Goal: Task Accomplishment & Management: Use online tool/utility

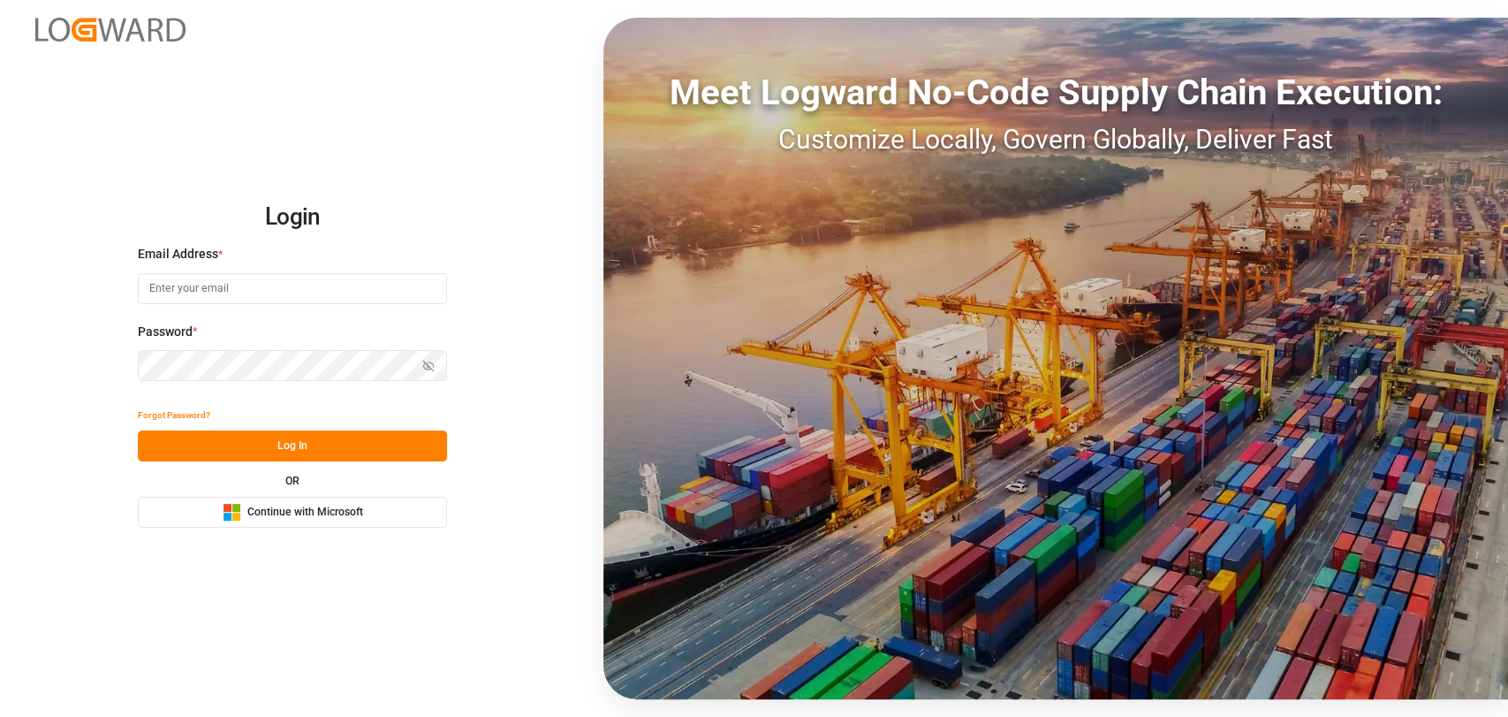
type input "christopher.moffett@leschaco.com"
click at [274, 451] on button "Log In" at bounding box center [292, 445] width 309 height 31
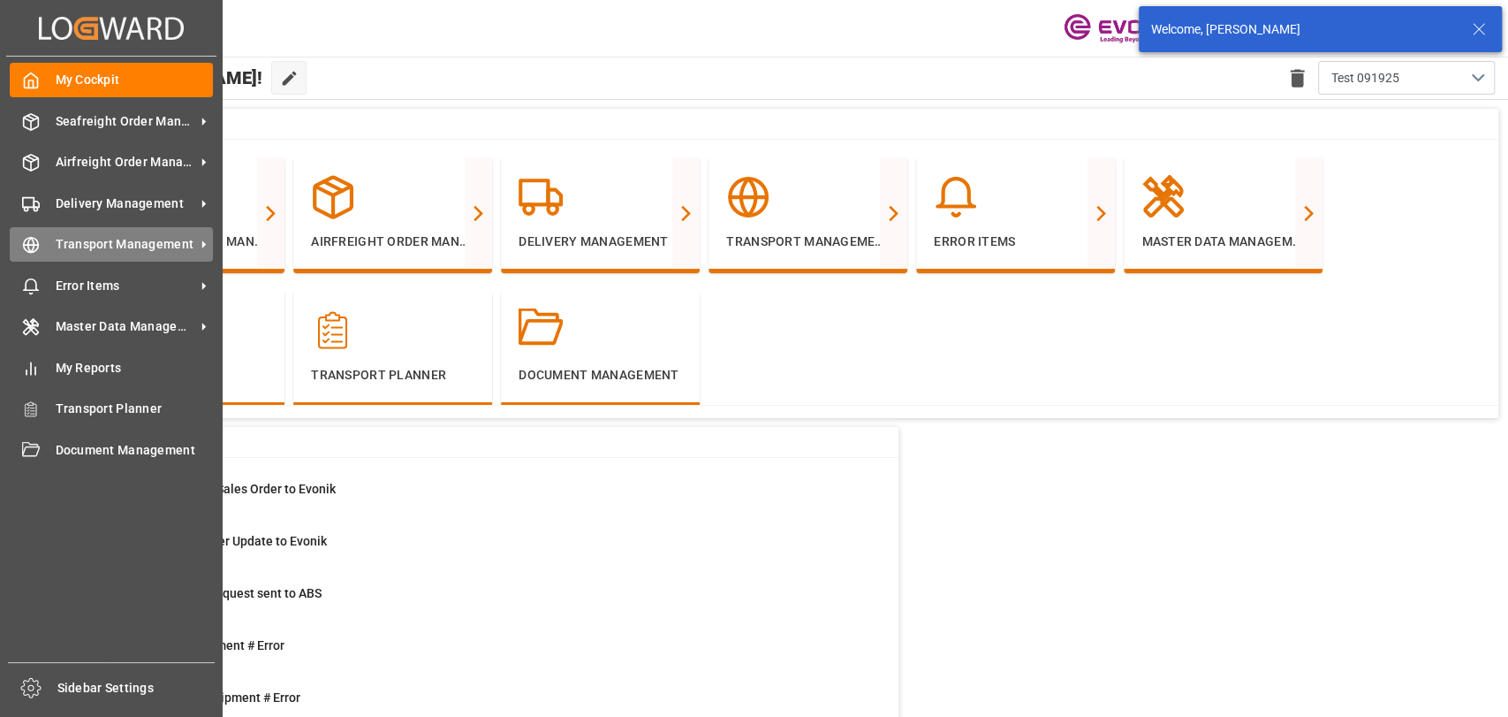
click at [70, 258] on div "Transport Management Transport Management" at bounding box center [111, 244] width 203 height 34
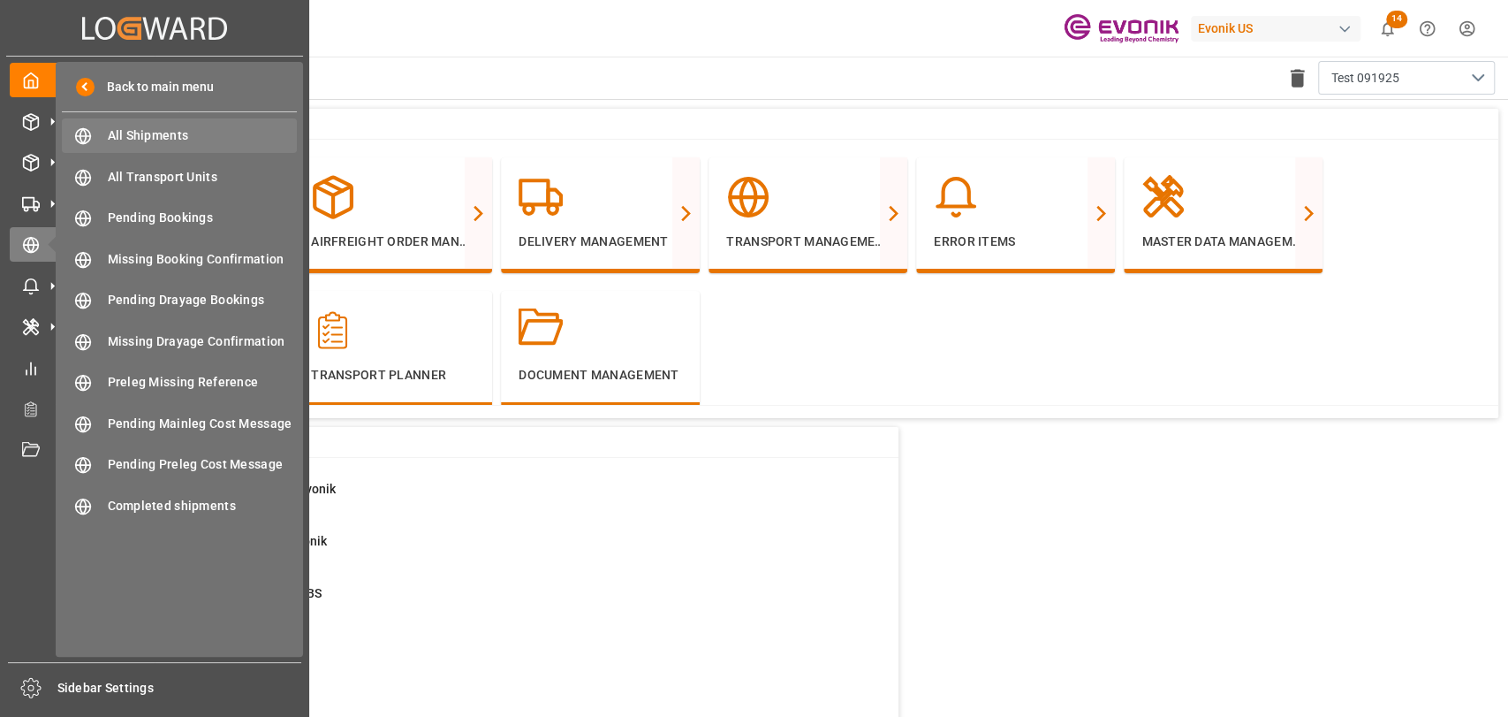
click at [137, 132] on span "All Shipments" at bounding box center [203, 135] width 190 height 19
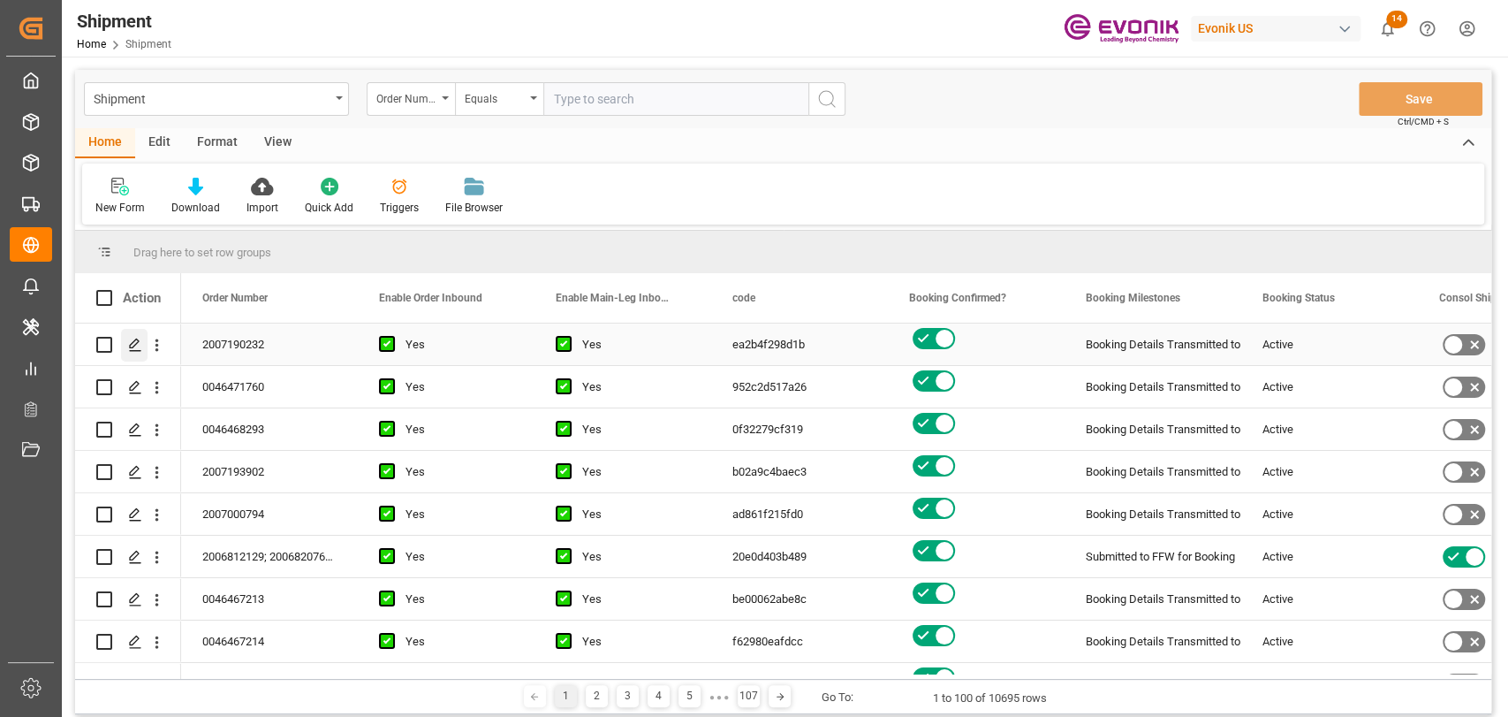
click at [140, 347] on icon "Press SPACE to select this row." at bounding box center [135, 345] width 14 height 14
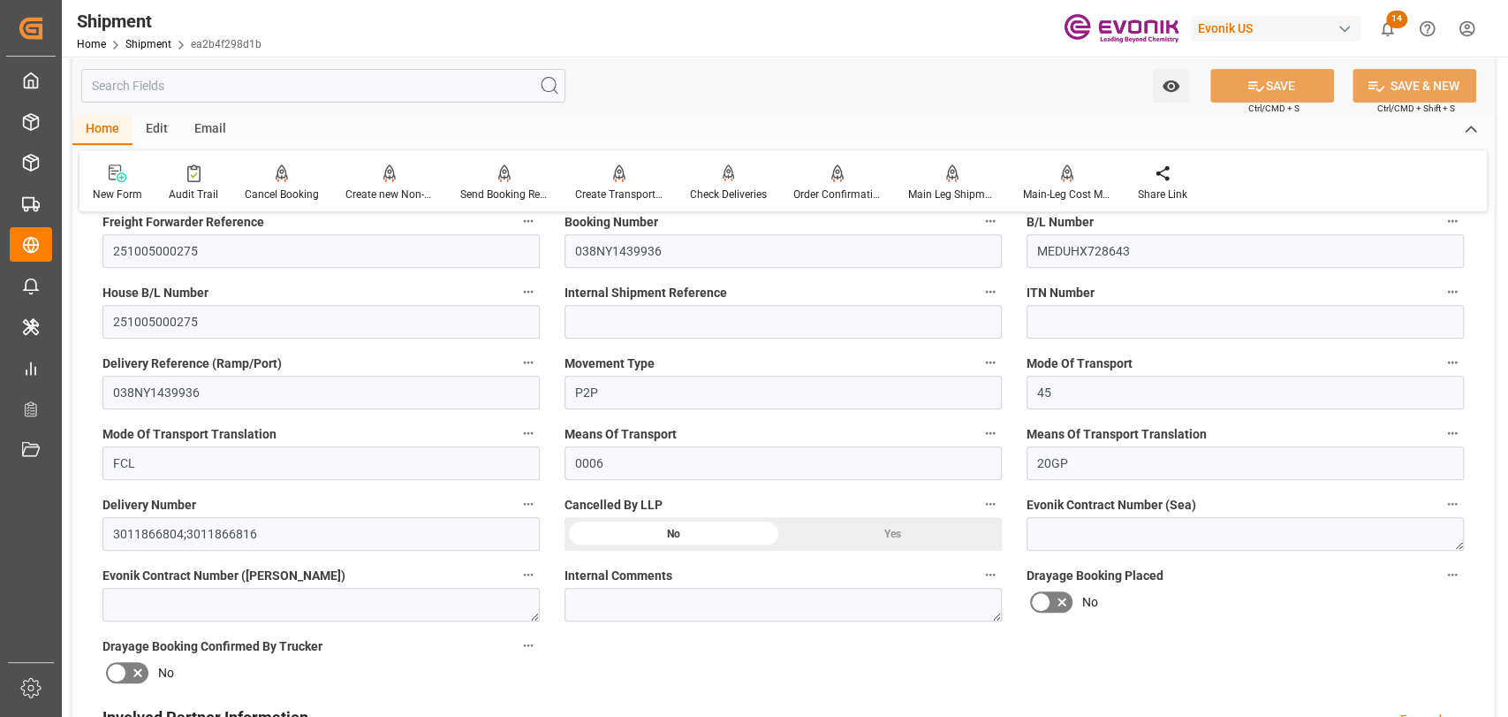
scroll to position [120, 0]
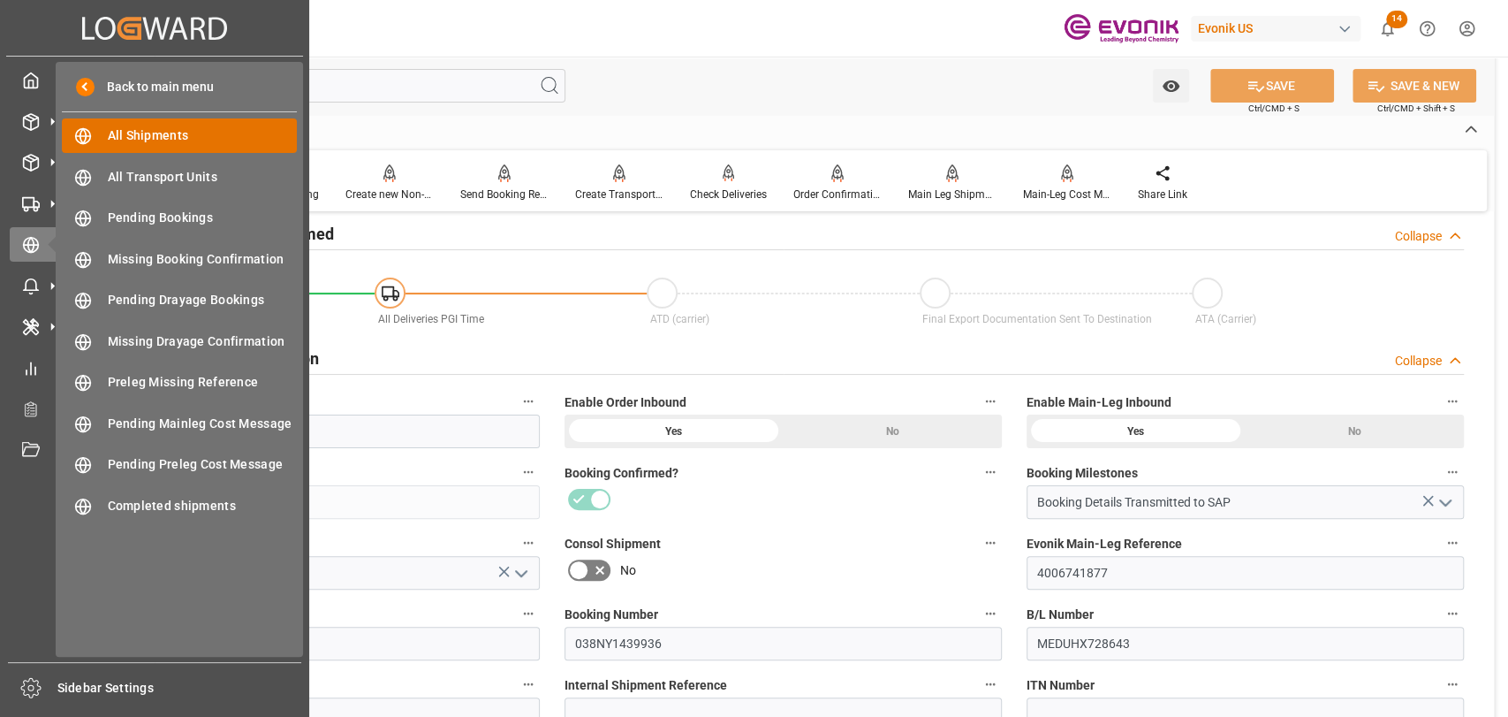
click at [111, 140] on span "All Shipments" at bounding box center [203, 135] width 190 height 19
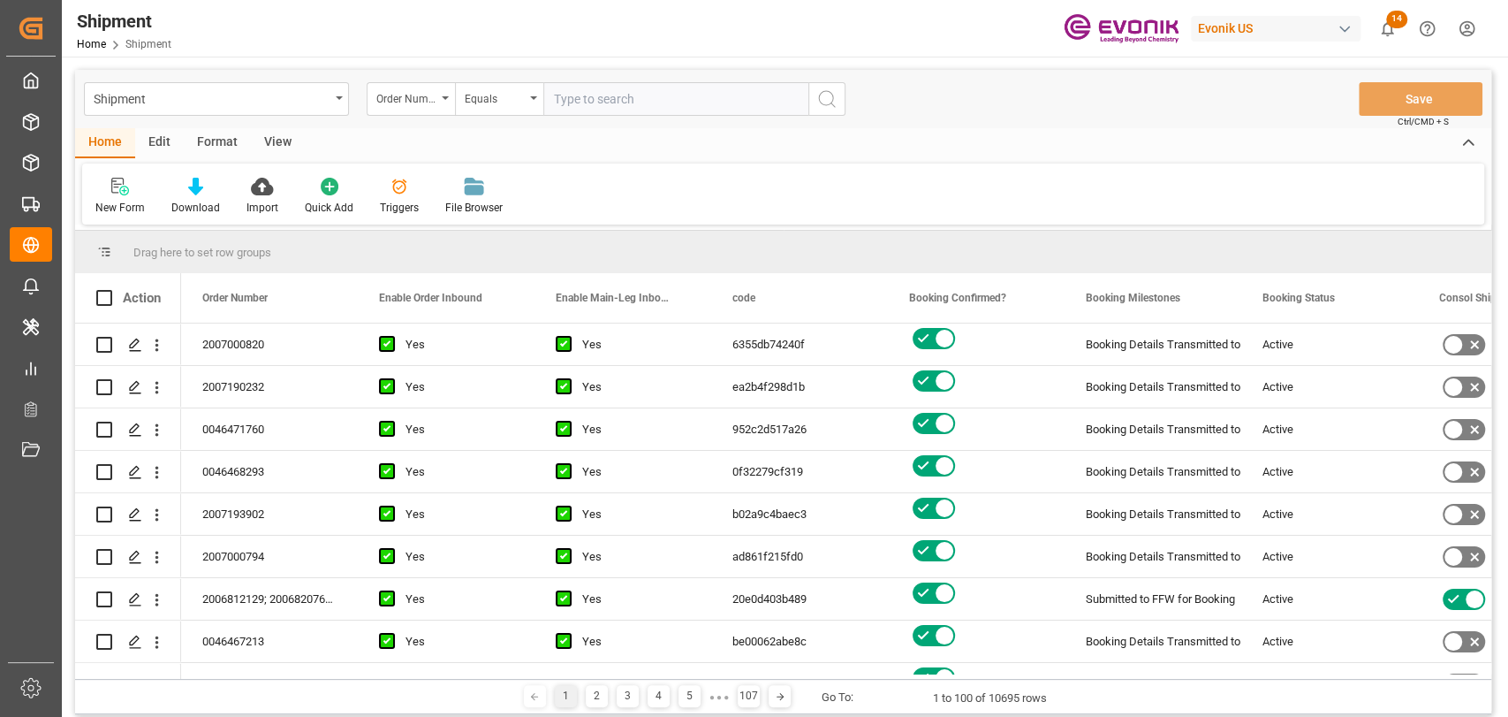
click at [212, 142] on div "Format" at bounding box center [217, 143] width 67 height 30
click at [152, 145] on div "Edit" at bounding box center [159, 143] width 49 height 30
click at [285, 202] on div "Configuration" at bounding box center [302, 208] width 66 height 16
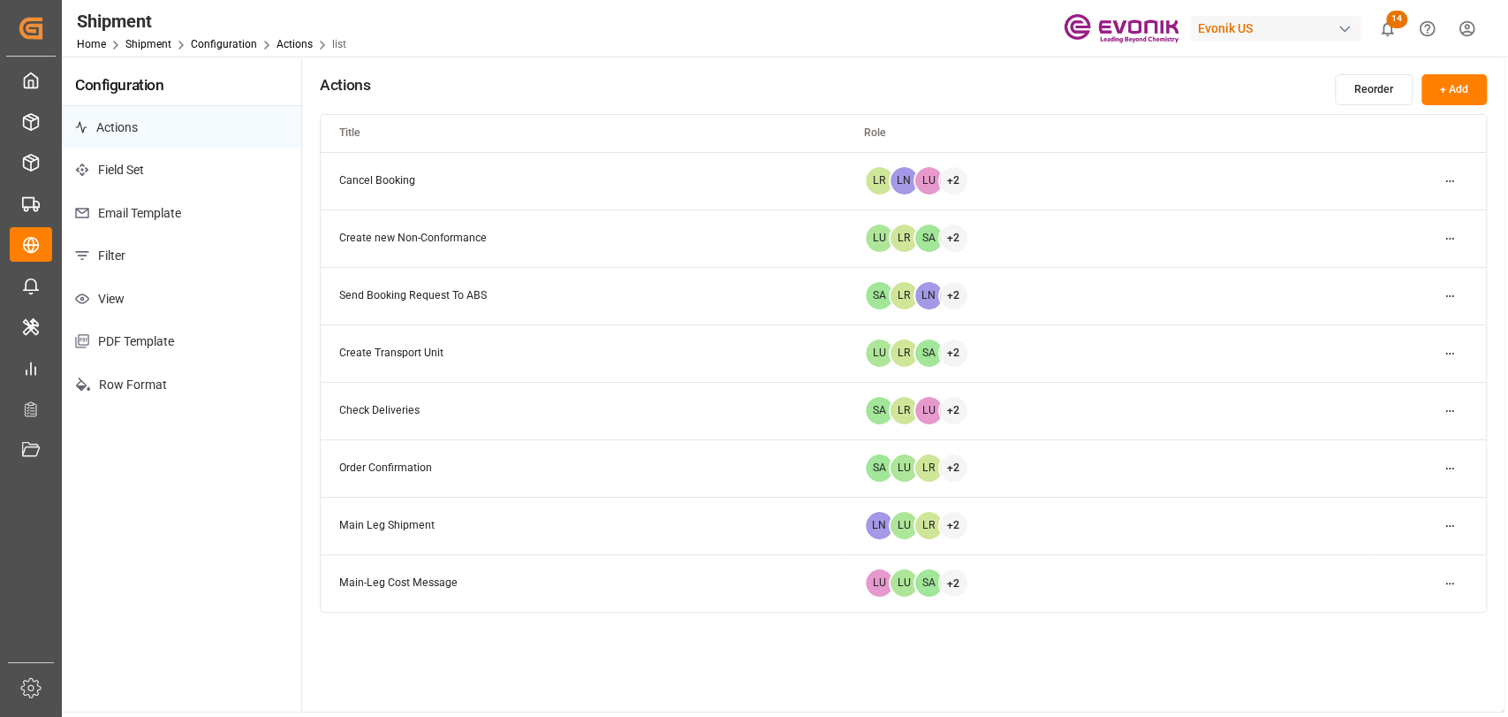
click at [113, 255] on p "Filter" at bounding box center [181, 255] width 239 height 43
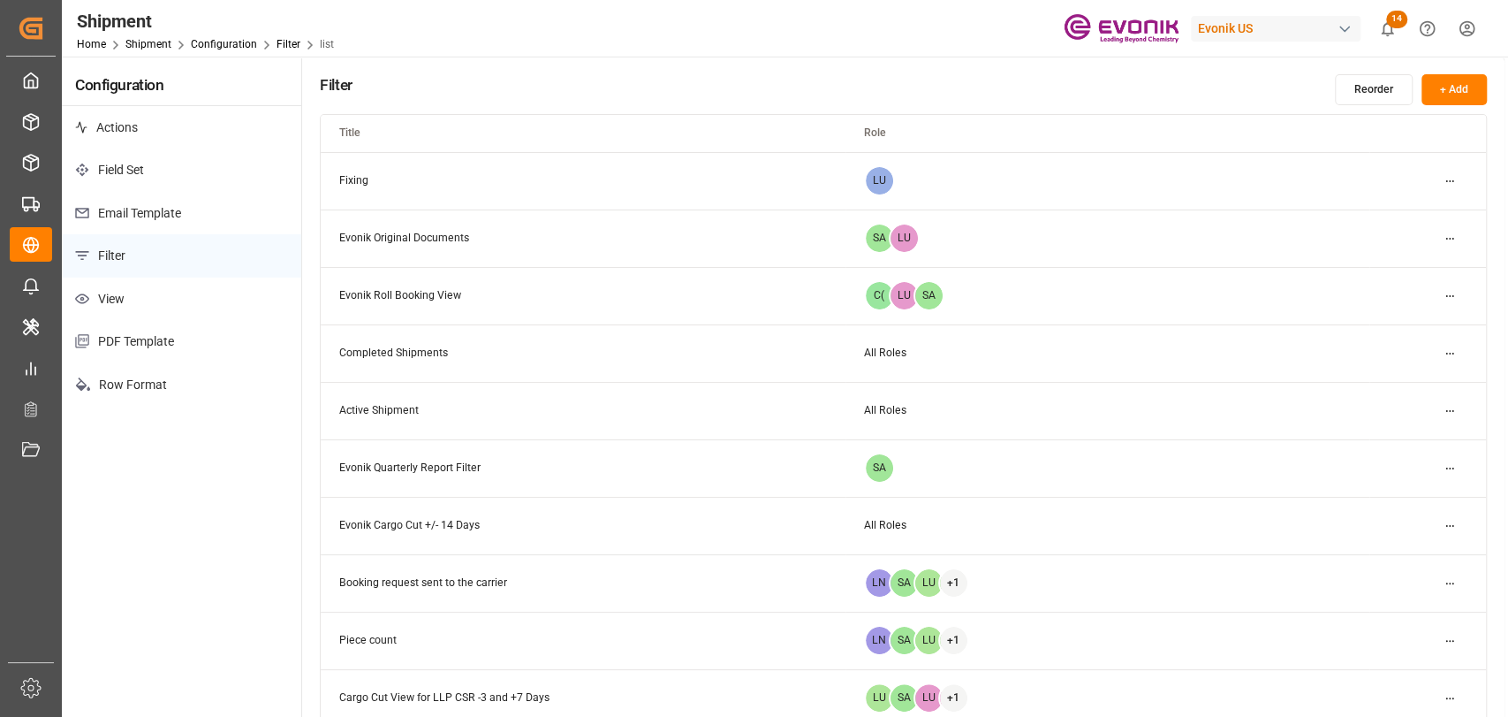
click at [1431, 91] on button "+ Add" at bounding box center [1454, 89] width 65 height 31
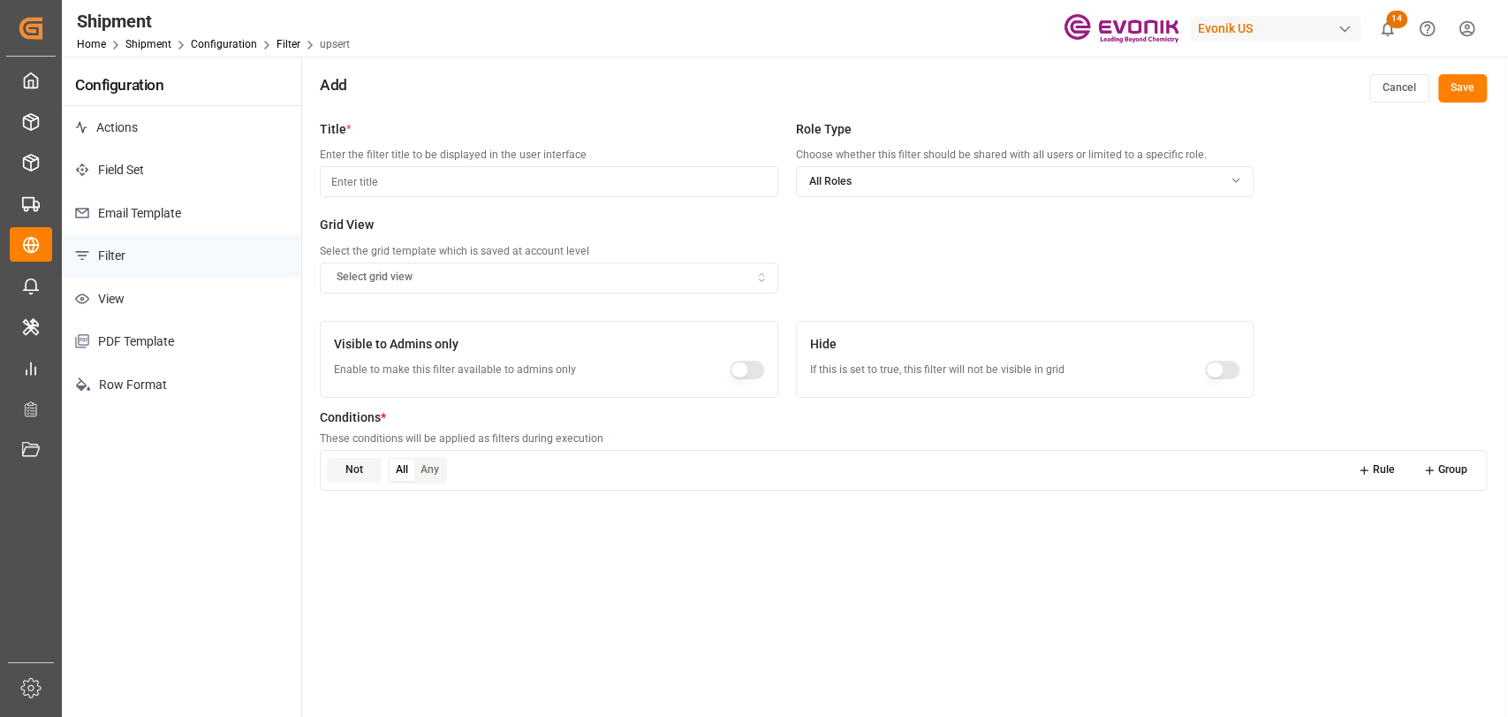
click at [538, 178] on input at bounding box center [549, 181] width 458 height 31
type input "S"
type input "A"
type input "Deactivated EDI - Shipment Active"
click at [1382, 472] on button "Rule" at bounding box center [1377, 470] width 63 height 25
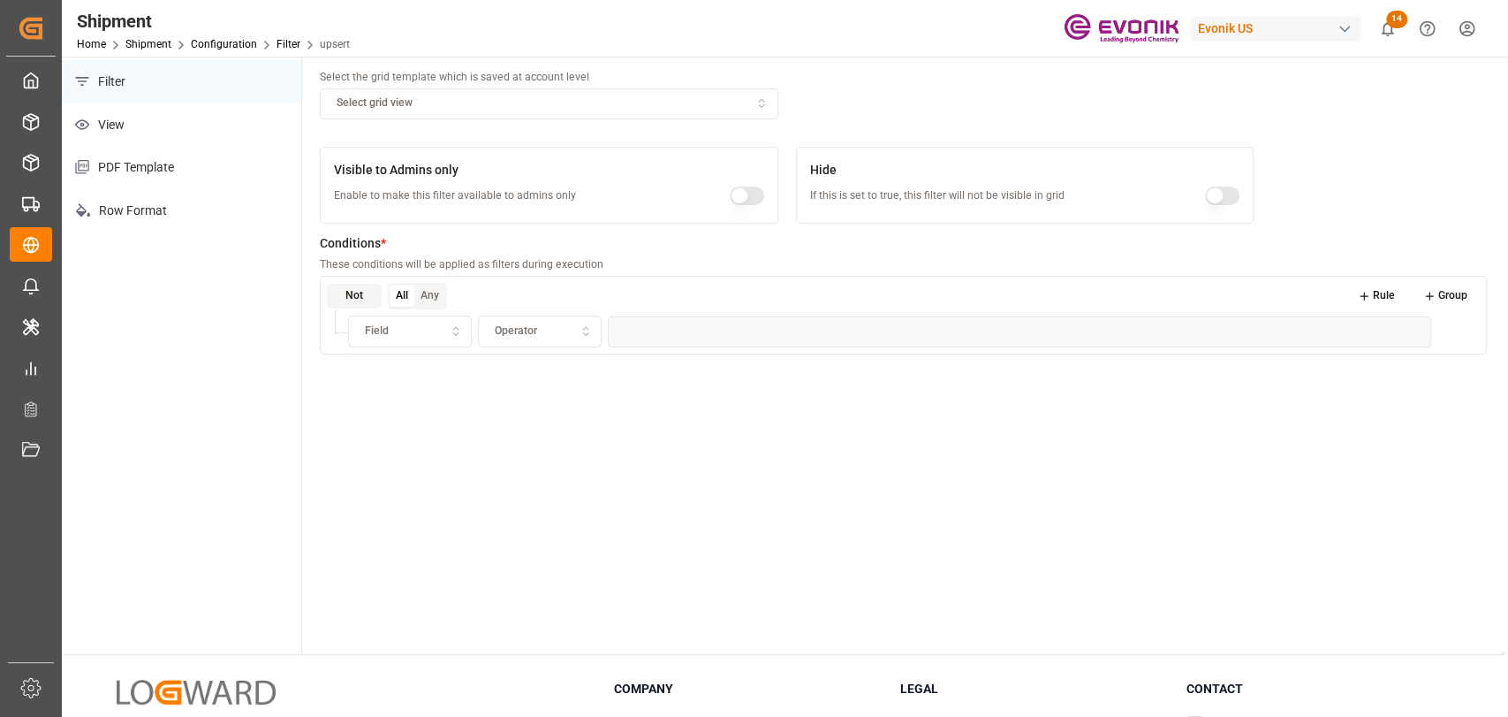
scroll to position [196, 0]
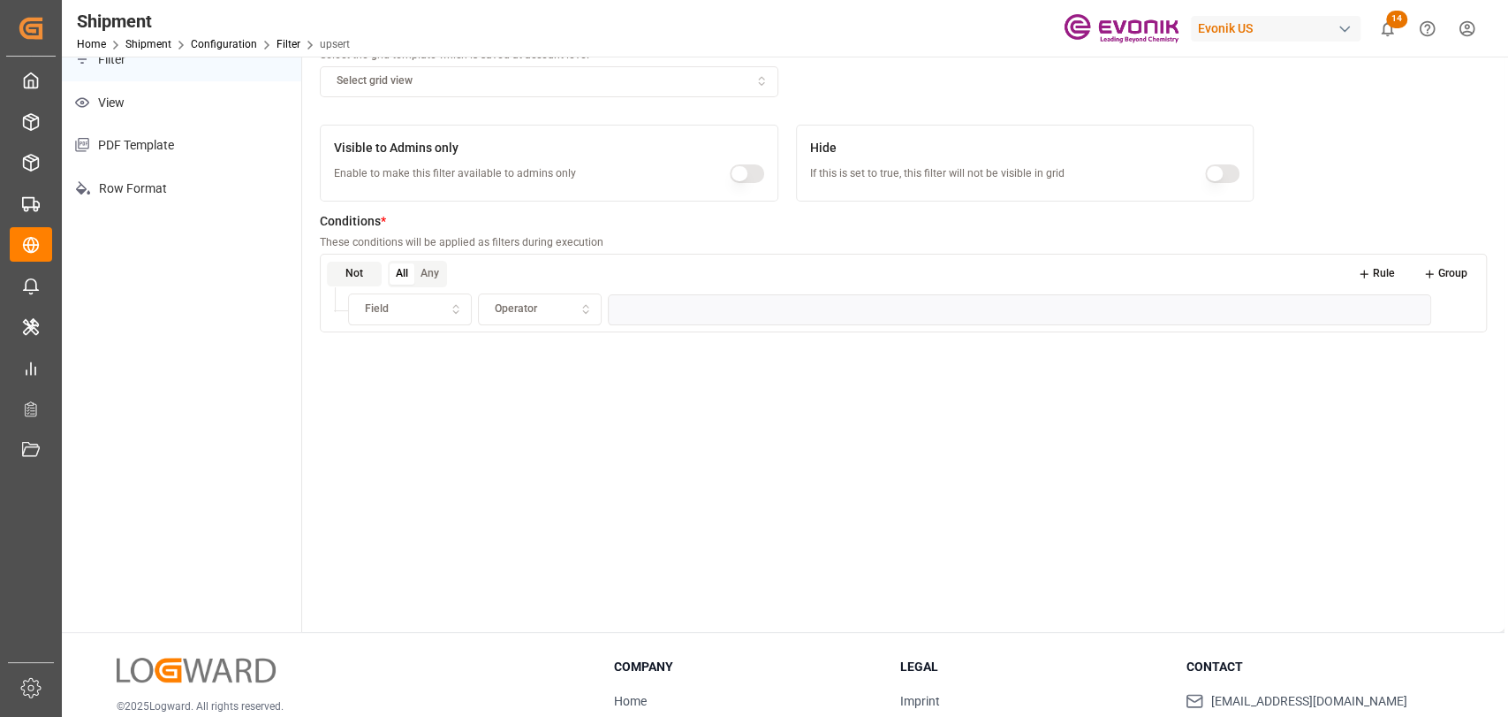
click at [390, 315] on div "Field" at bounding box center [411, 309] width 116 height 16
type input "ena"
click at [396, 381] on div "Enable Order Inbound" at bounding box center [459, 376] width 221 height 25
click at [516, 310] on span "Operator" at bounding box center [516, 309] width 42 height 16
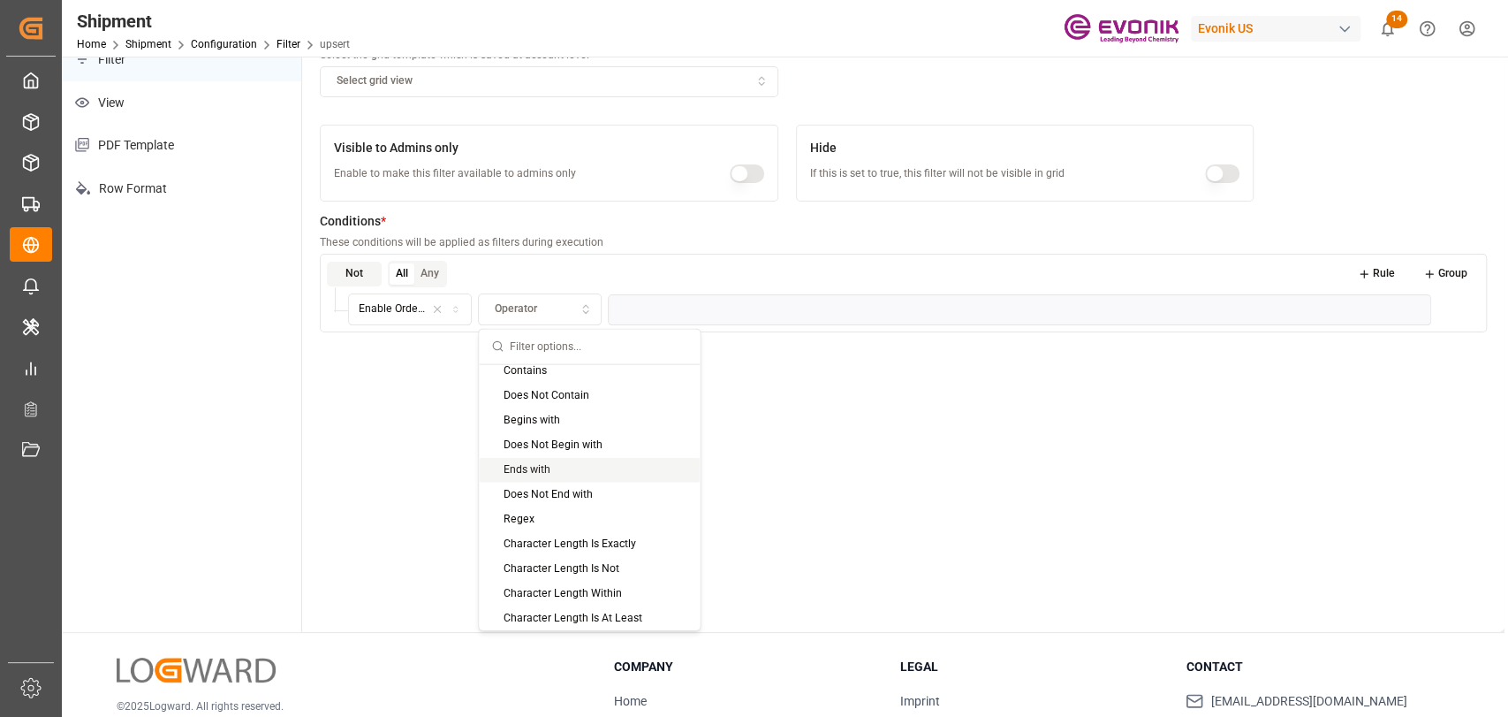
scroll to position [0, 0]
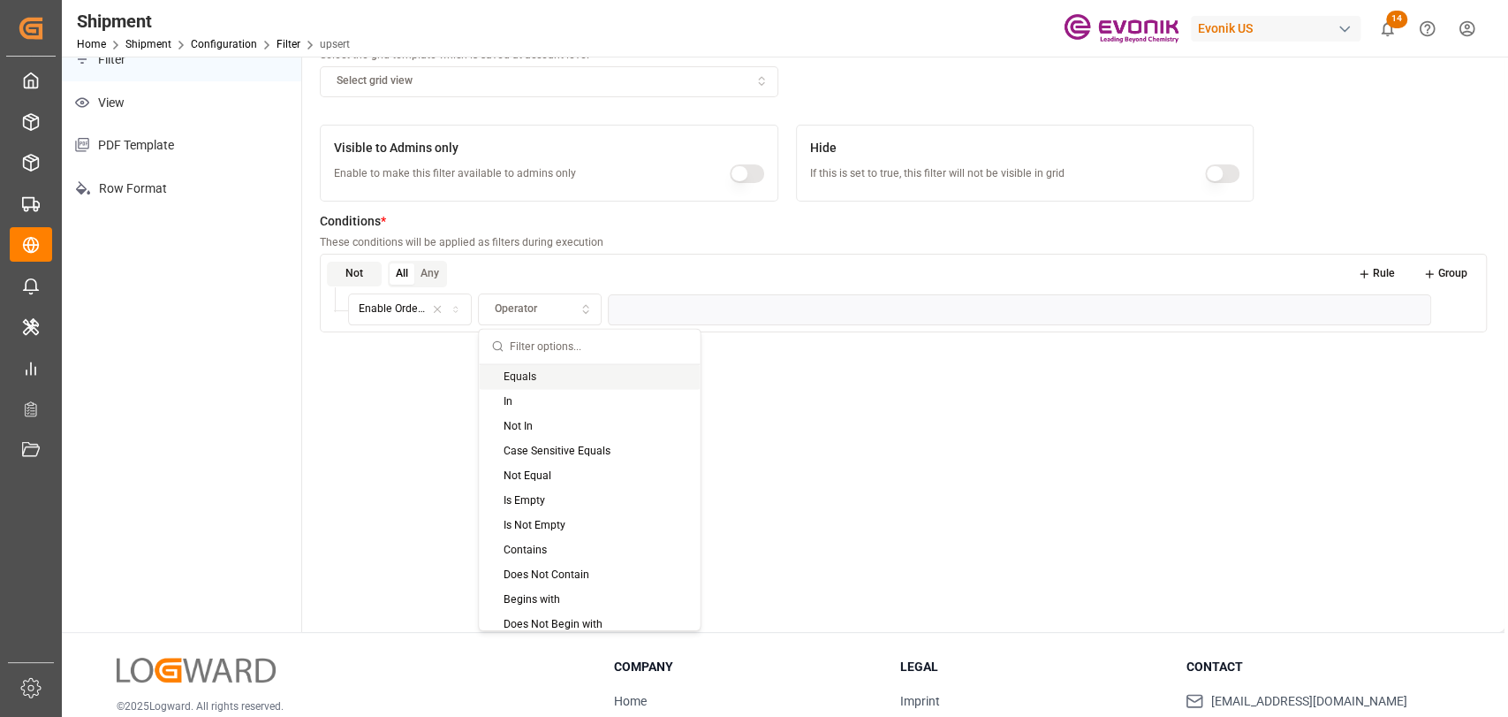
click at [537, 382] on div "Equals" at bounding box center [589, 376] width 221 height 25
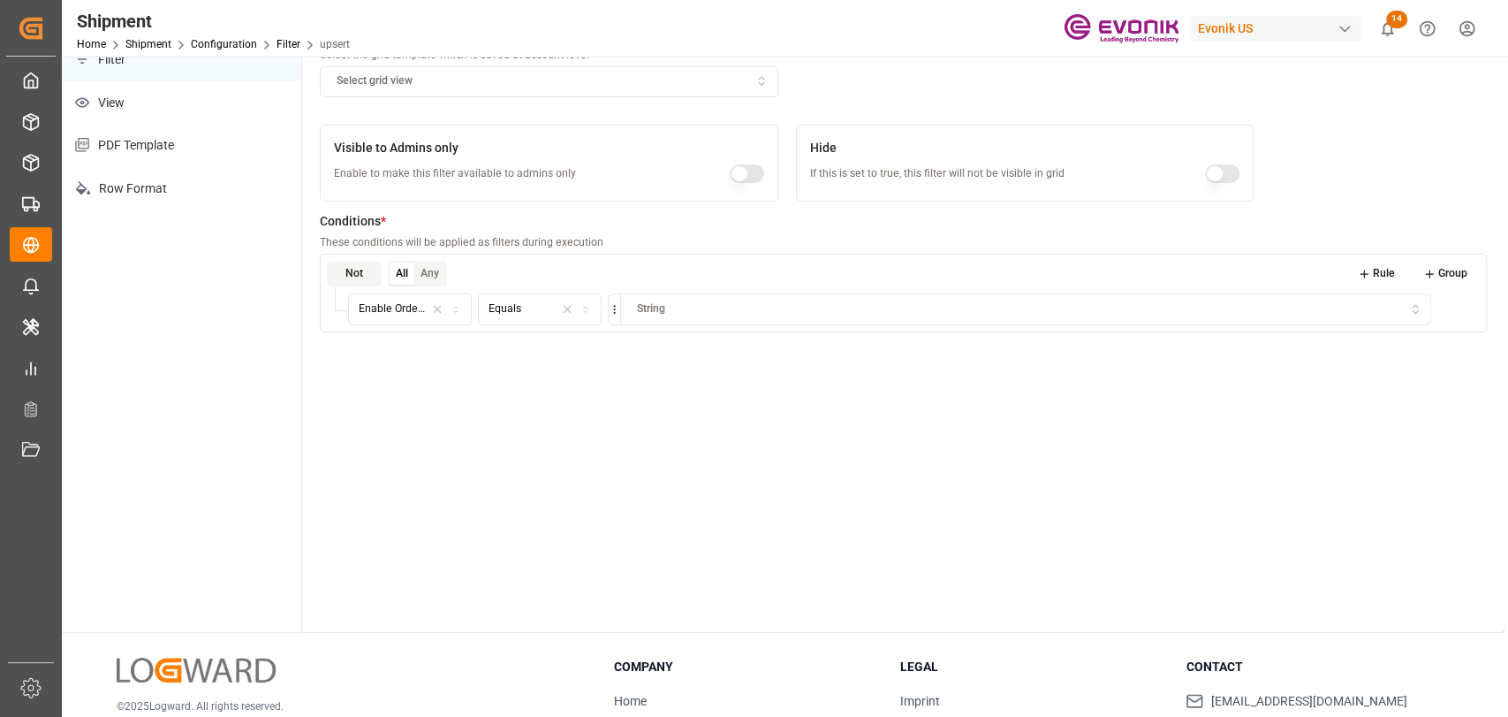
click at [690, 315] on div "String" at bounding box center [1026, 309] width 803 height 16
drag, startPoint x: 672, startPoint y: 398, endPoint x: 361, endPoint y: 307, distance: 324.7
click at [664, 398] on div "No" at bounding box center [731, 401] width 221 height 25
click at [1400, 269] on button "Rule" at bounding box center [1377, 274] width 63 height 25
click at [405, 337] on button "Field" at bounding box center [410, 347] width 124 height 32
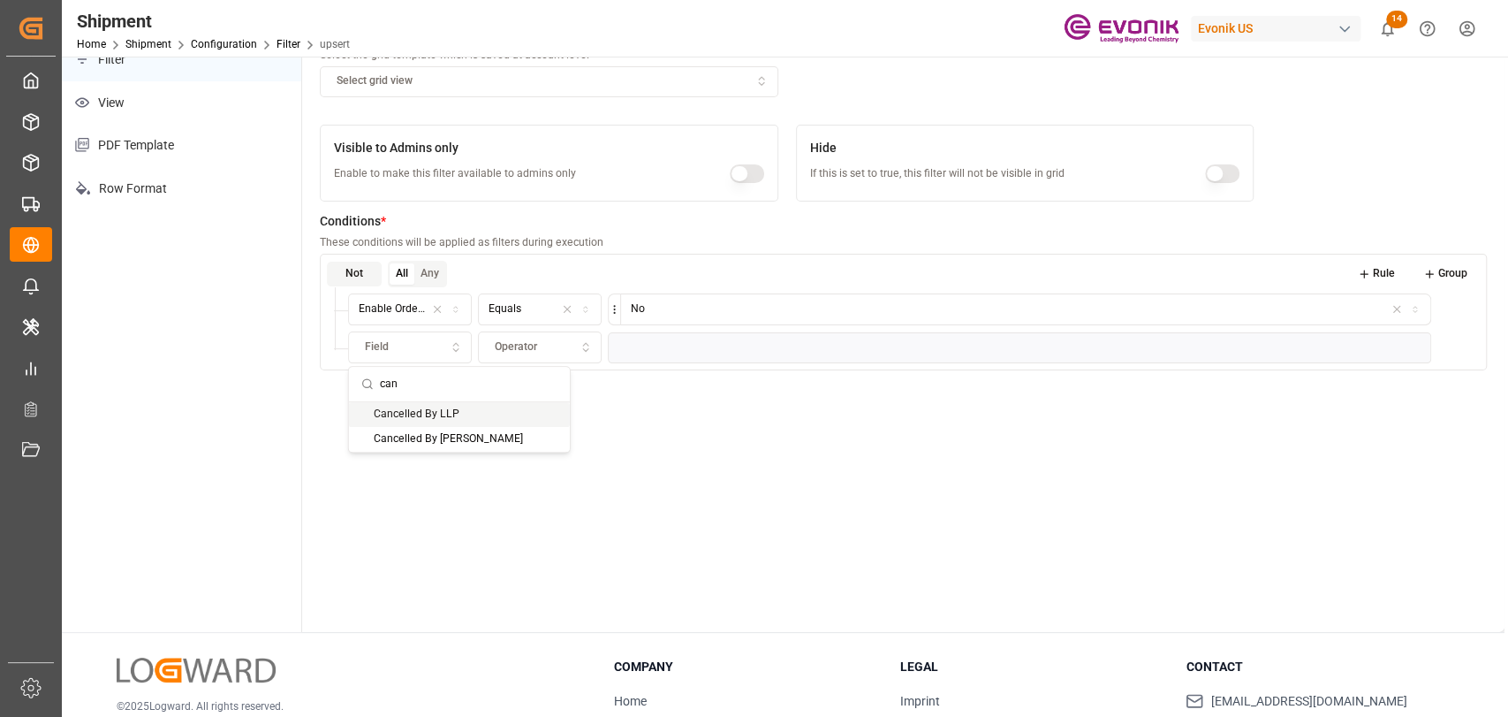
type input "can"
click at [433, 420] on div "Cancelled By LLP" at bounding box center [459, 414] width 221 height 25
click at [563, 345] on div "Operator" at bounding box center [540, 347] width 116 height 16
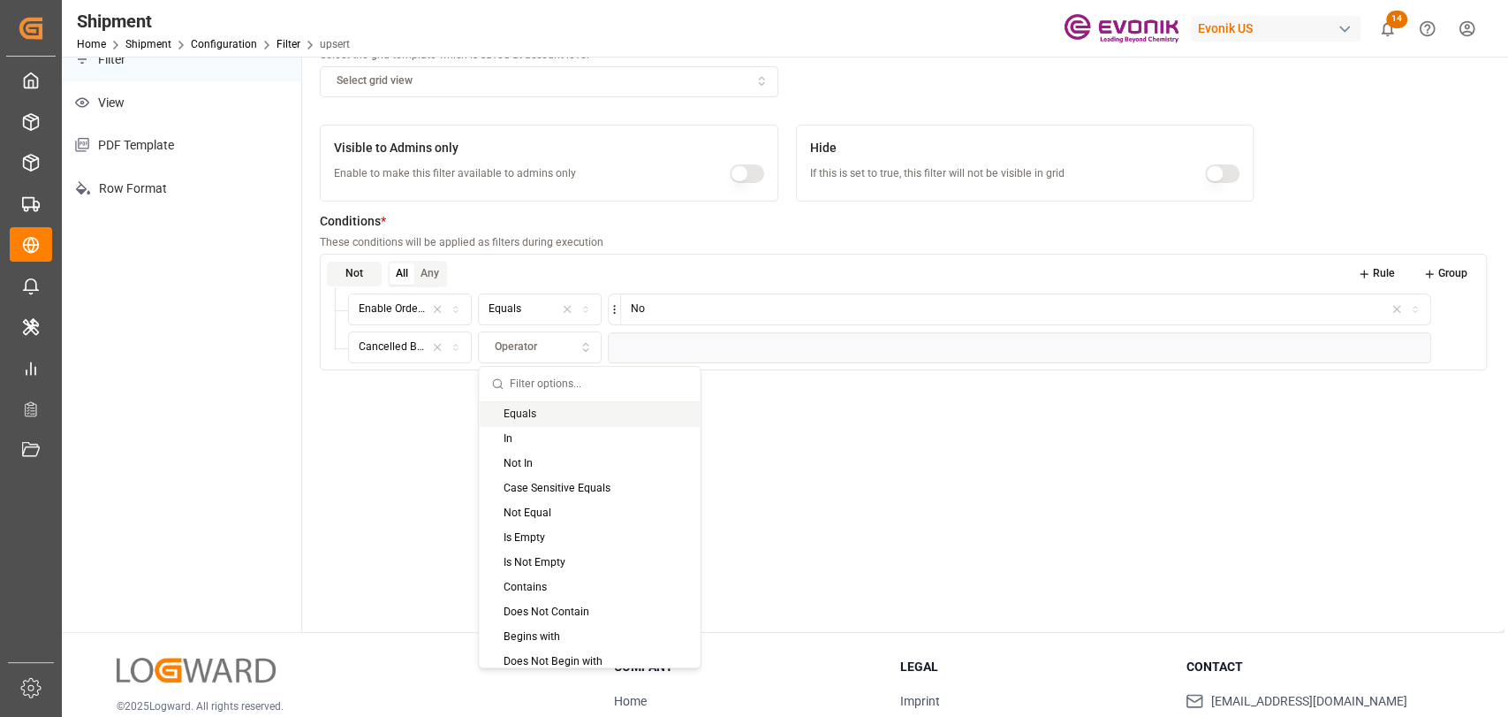
click at [514, 419] on div "Equals" at bounding box center [589, 414] width 221 height 25
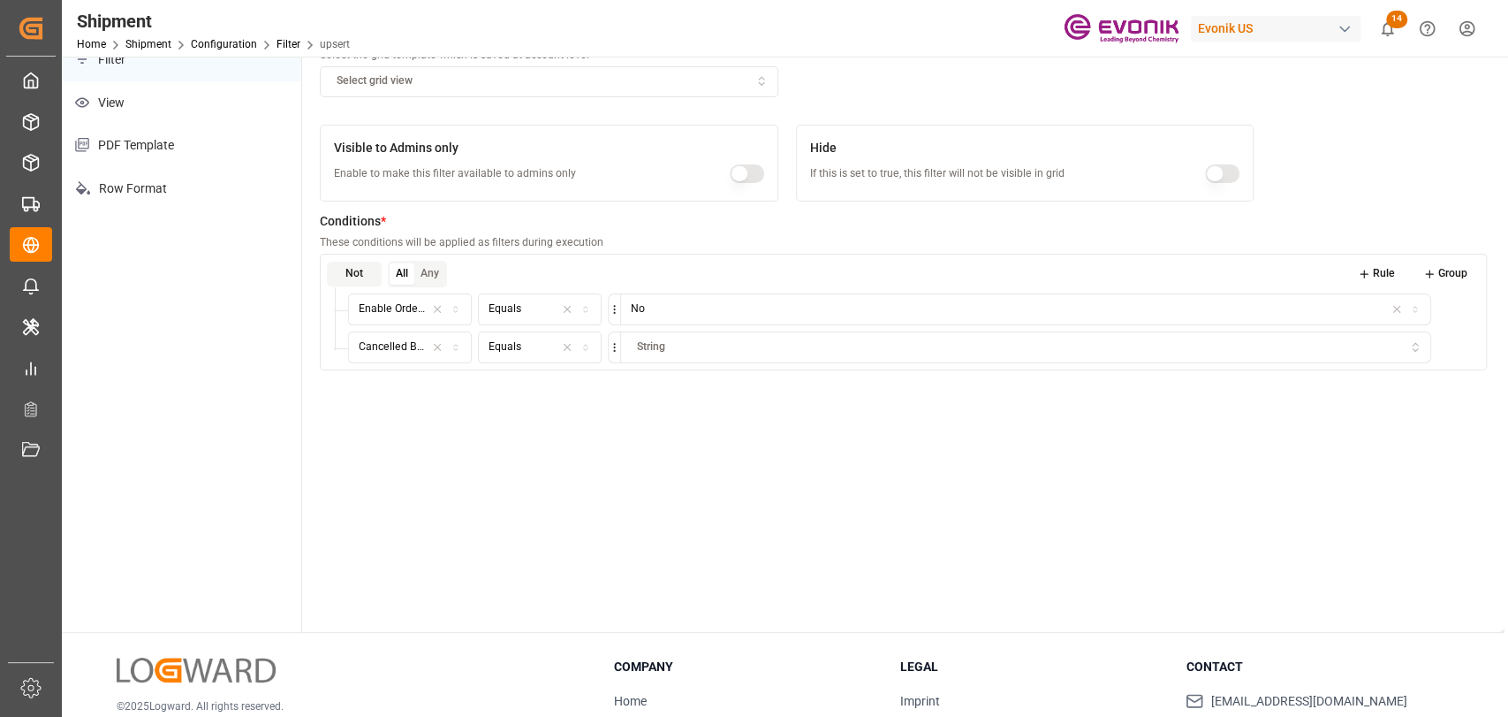
click at [675, 344] on div "String" at bounding box center [1026, 347] width 803 height 16
click at [652, 433] on div "Yes" at bounding box center [731, 439] width 221 height 25
click at [808, 461] on div "Title * Enter the filter title to be displayed in the user interface Deactivate…" at bounding box center [903, 273] width 1203 height 717
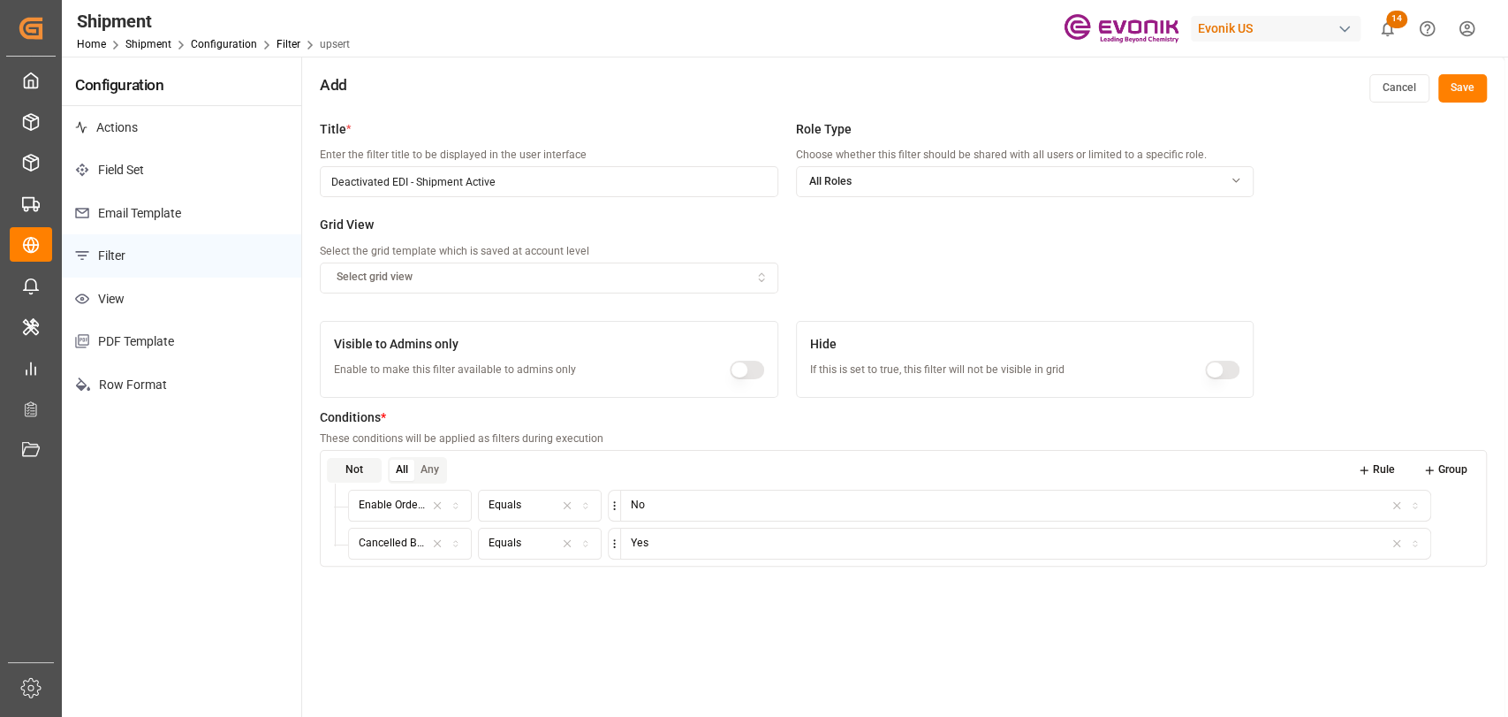
click at [1455, 82] on button "Save" at bounding box center [1463, 88] width 49 height 28
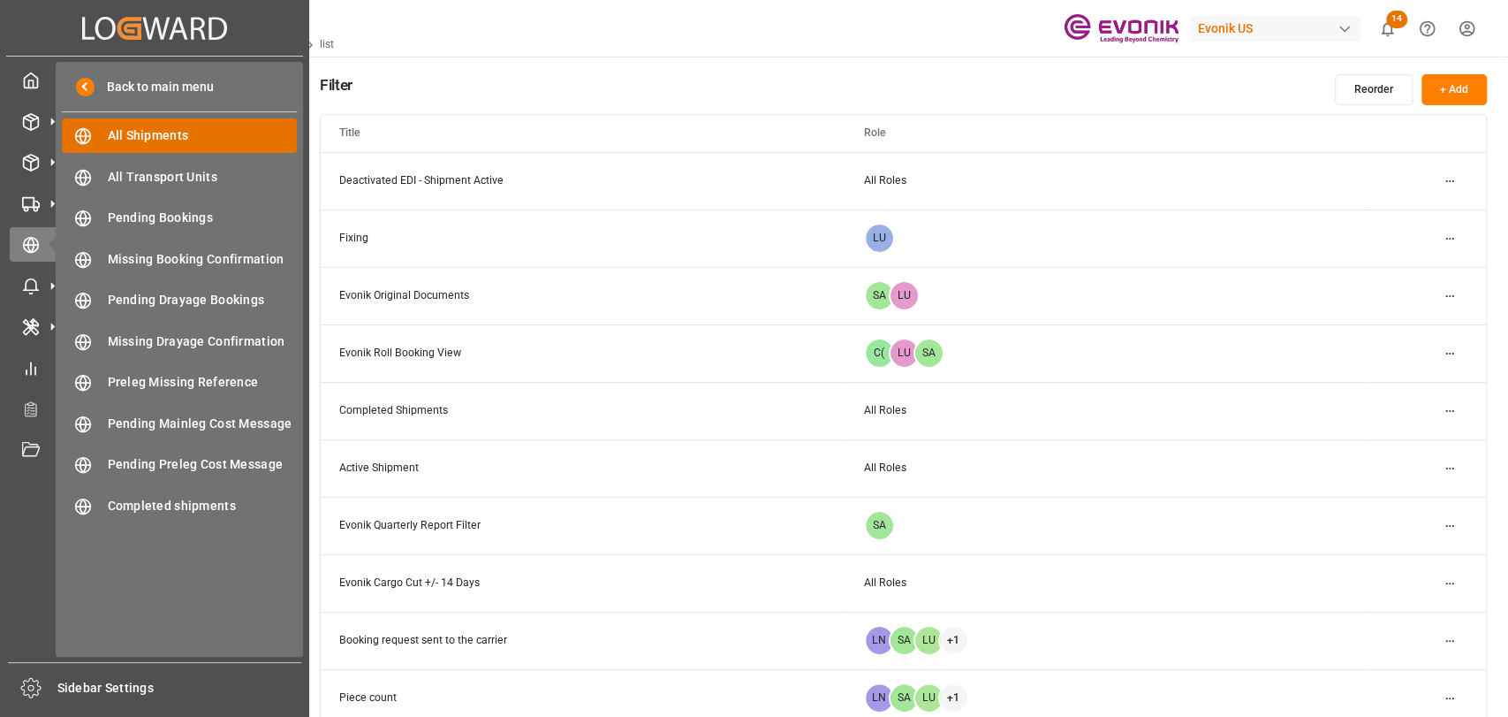
click at [129, 133] on span "All Shipments" at bounding box center [203, 135] width 190 height 19
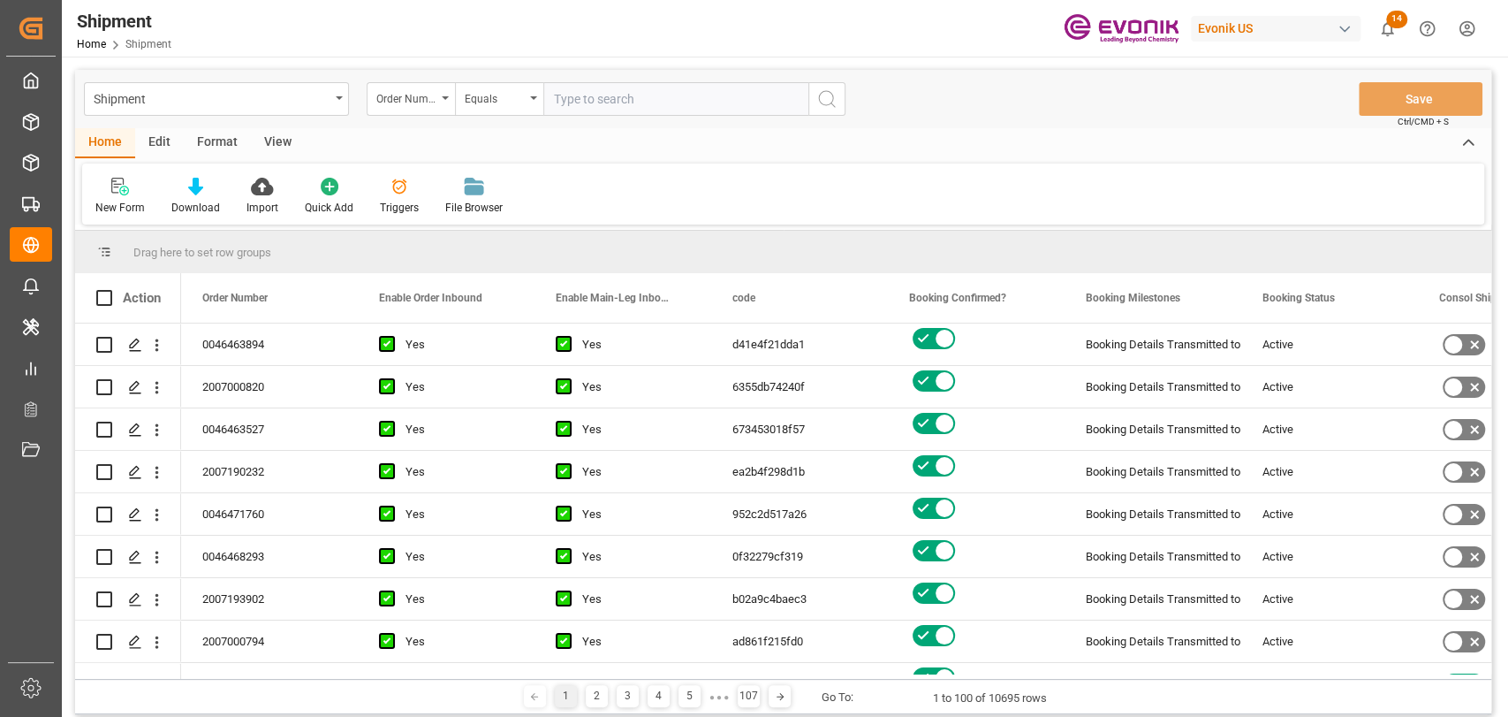
click at [216, 137] on div "Format" at bounding box center [217, 143] width 67 height 30
click at [94, 197] on div "Filter Rows" at bounding box center [121, 196] width 79 height 39
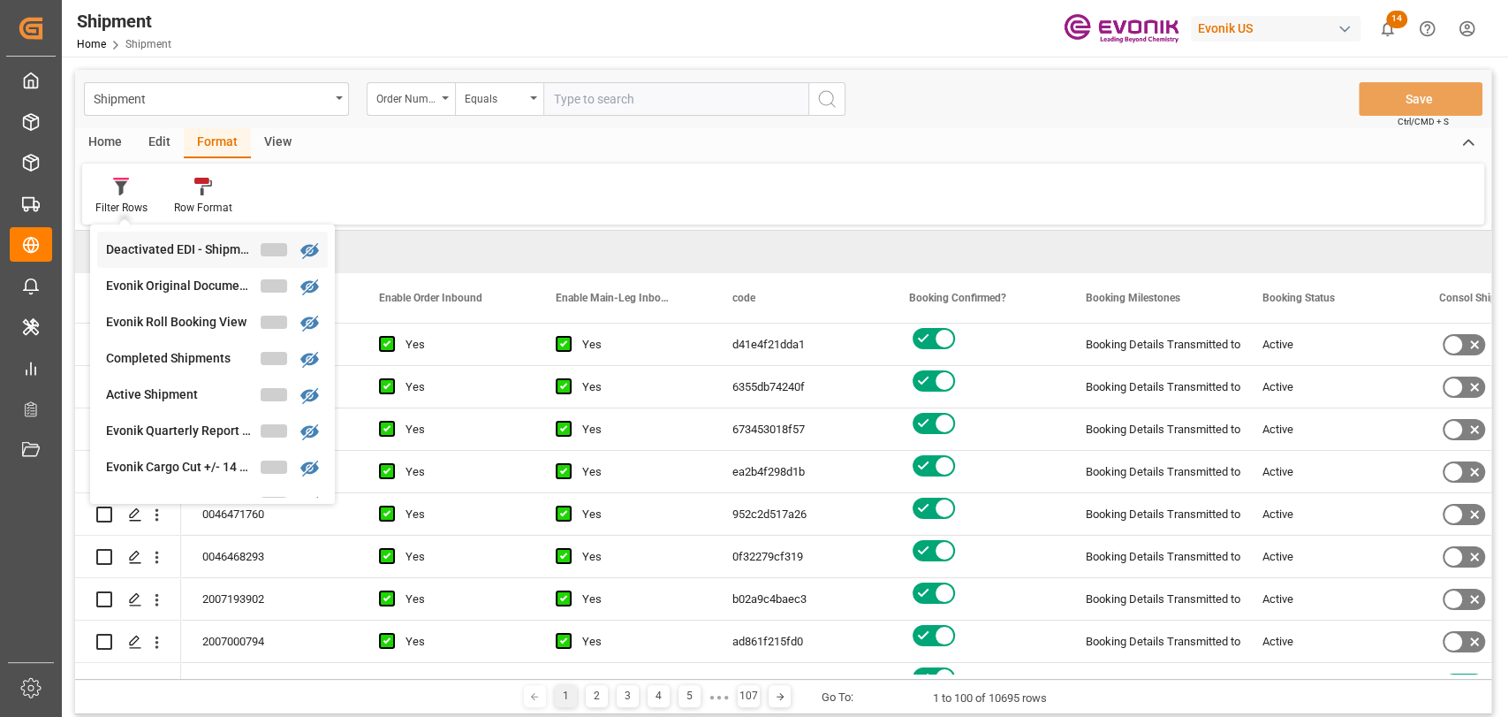
click at [148, 244] on div "Deactivated EDI - Shipment Active" at bounding box center [183, 249] width 155 height 19
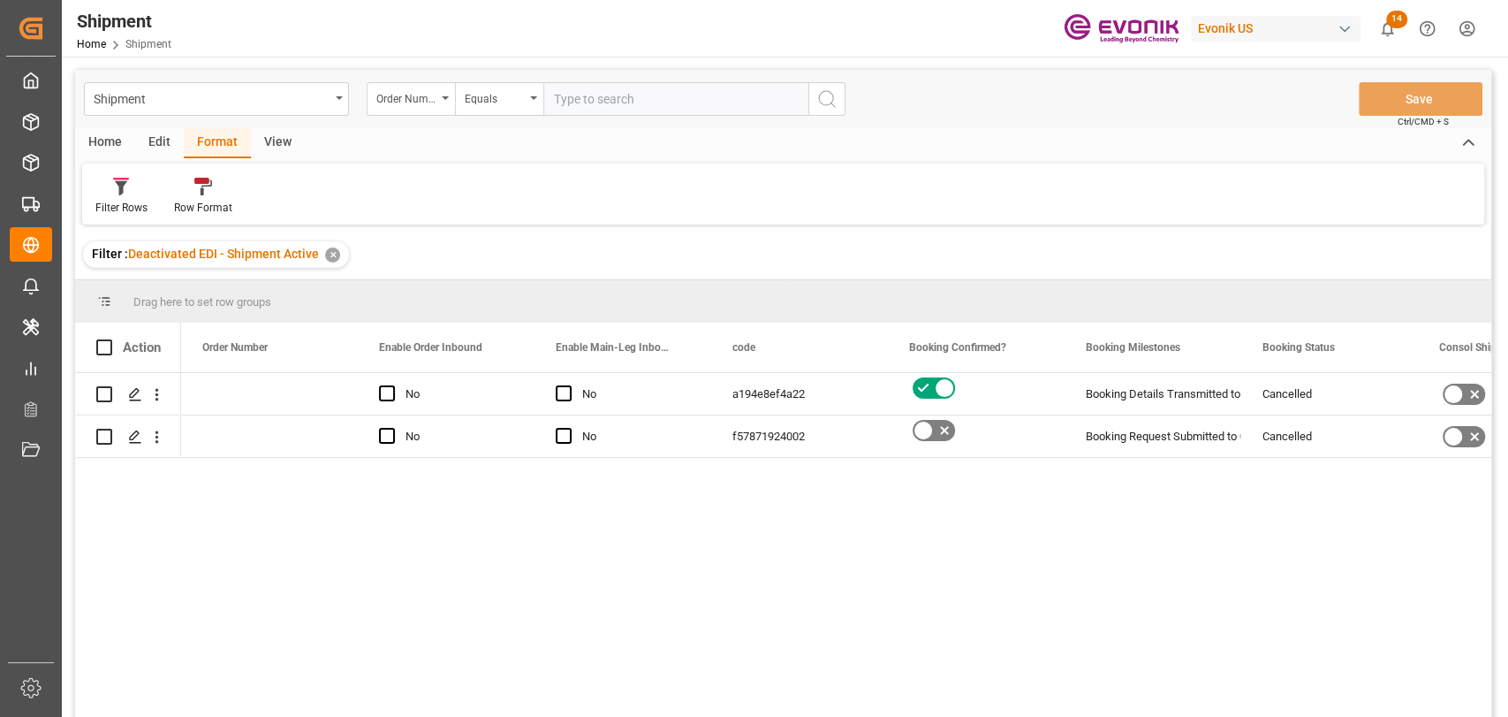
click at [693, 636] on div "No No a194e8ef4a22 Booking Details Transmitted to SAP Cancelled No No No f57871…" at bounding box center [836, 550] width 1310 height 355
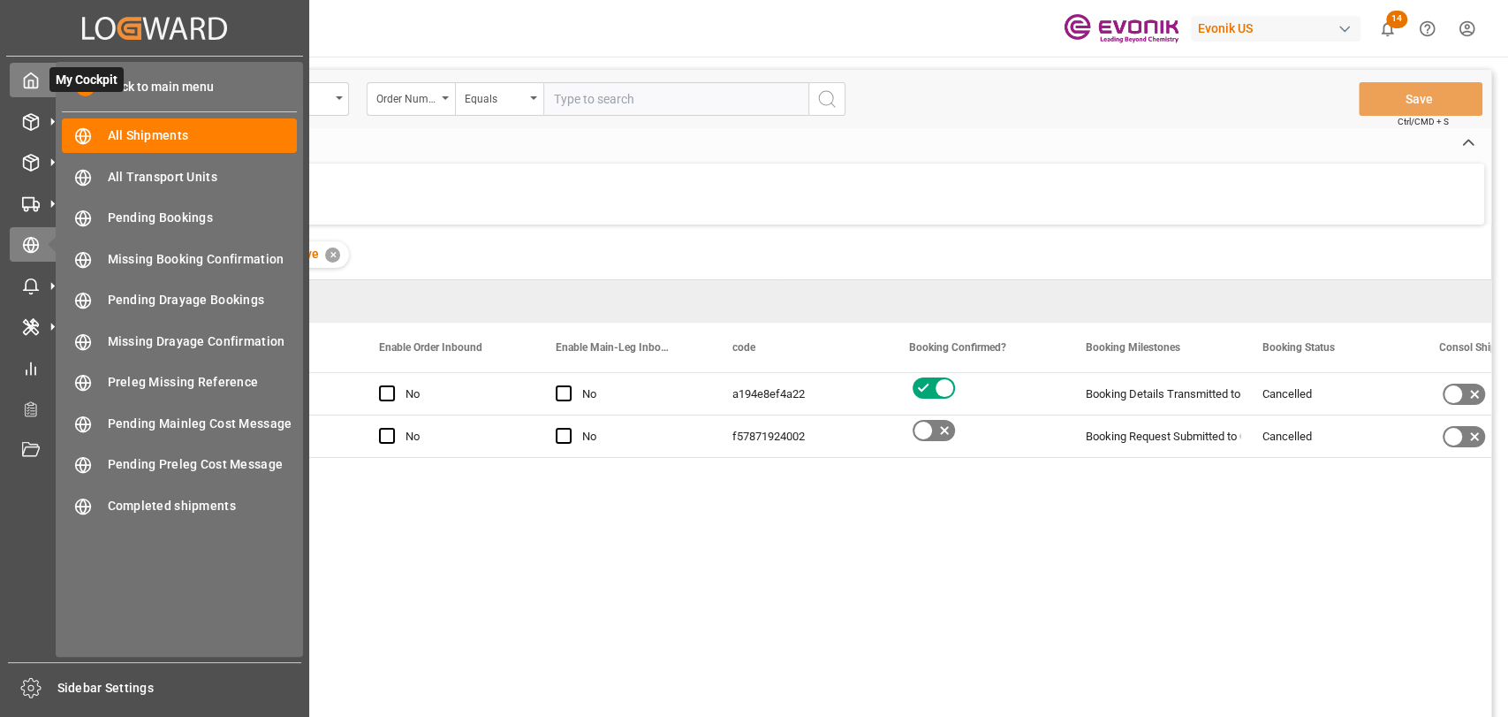
click at [16, 79] on div at bounding box center [25, 80] width 30 height 19
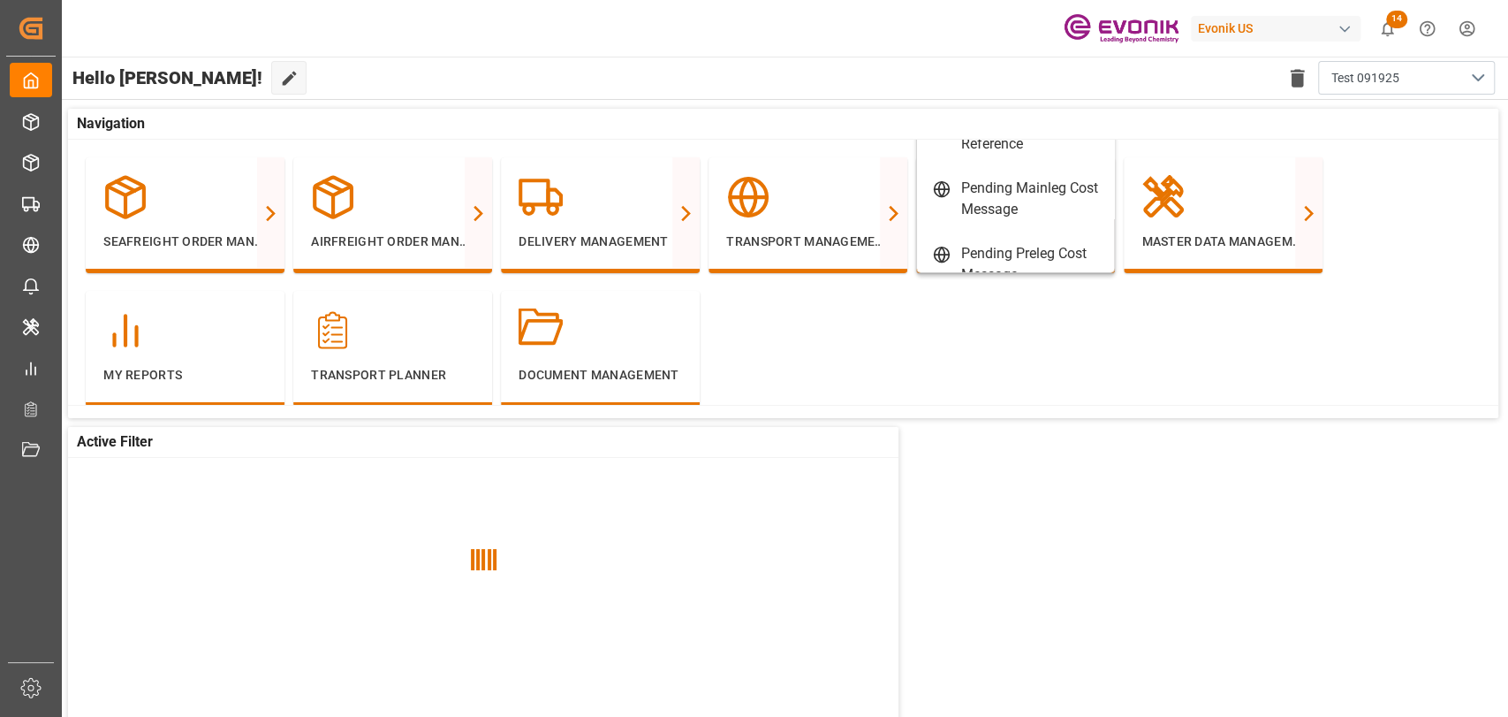
scroll to position [406, 0]
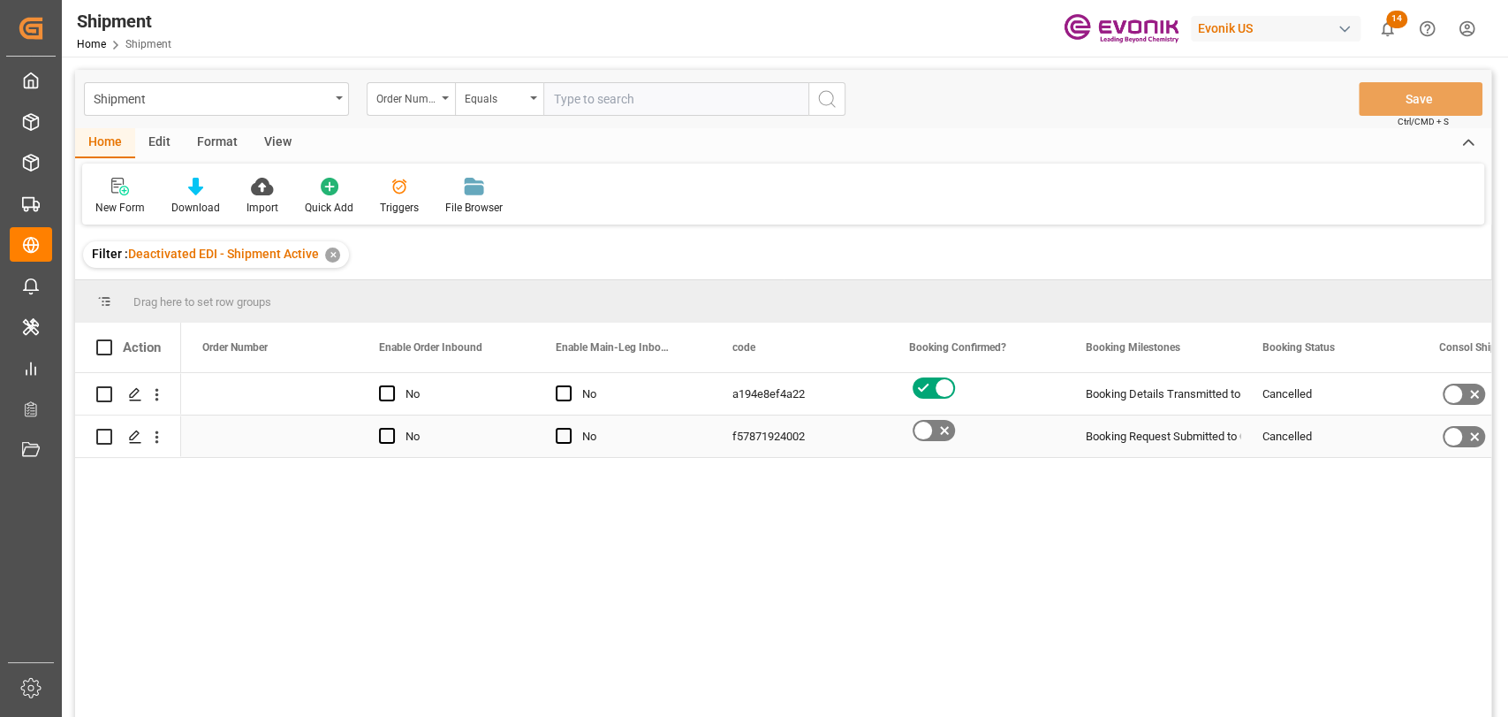
click at [1147, 441] on div "Booking Request Submitted to Ocean Carrier" at bounding box center [1153, 436] width 134 height 41
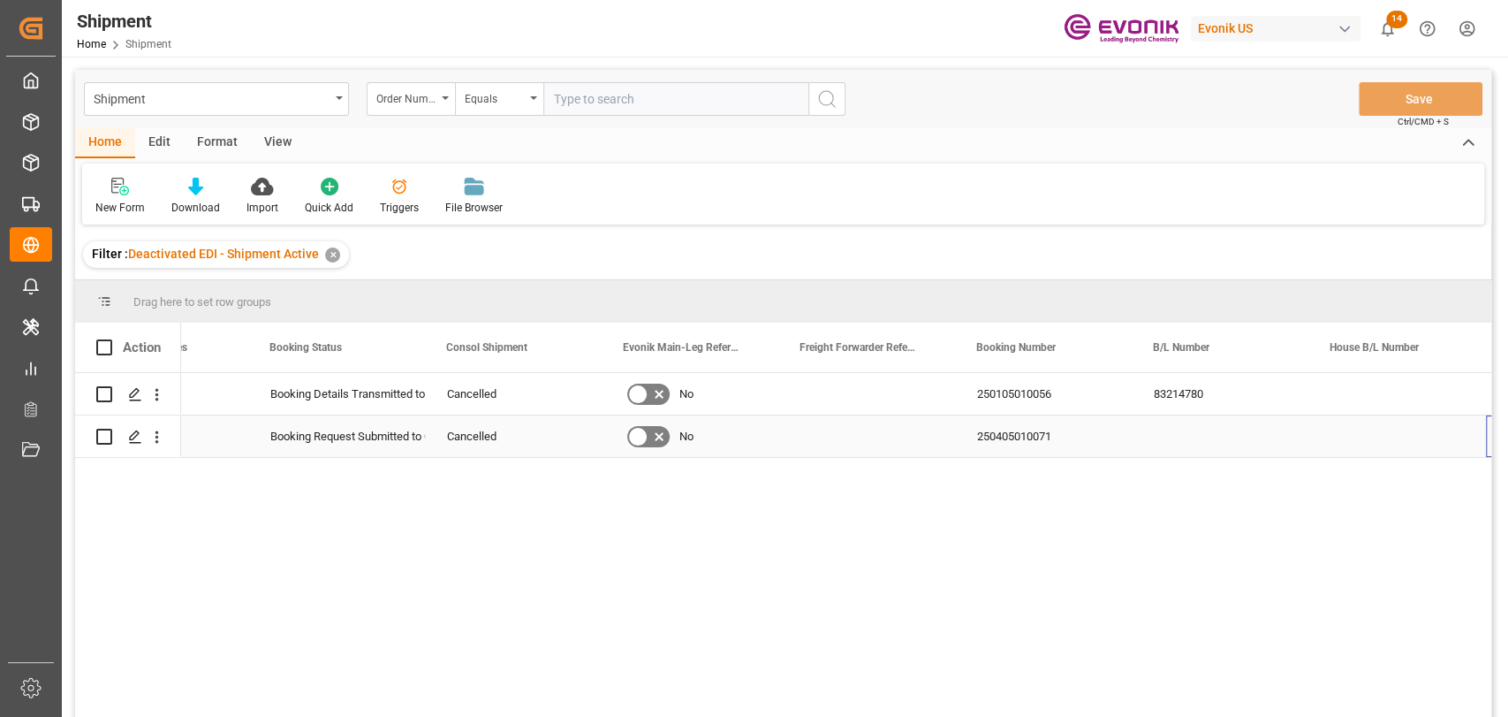
scroll to position [0, 993]
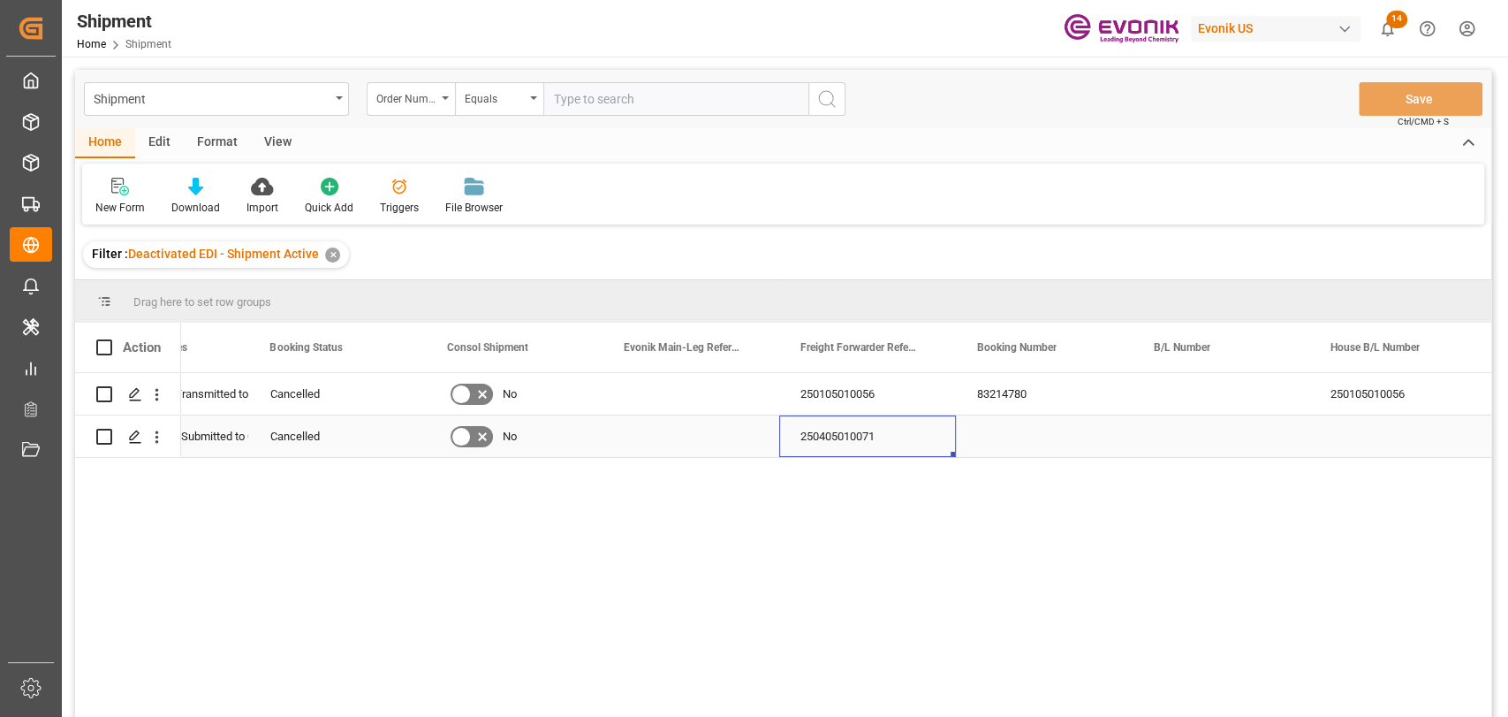
click at [812, 427] on div "250405010071" at bounding box center [867, 436] width 177 height 42
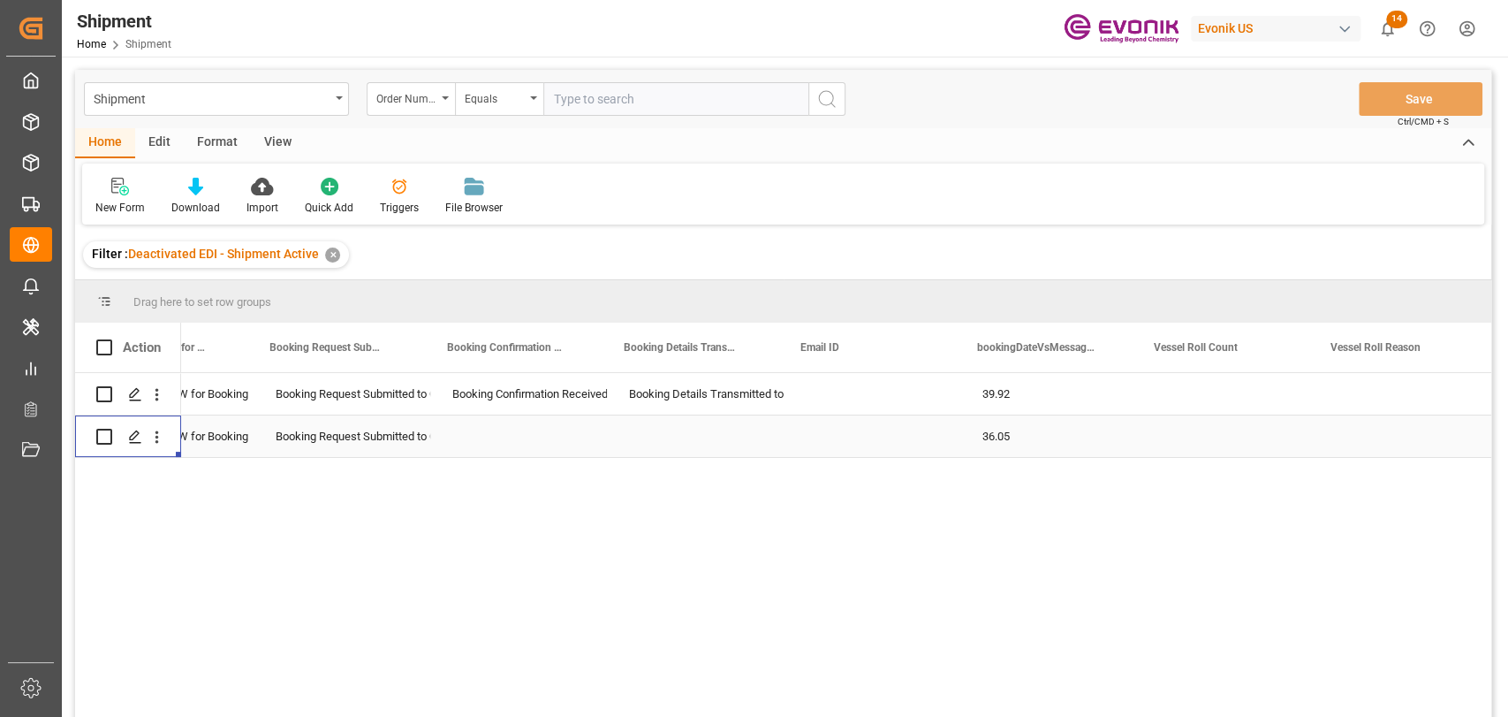
scroll to position [0, 0]
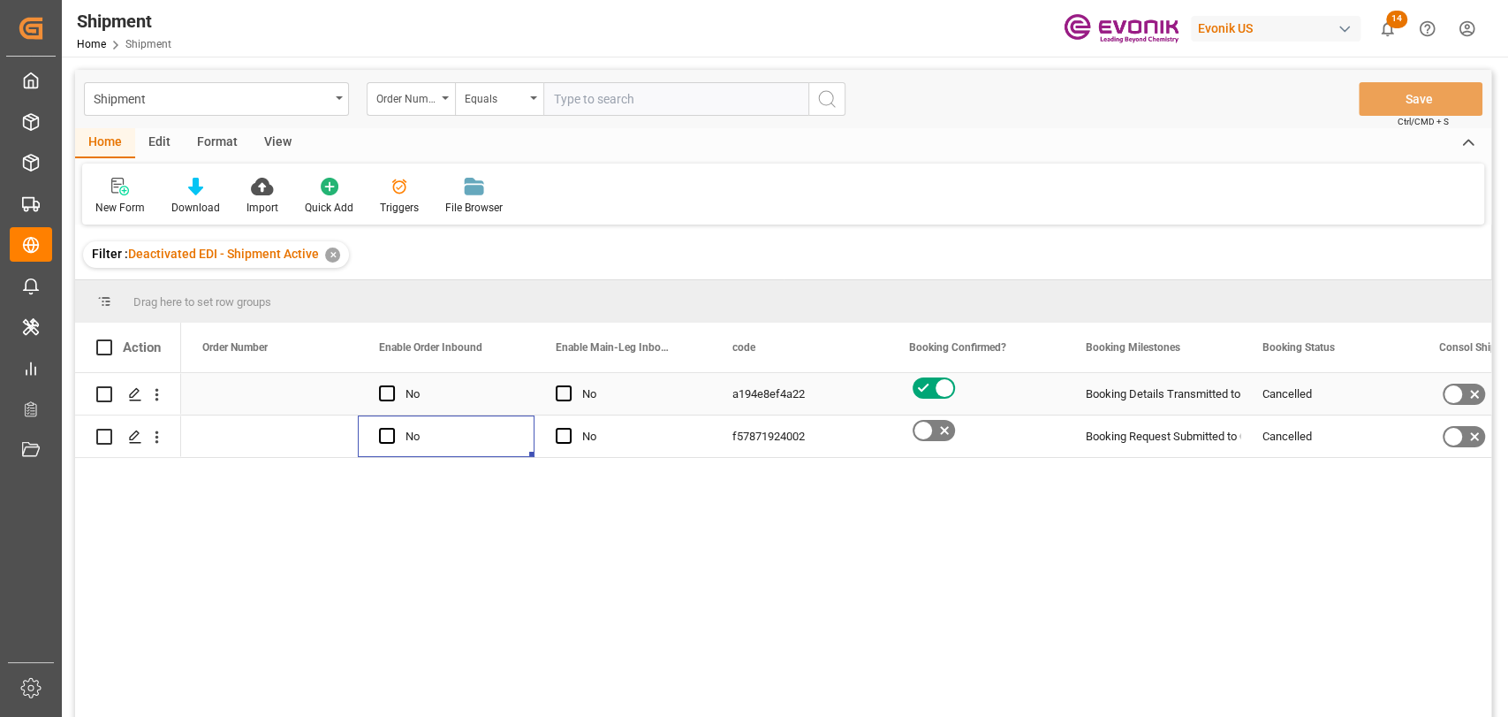
click at [778, 391] on div "a194e8ef4a22" at bounding box center [799, 394] width 177 height 42
click at [1133, 399] on div "Booking Details Transmitted to SAP" at bounding box center [1153, 394] width 134 height 41
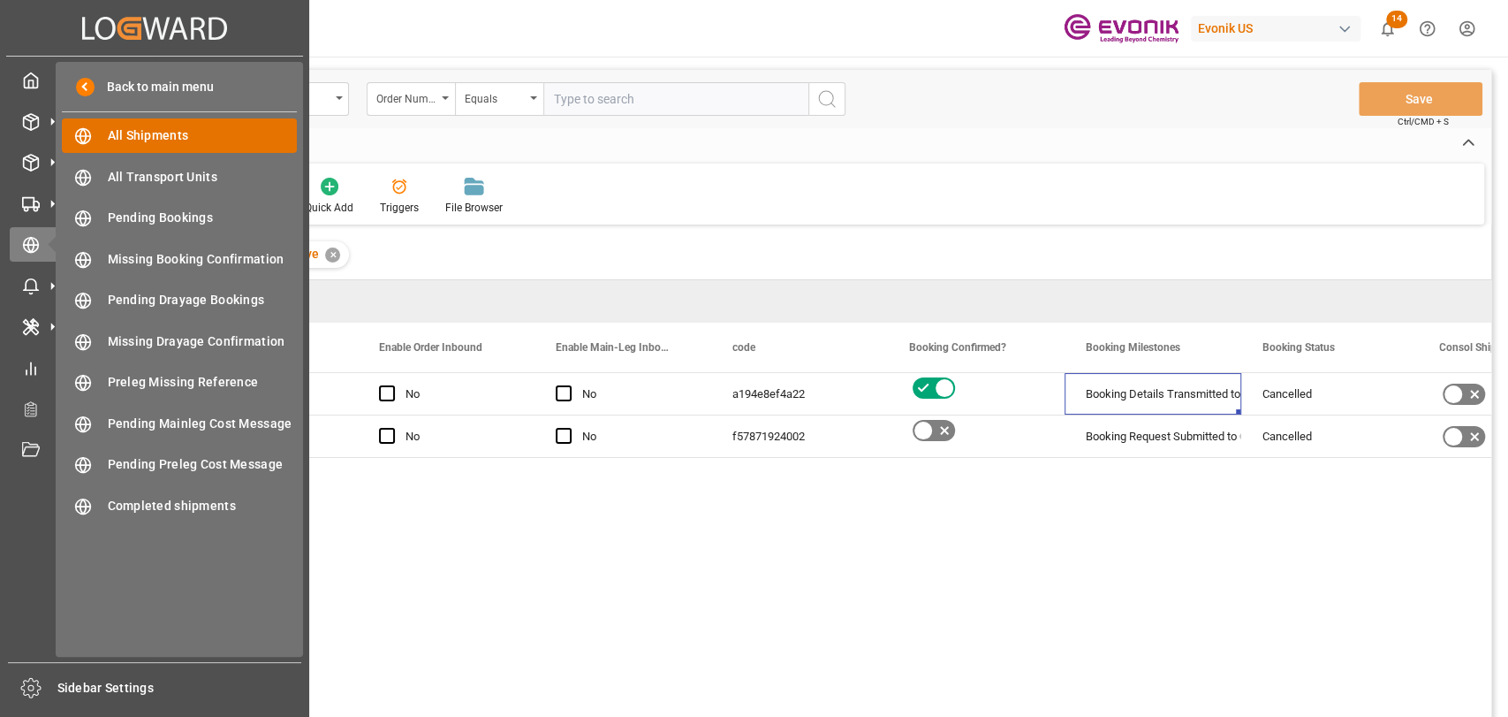
click at [118, 137] on span "All Shipments" at bounding box center [203, 135] width 190 height 19
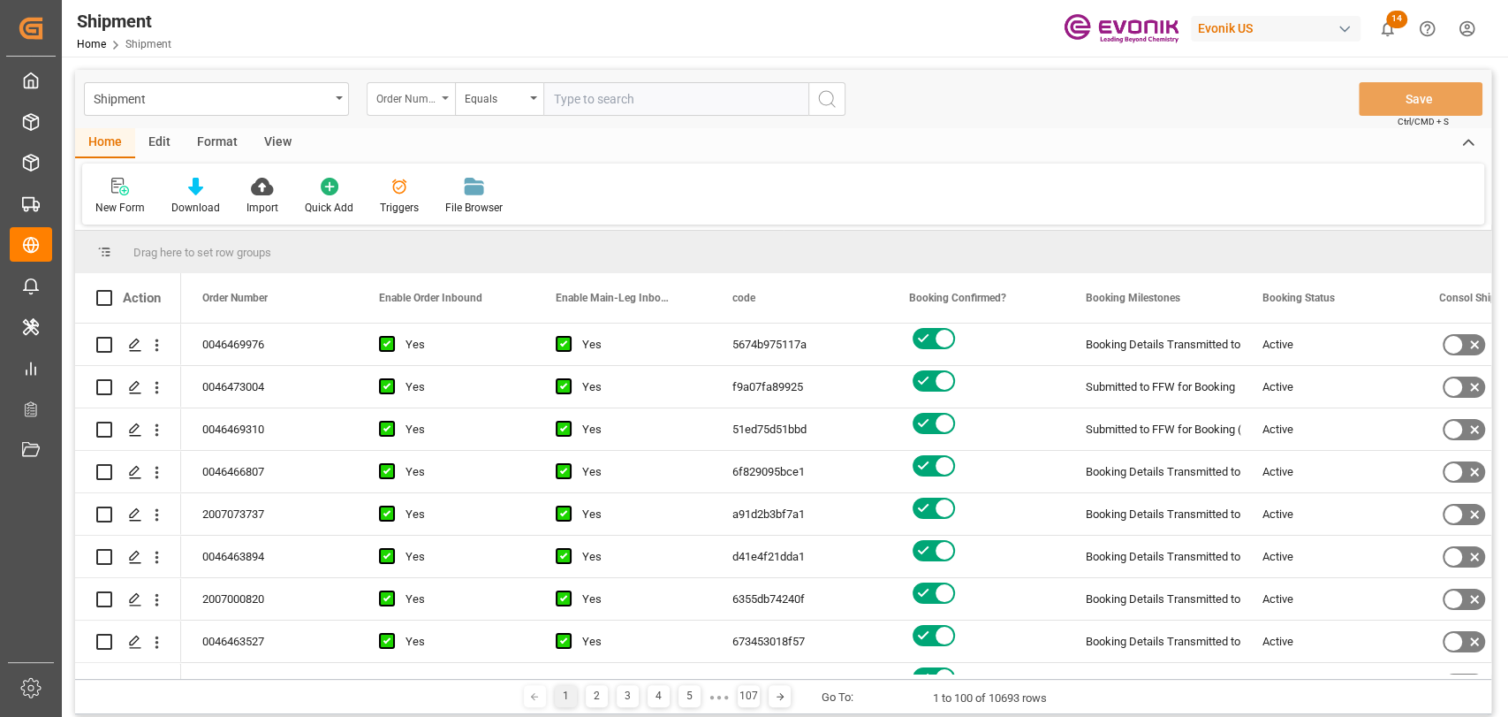
click at [424, 97] on div "Order Number" at bounding box center [406, 97] width 60 height 20
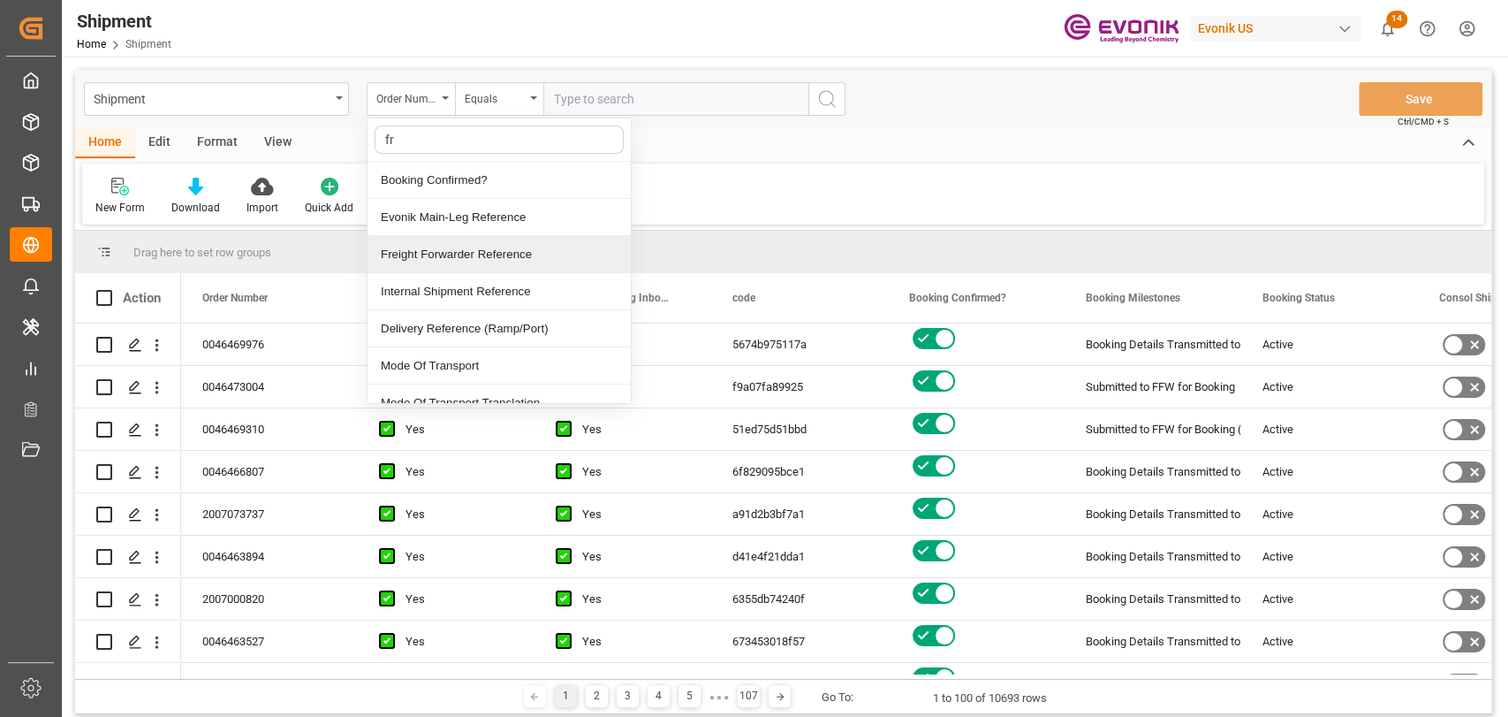
type input "fre"
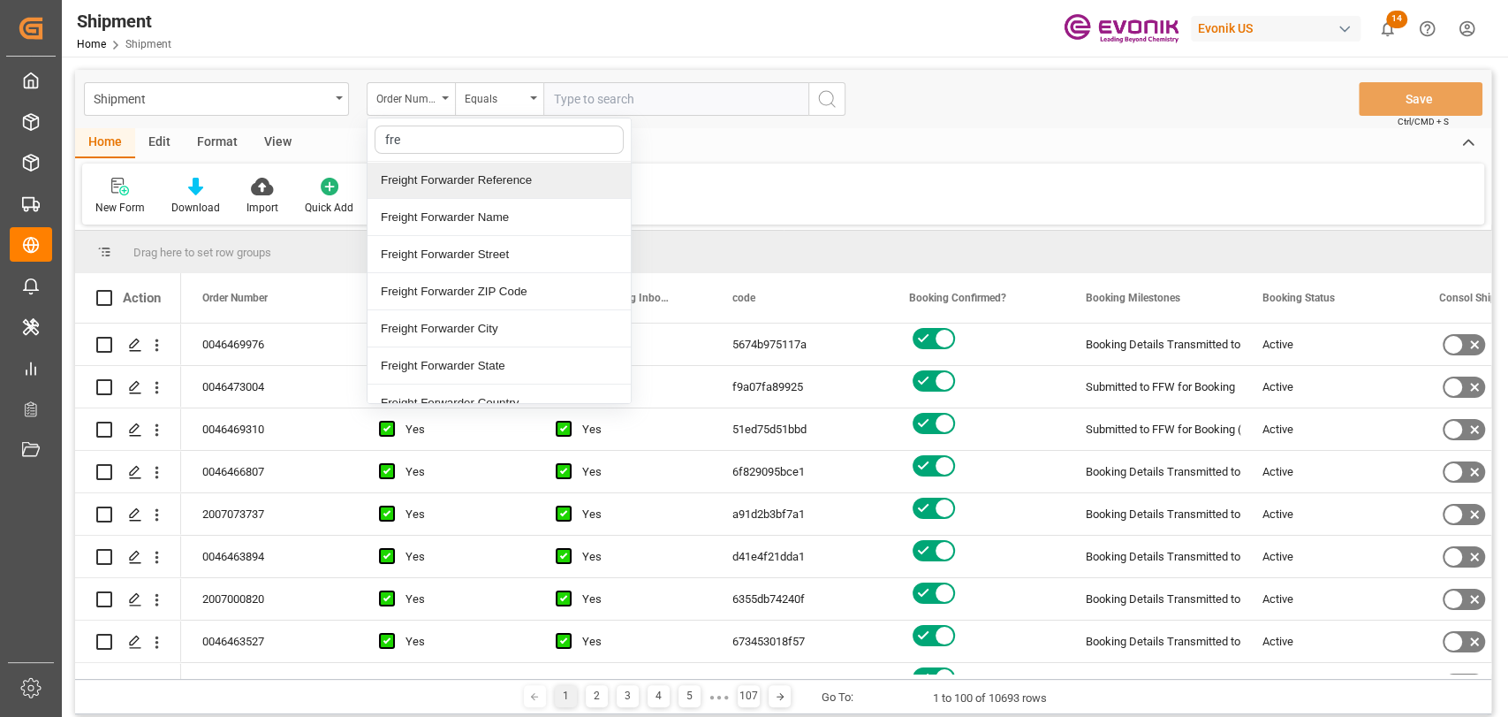
click at [442, 194] on div "Freight Forwarder Reference" at bounding box center [499, 180] width 263 height 37
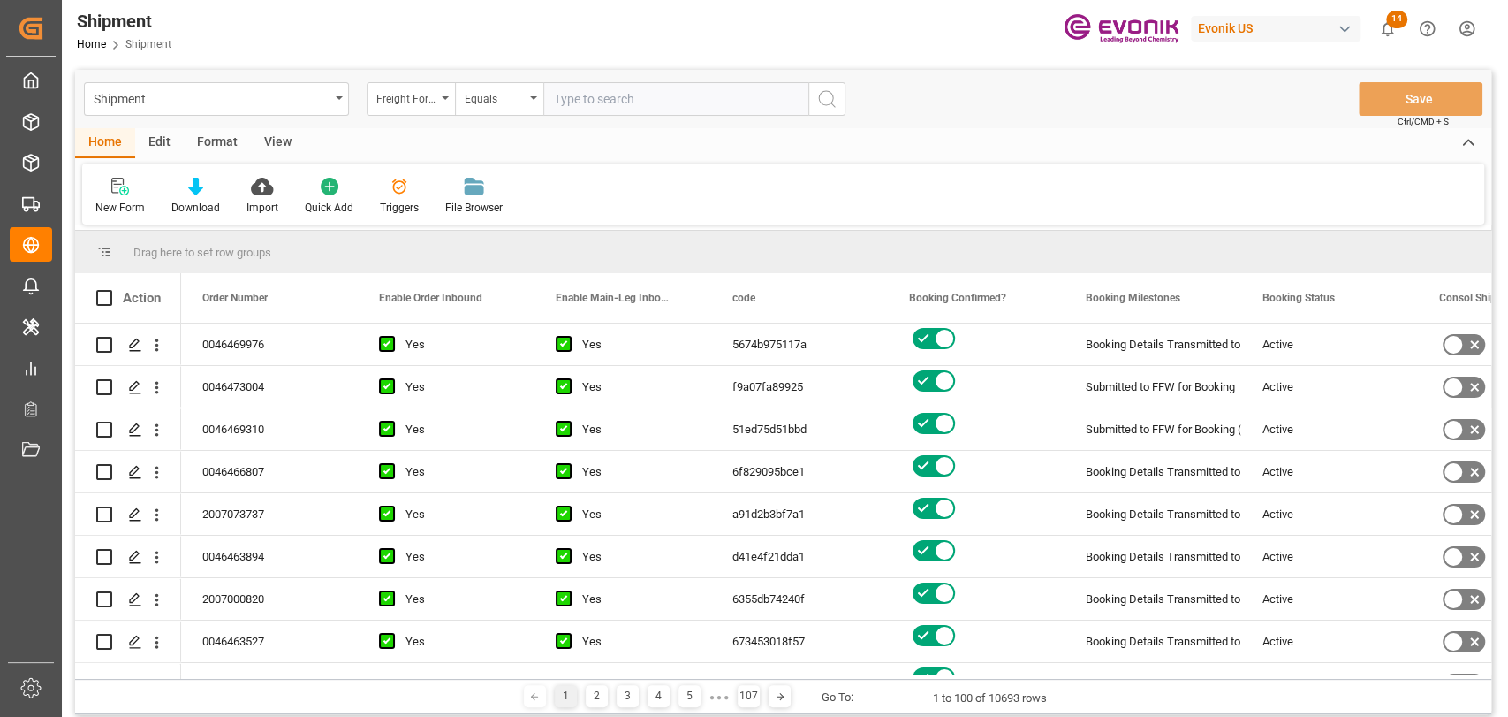
click at [588, 101] on input "text" at bounding box center [675, 99] width 265 height 34
type input "2510050000074"
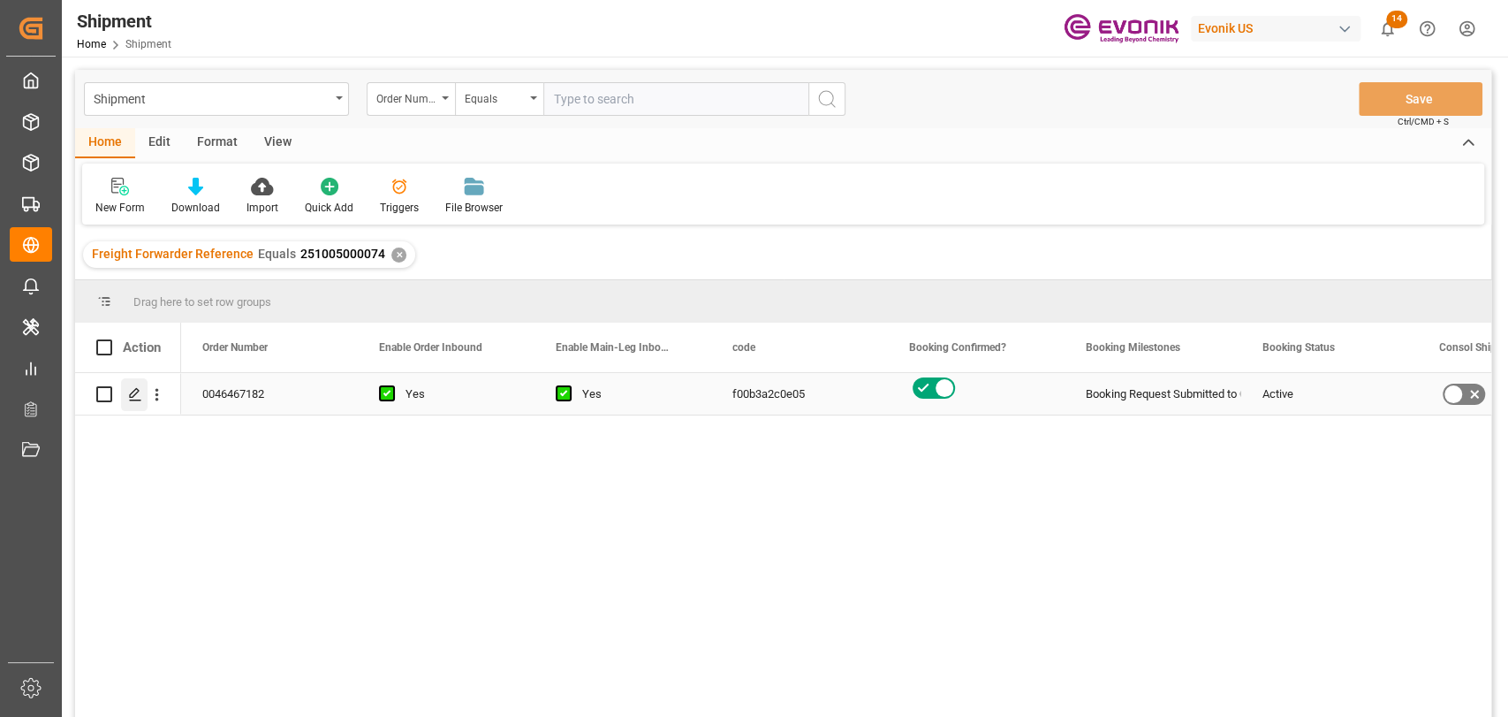
click at [137, 403] on div "Press SPACE to select this row." at bounding box center [134, 394] width 27 height 33
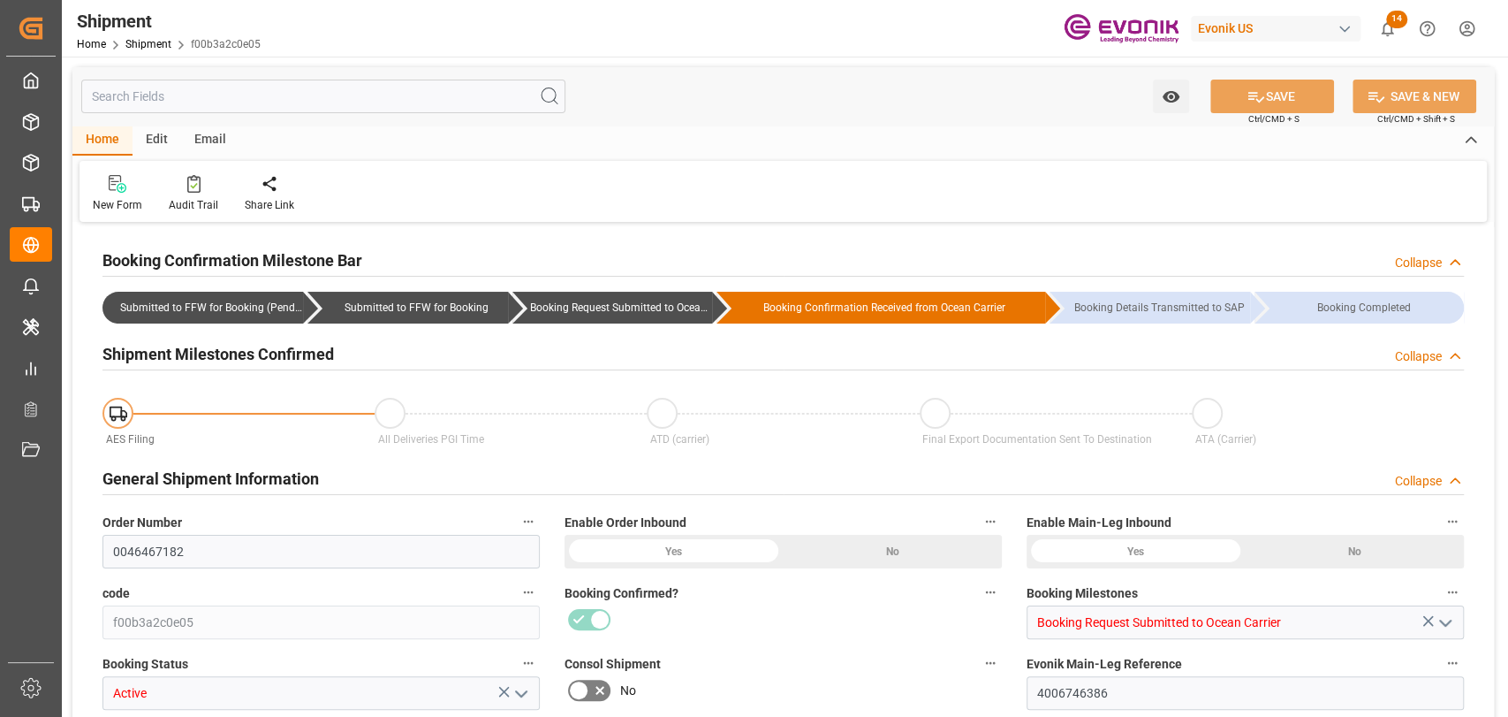
type input "Maersk"
type input "Maersk Line AS"
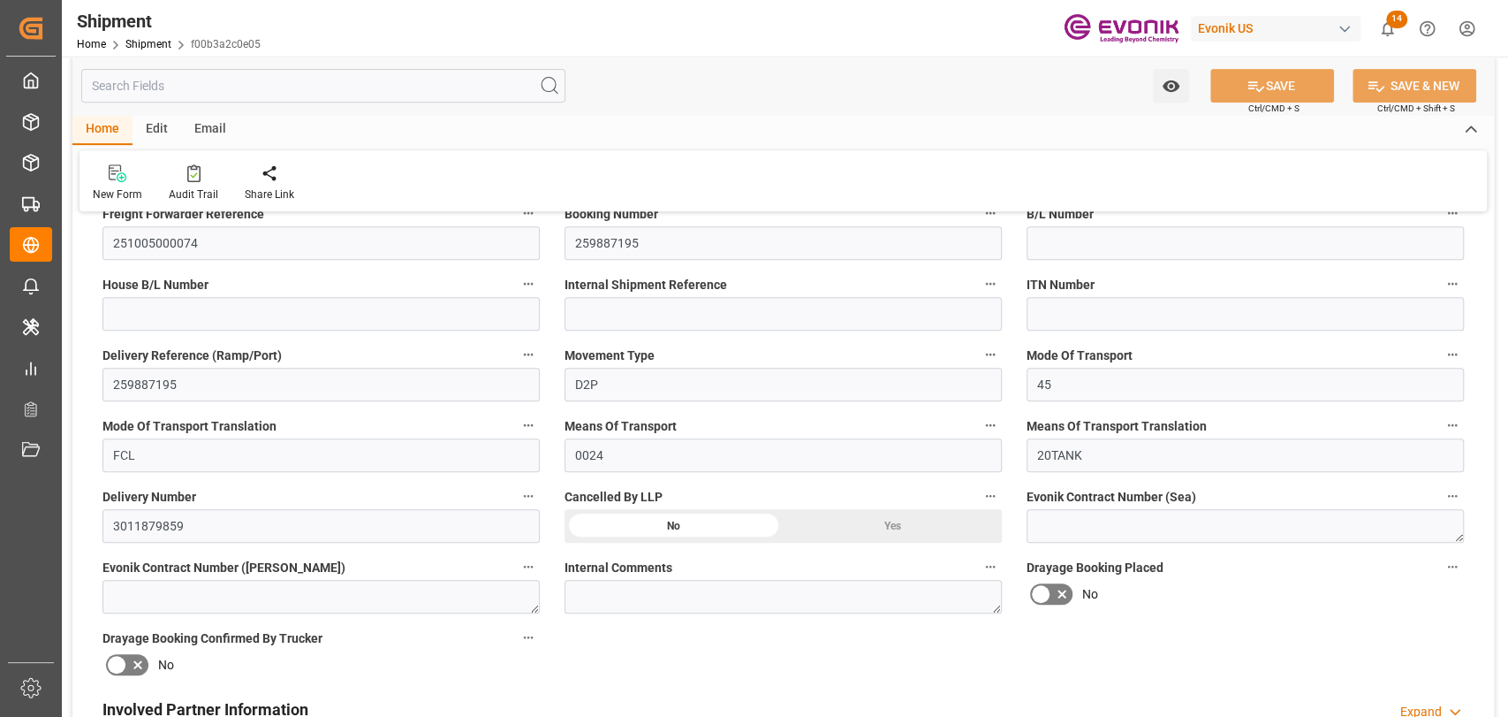
scroll to position [785, 0]
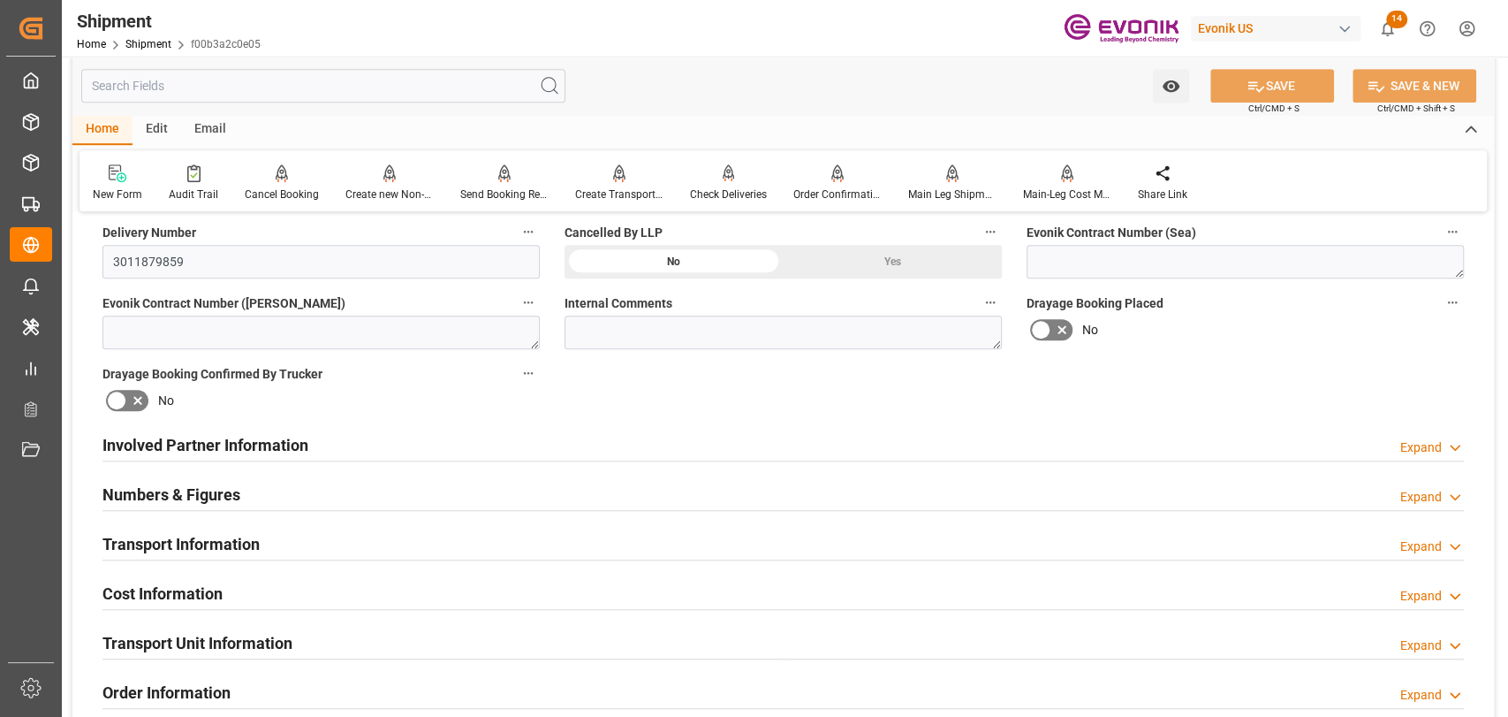
click at [205, 442] on h2 "Involved Partner Information" at bounding box center [205, 445] width 206 height 24
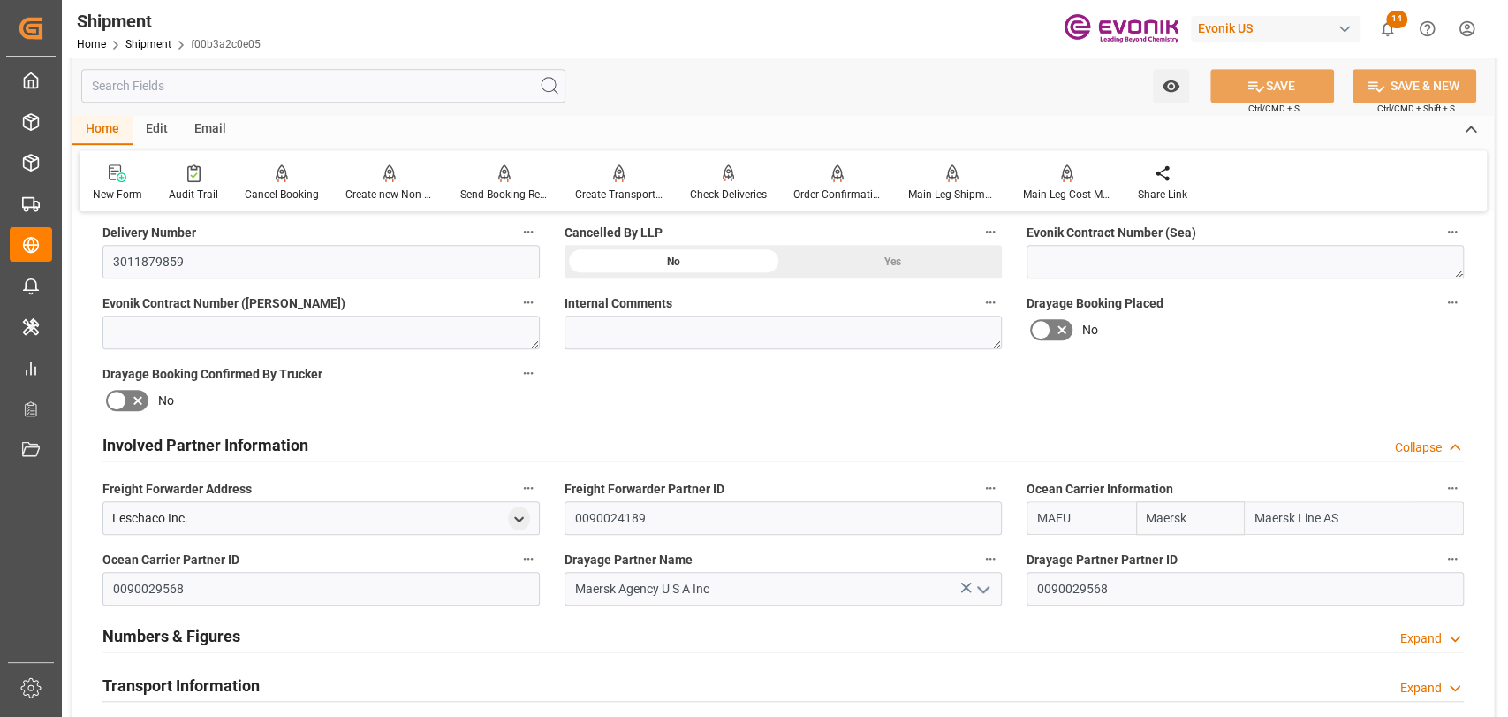
click at [1454, 491] on icon "button" at bounding box center [1453, 488] width 14 height 14
click at [1451, 484] on li "Audits" at bounding box center [1449, 486] width 90 height 29
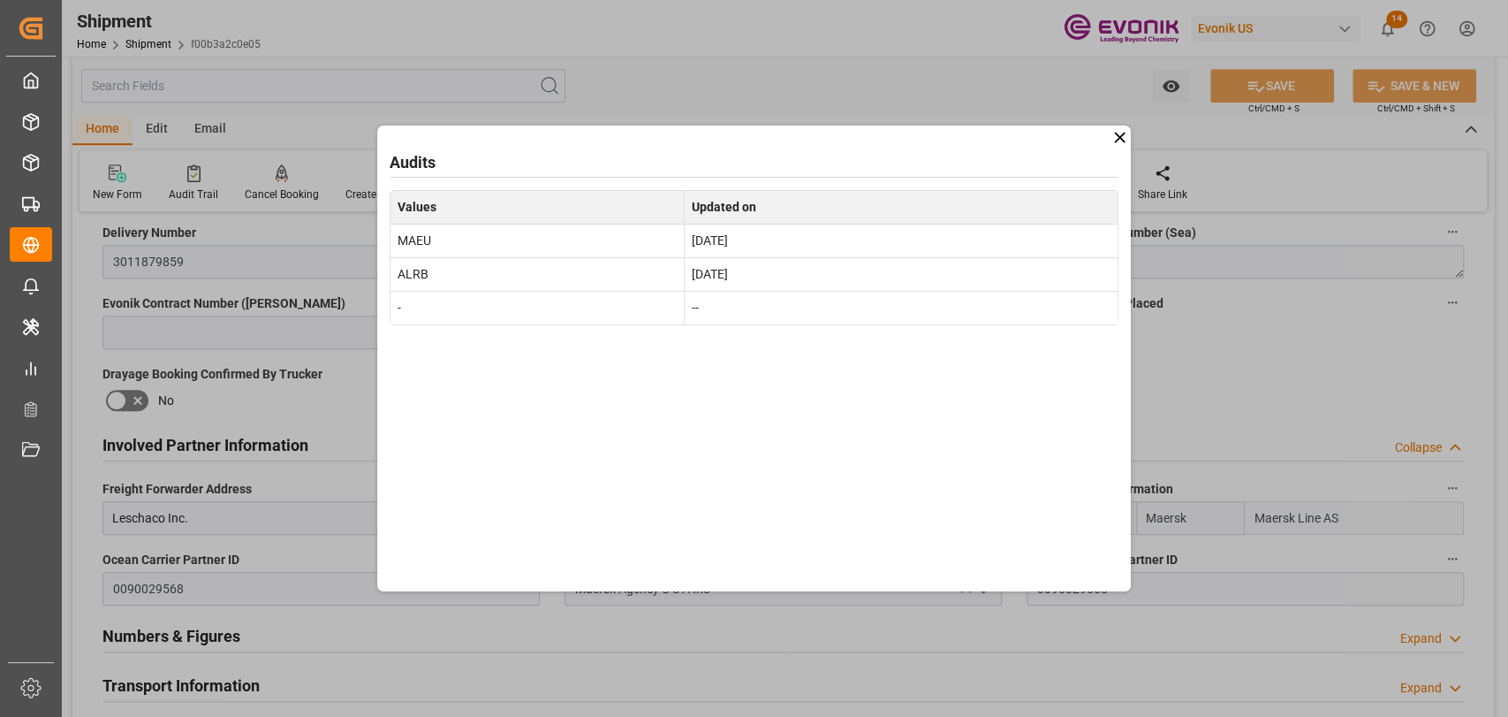
click at [1126, 136] on icon at bounding box center [1120, 137] width 19 height 19
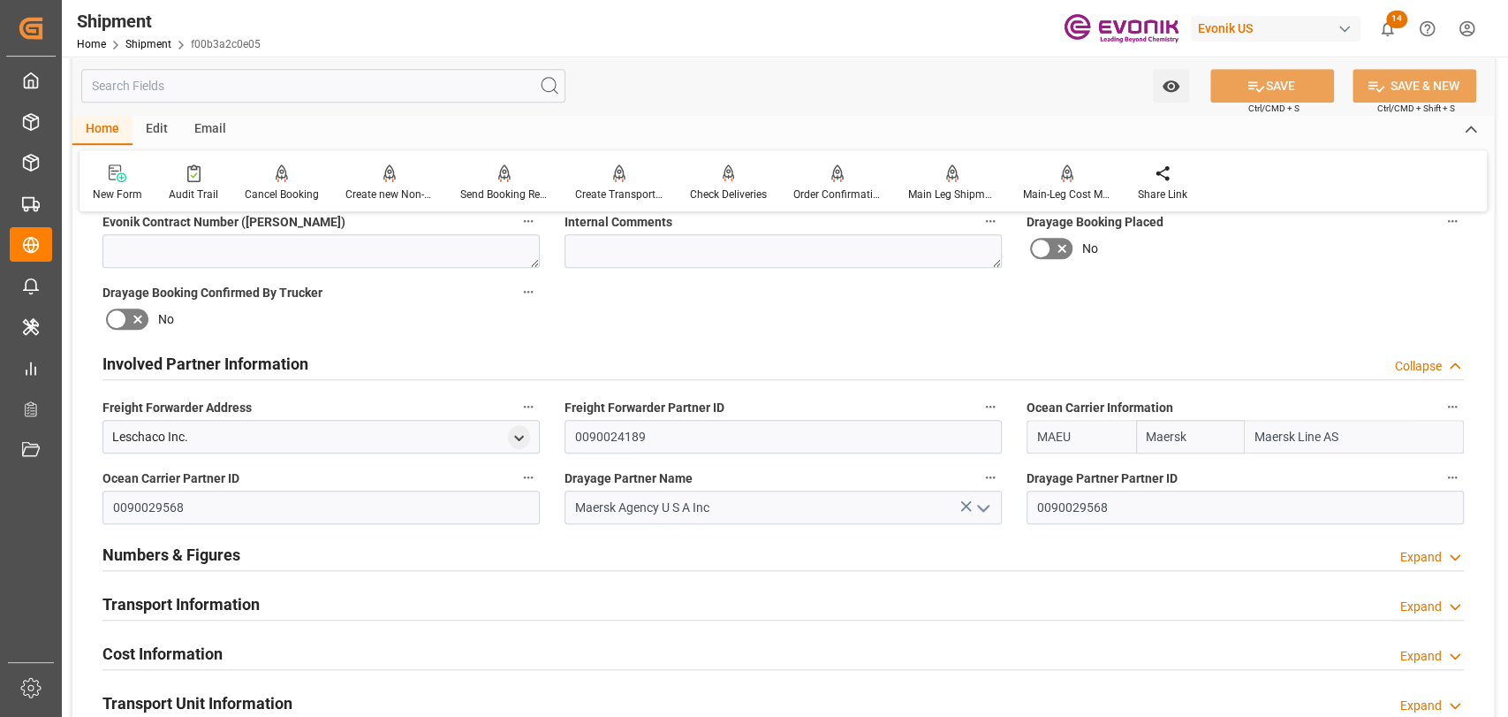
scroll to position [982, 0]
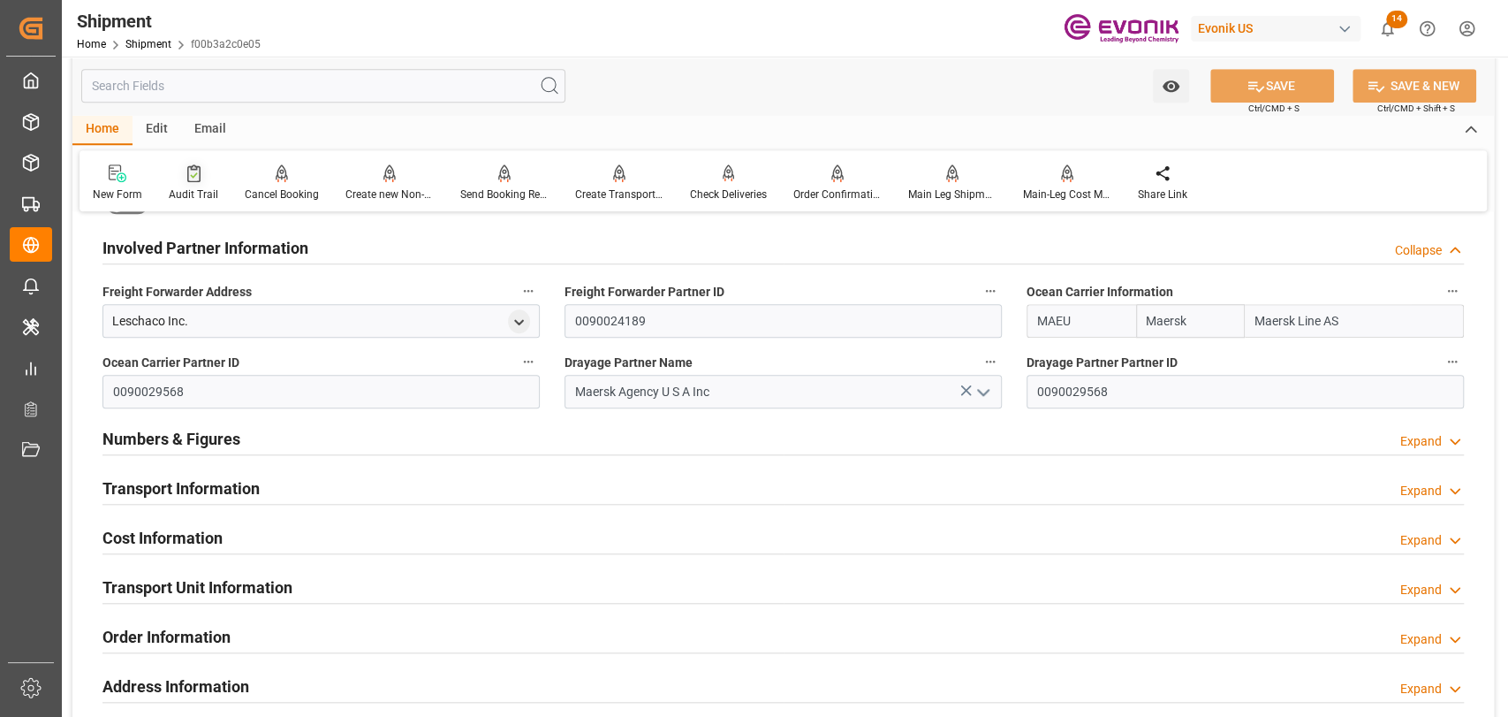
click at [188, 194] on div "Audit Trail" at bounding box center [193, 194] width 49 height 16
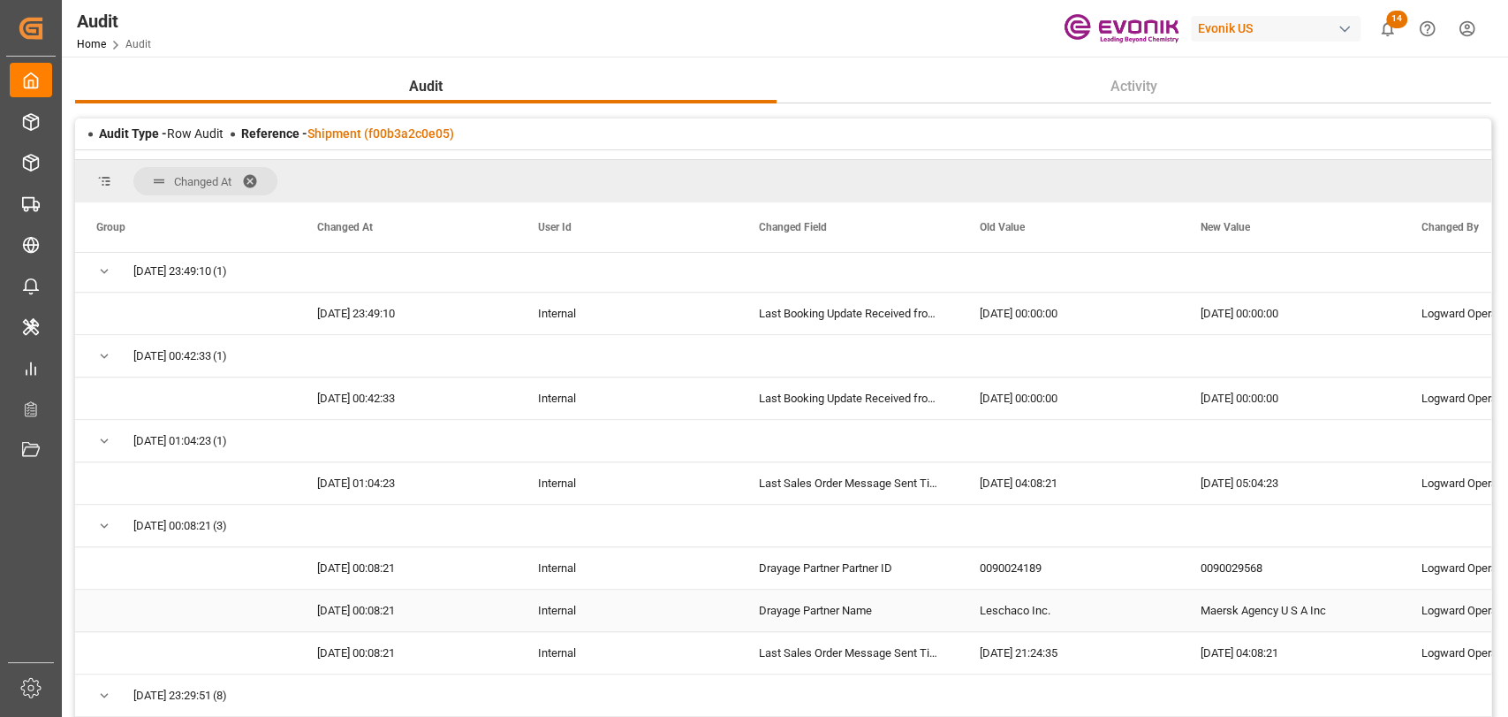
scroll to position [982, 0]
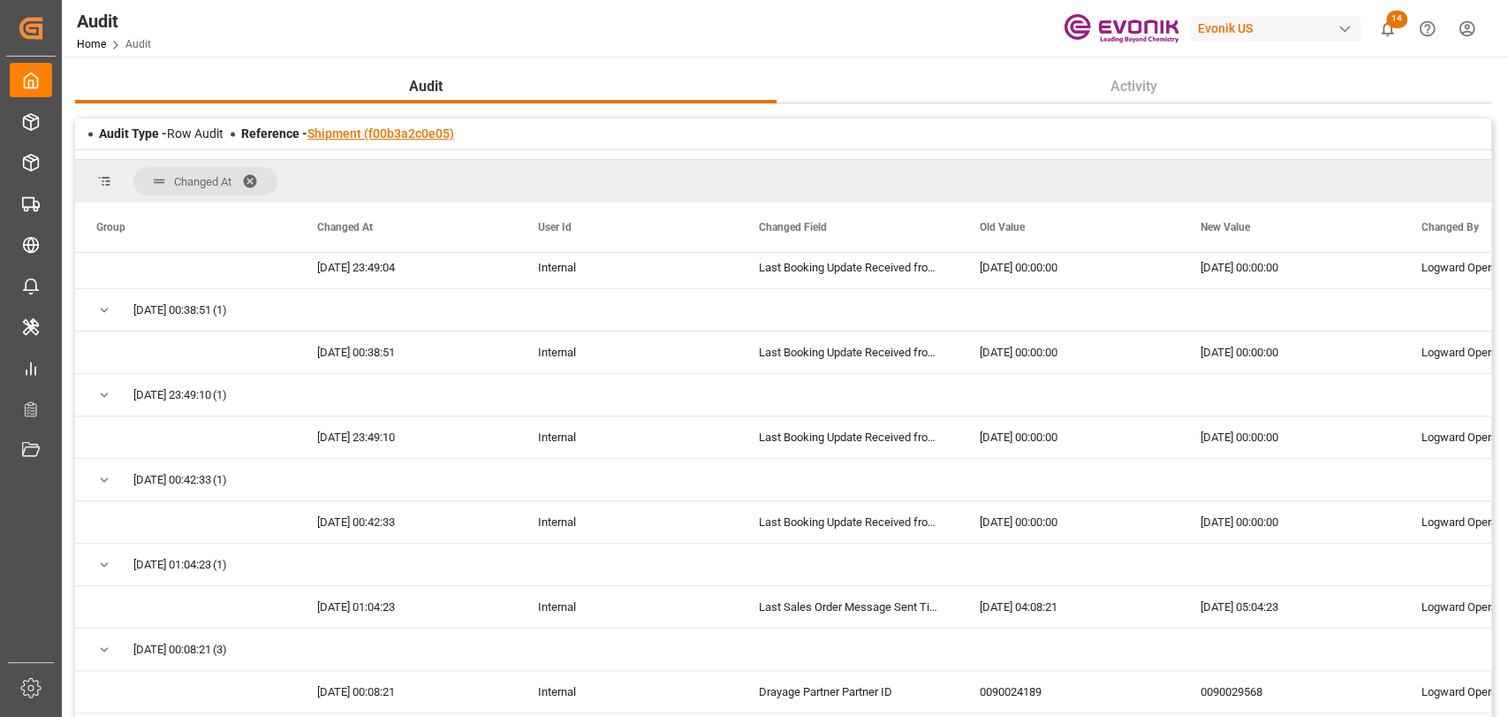
click at [368, 132] on link "Shipment (f00b3a2c0e05)" at bounding box center [380, 133] width 147 height 14
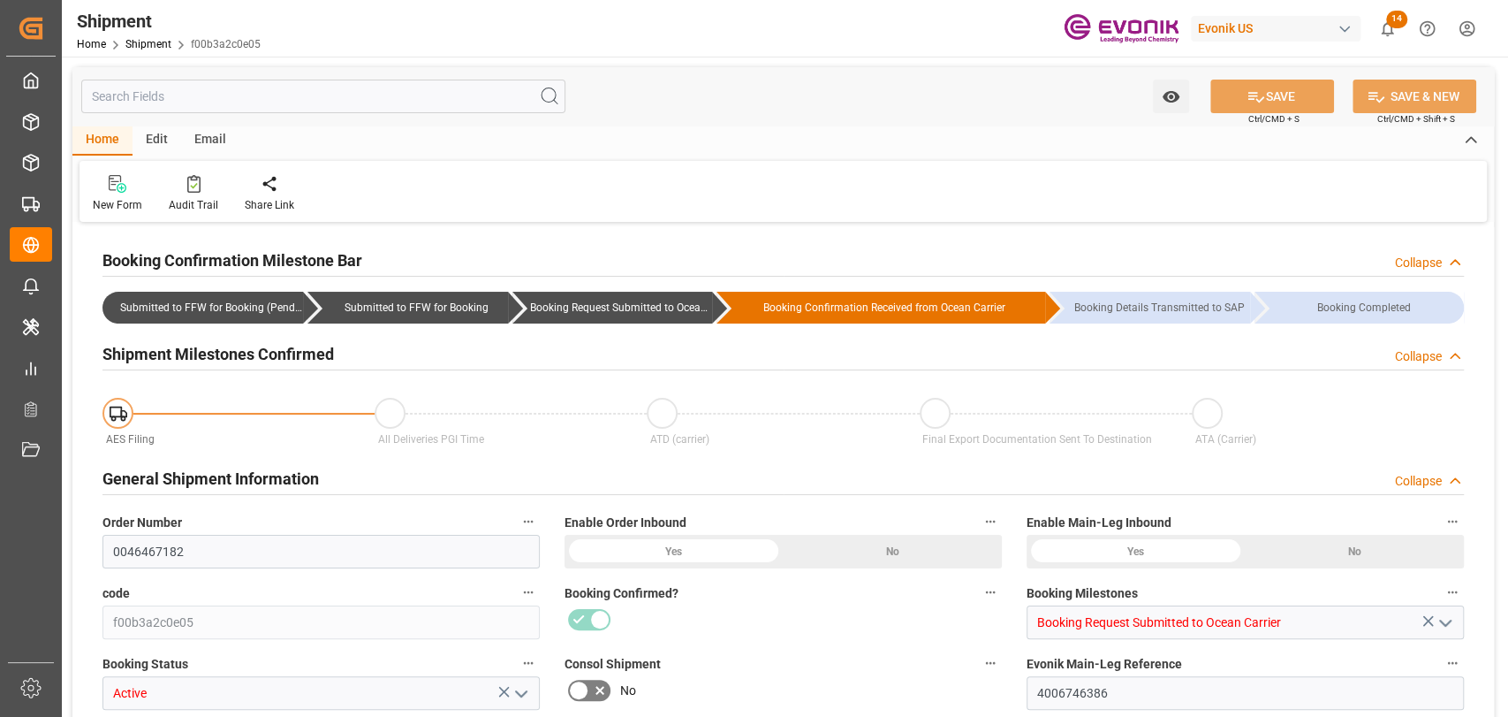
type input "Maersk"
type input "Maersk Line AS"
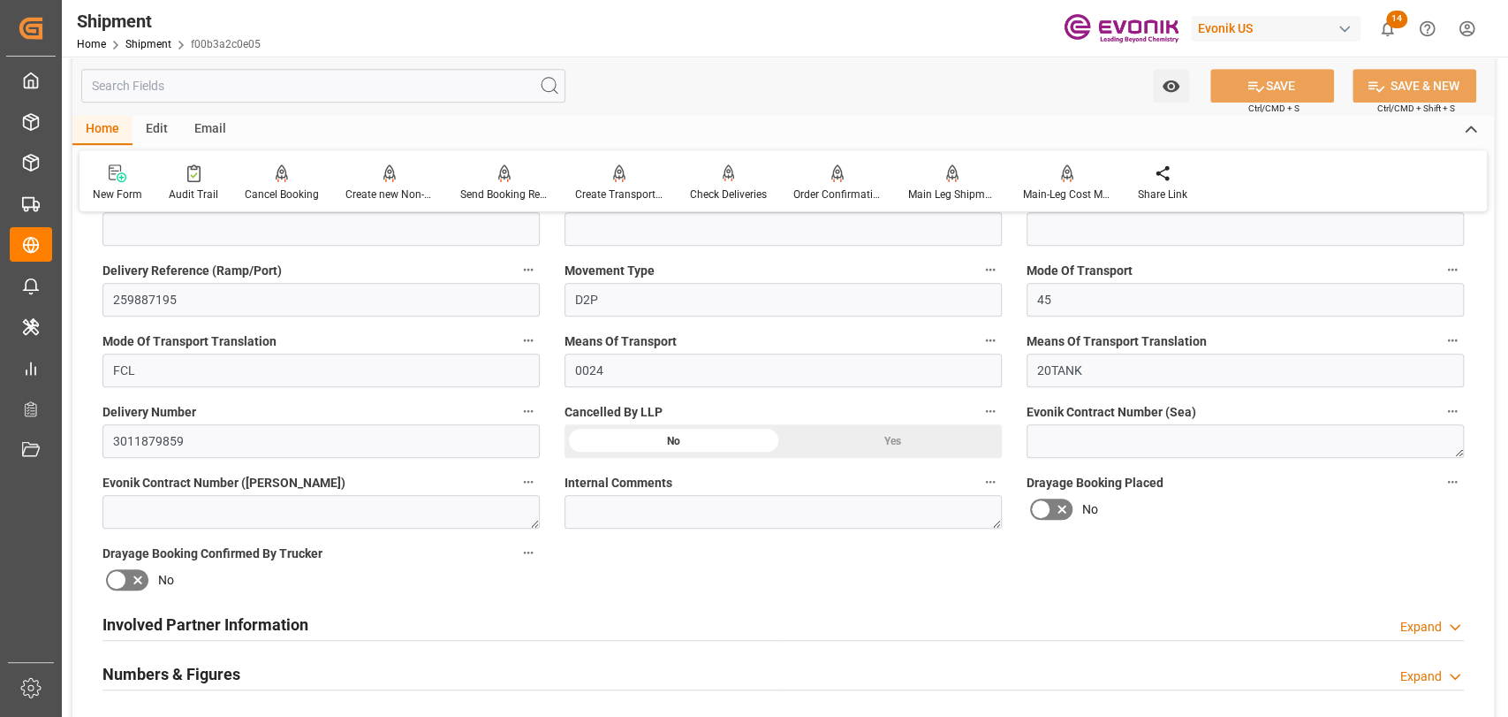
scroll to position [785, 0]
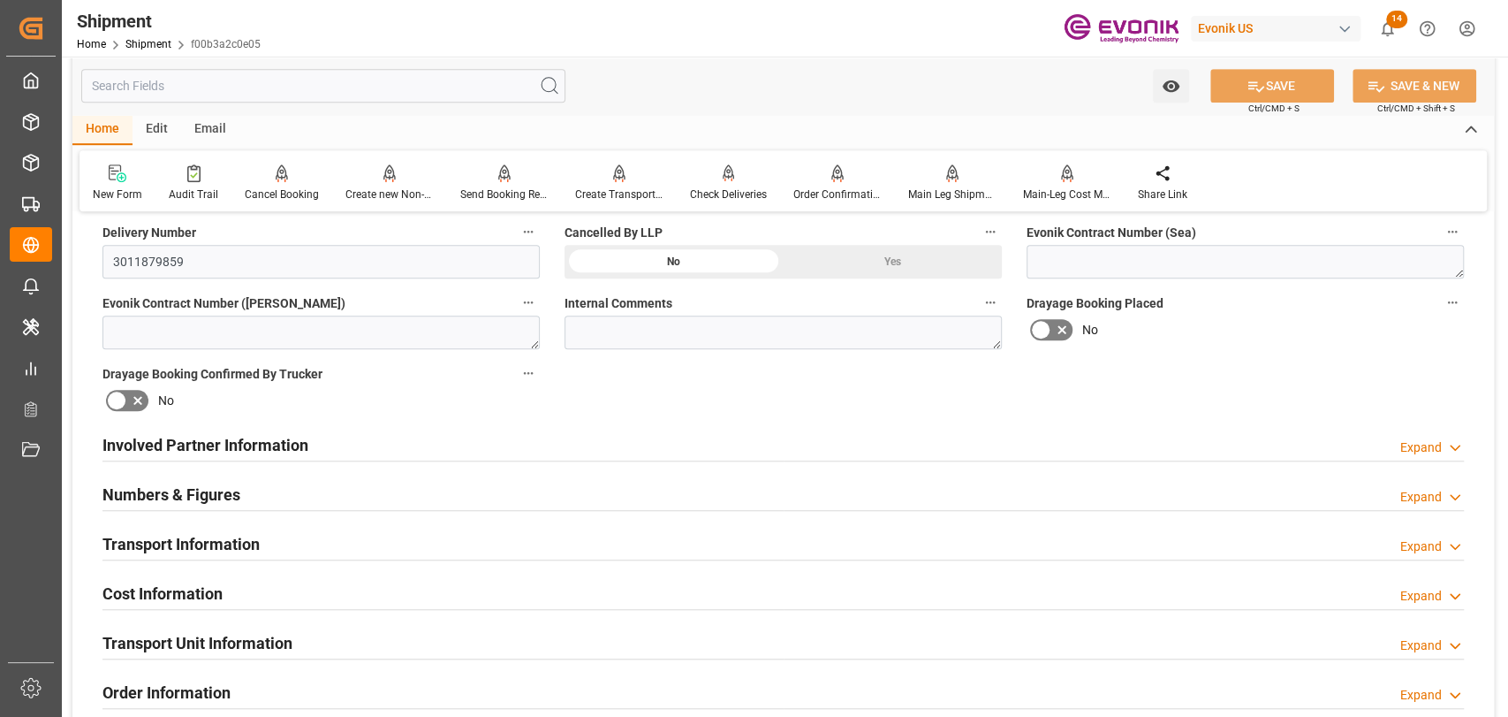
click at [315, 433] on div "Involved Partner Information Expand" at bounding box center [783, 444] width 1362 height 34
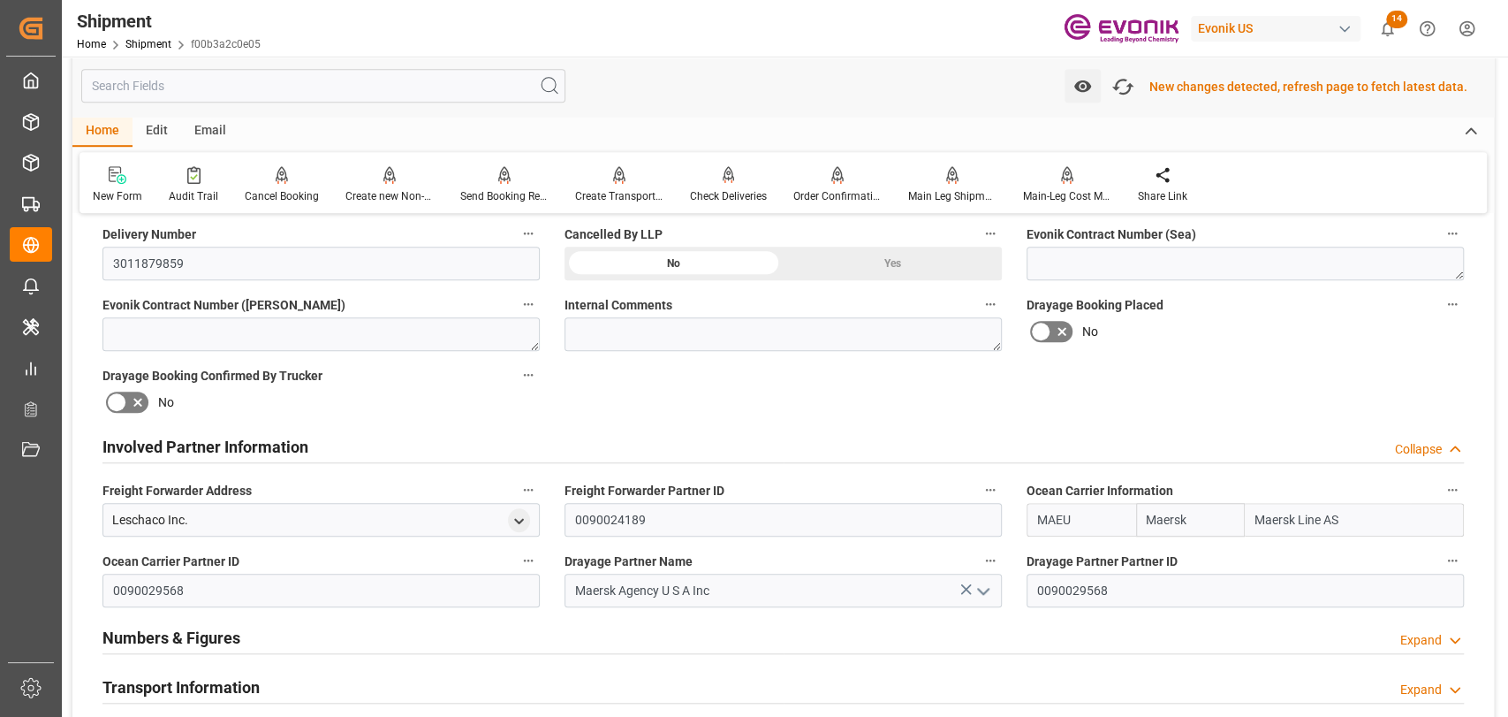
scroll to position [786, 0]
click at [196, 178] on icon at bounding box center [193, 175] width 13 height 18
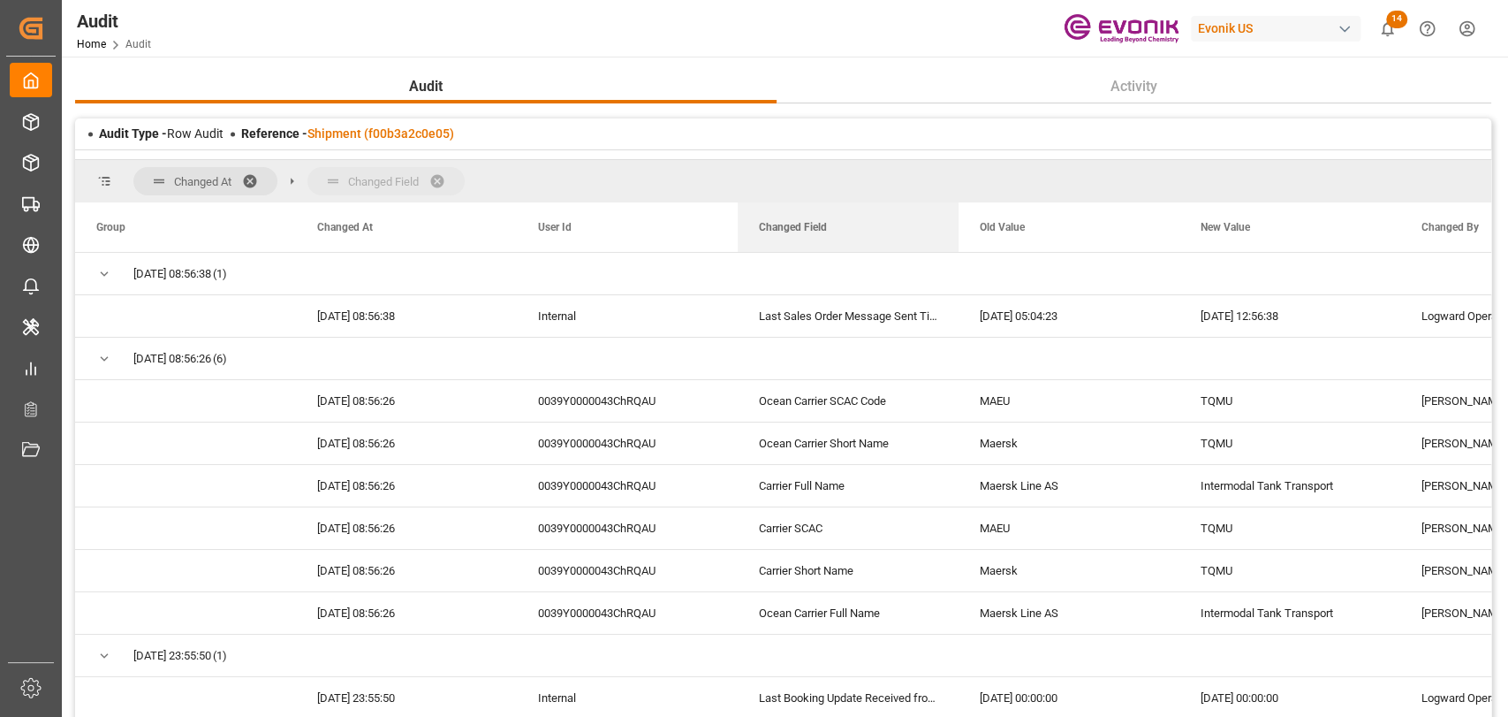
drag, startPoint x: 766, startPoint y: 194, endPoint x: 748, endPoint y: 180, distance: 22.1
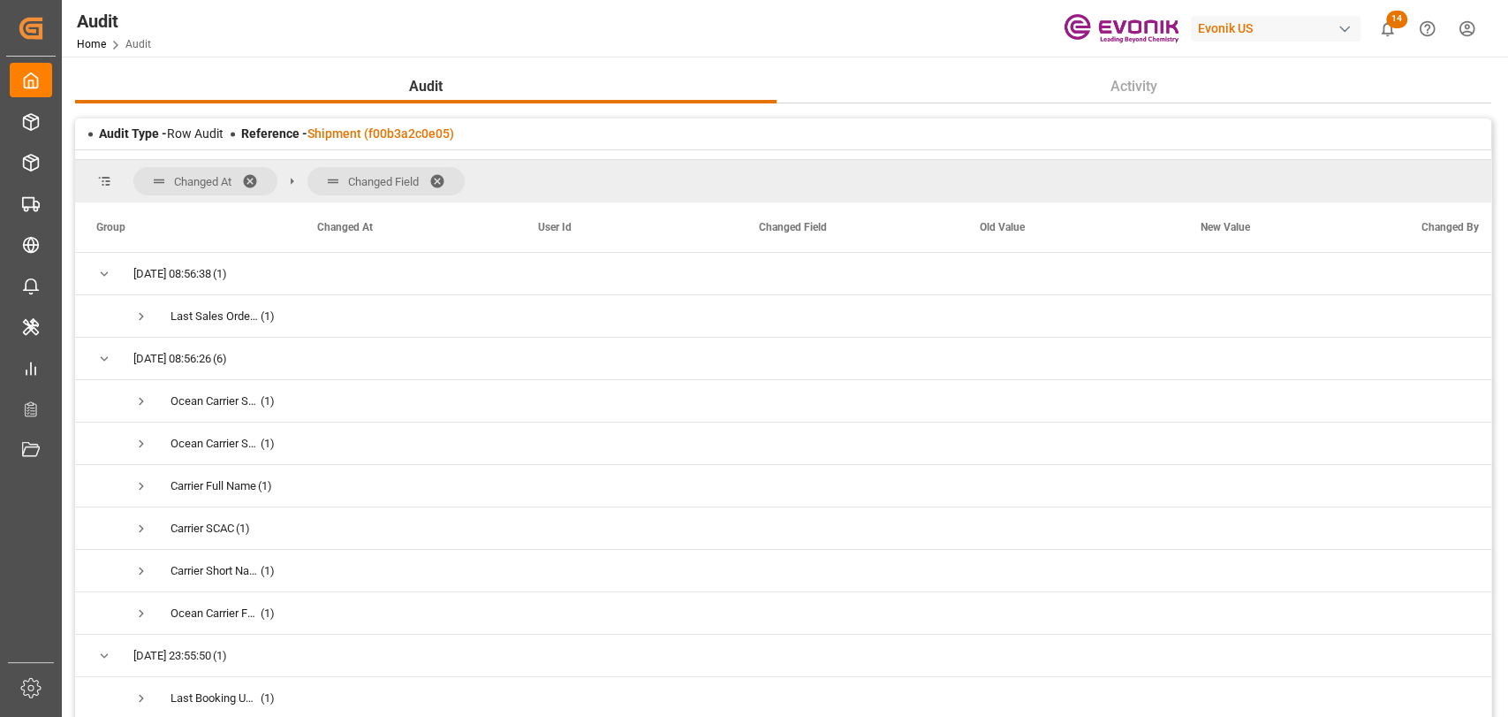
click at [256, 179] on span at bounding box center [256, 181] width 28 height 16
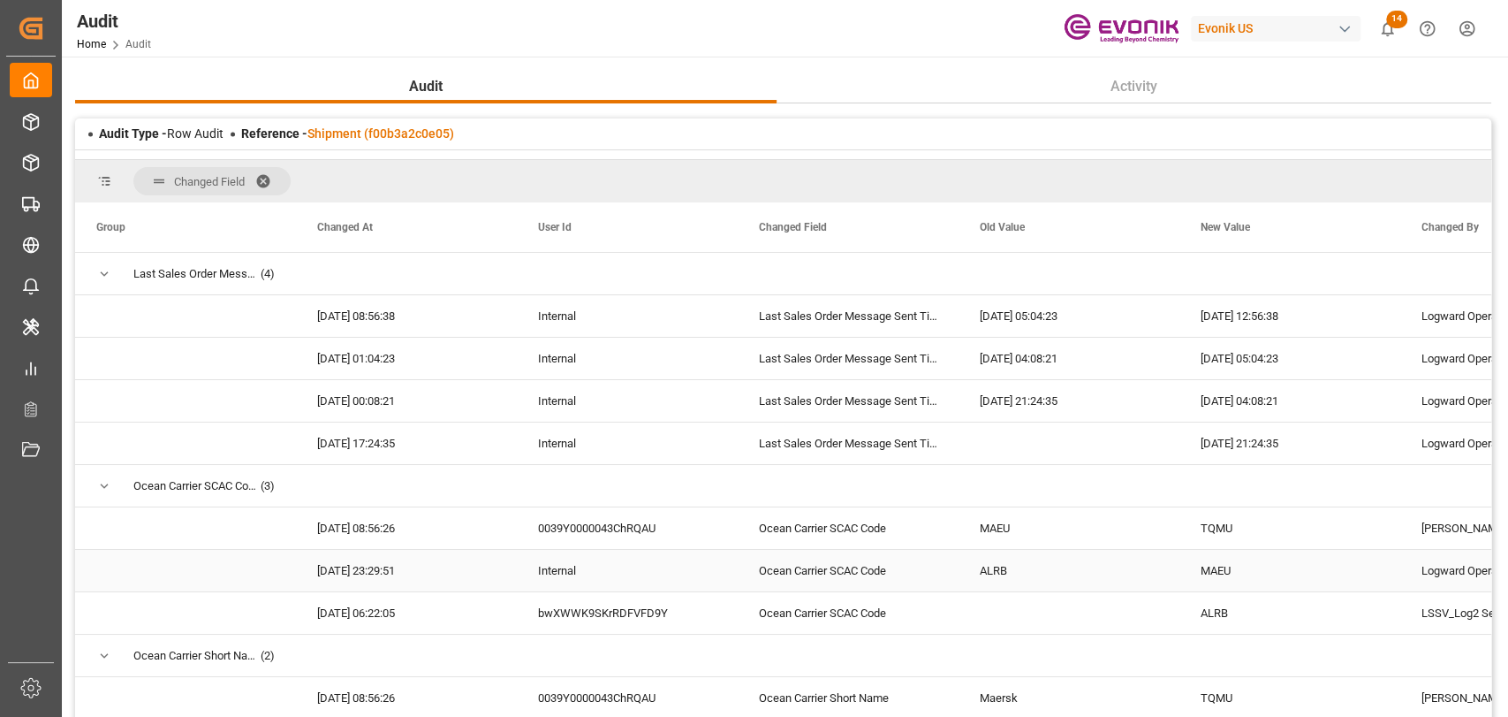
click at [901, 580] on div "Ocean Carrier SCAC Code" at bounding box center [848, 571] width 221 height 42
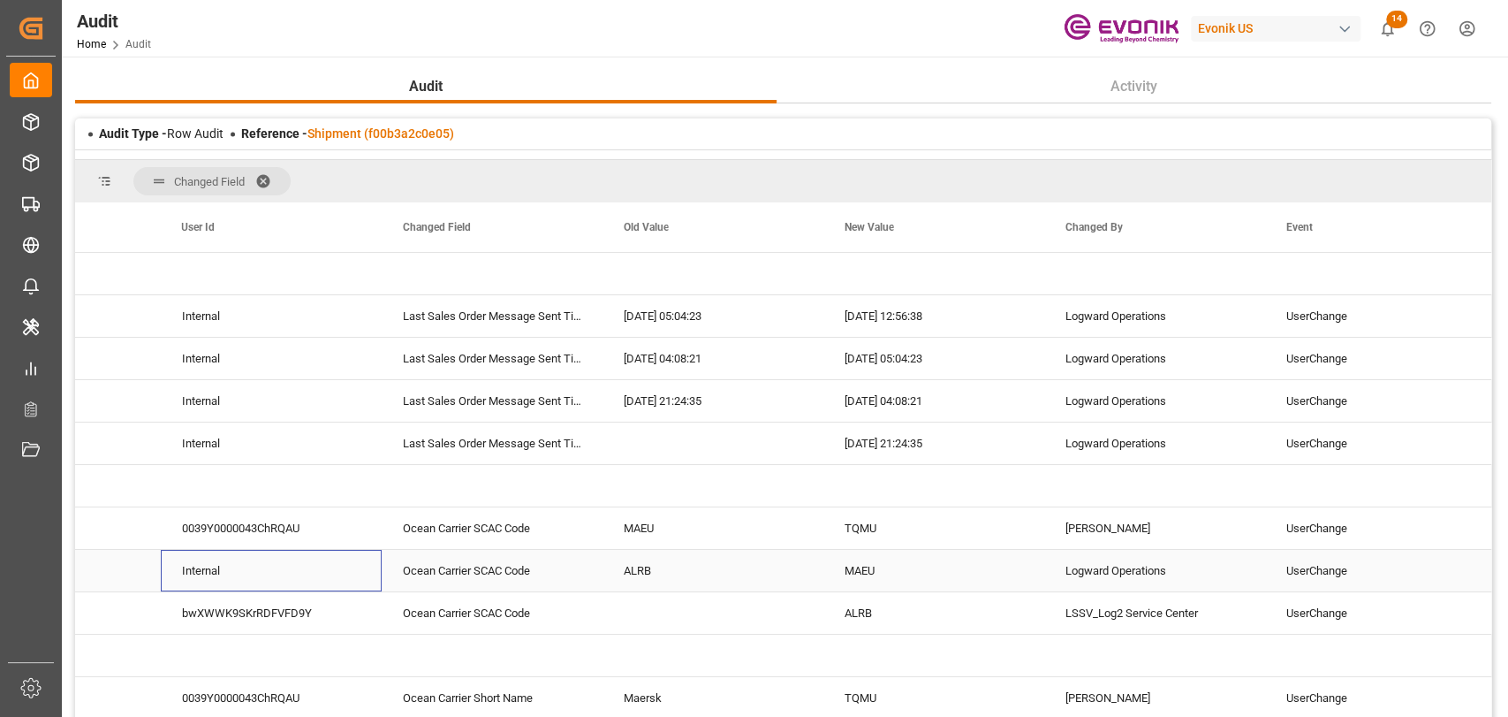
scroll to position [0, 220]
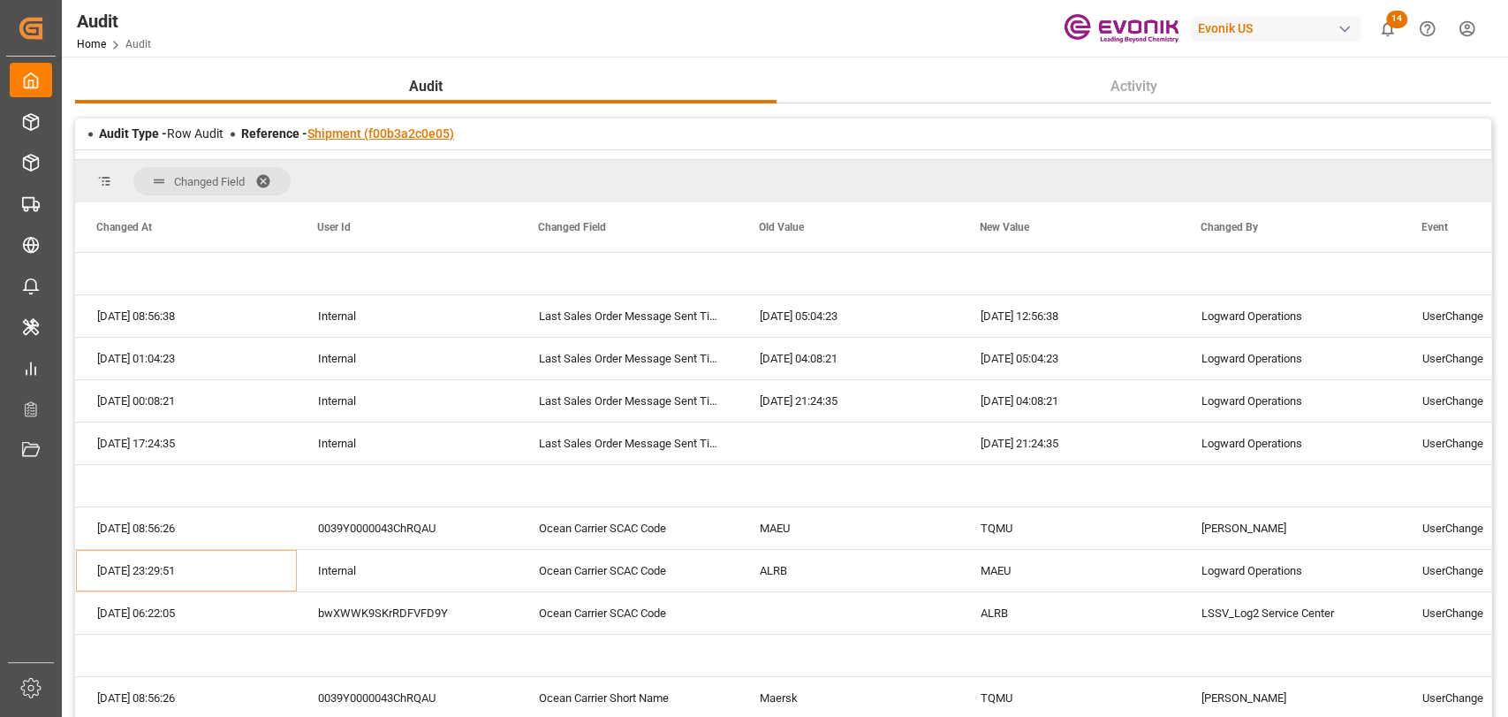
click at [389, 128] on link "Shipment (f00b3a2c0e05)" at bounding box center [380, 133] width 147 height 14
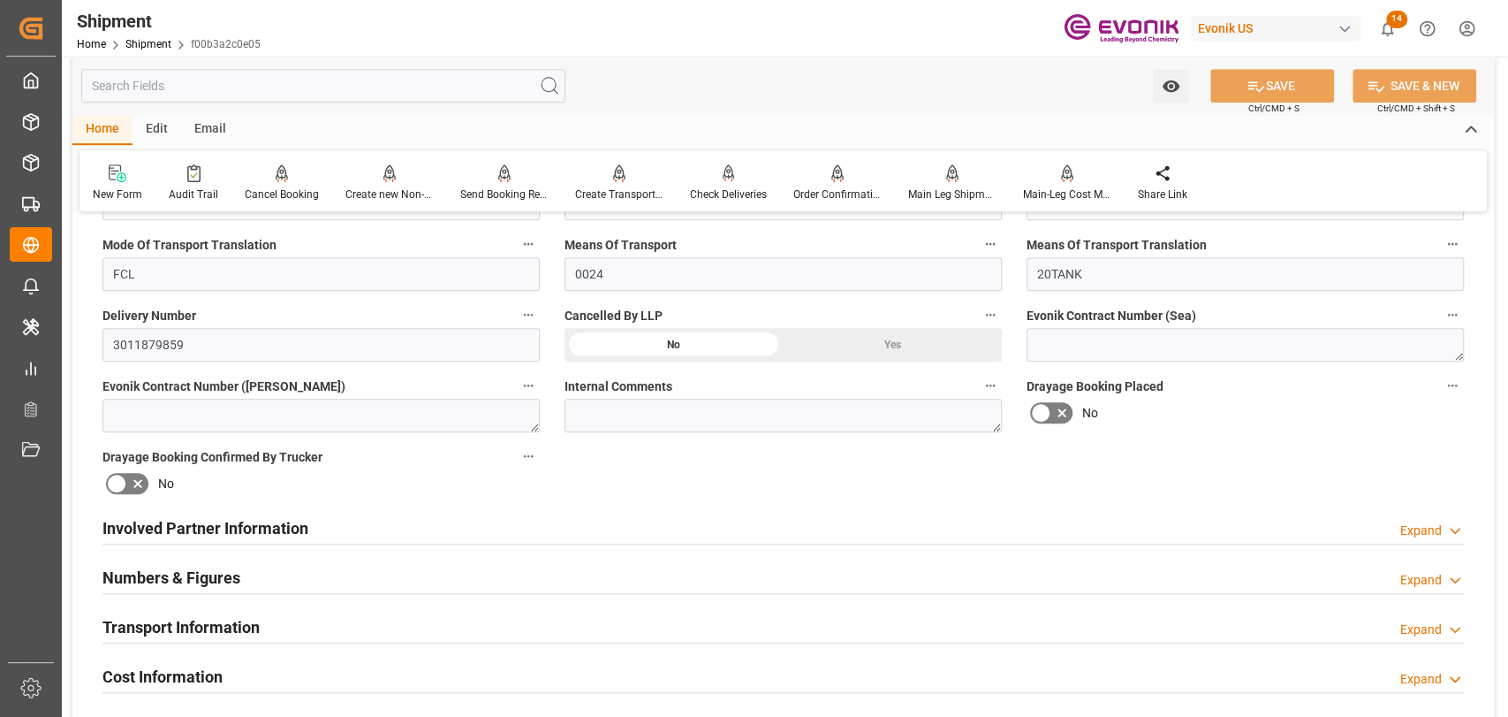
scroll to position [785, 0]
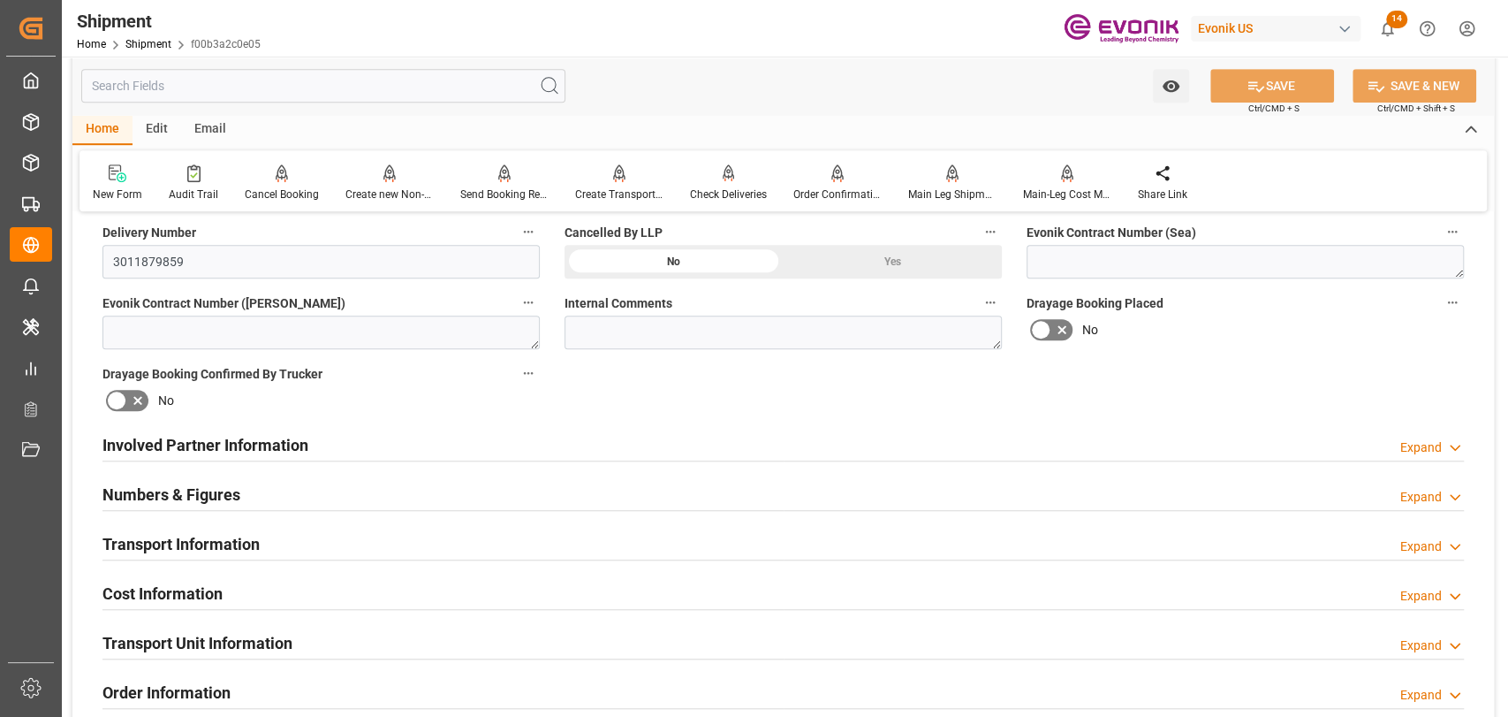
drag, startPoint x: 205, startPoint y: 532, endPoint x: 647, endPoint y: 507, distance: 442.5
click at [205, 534] on h2 "Transport Information" at bounding box center [180, 544] width 157 height 24
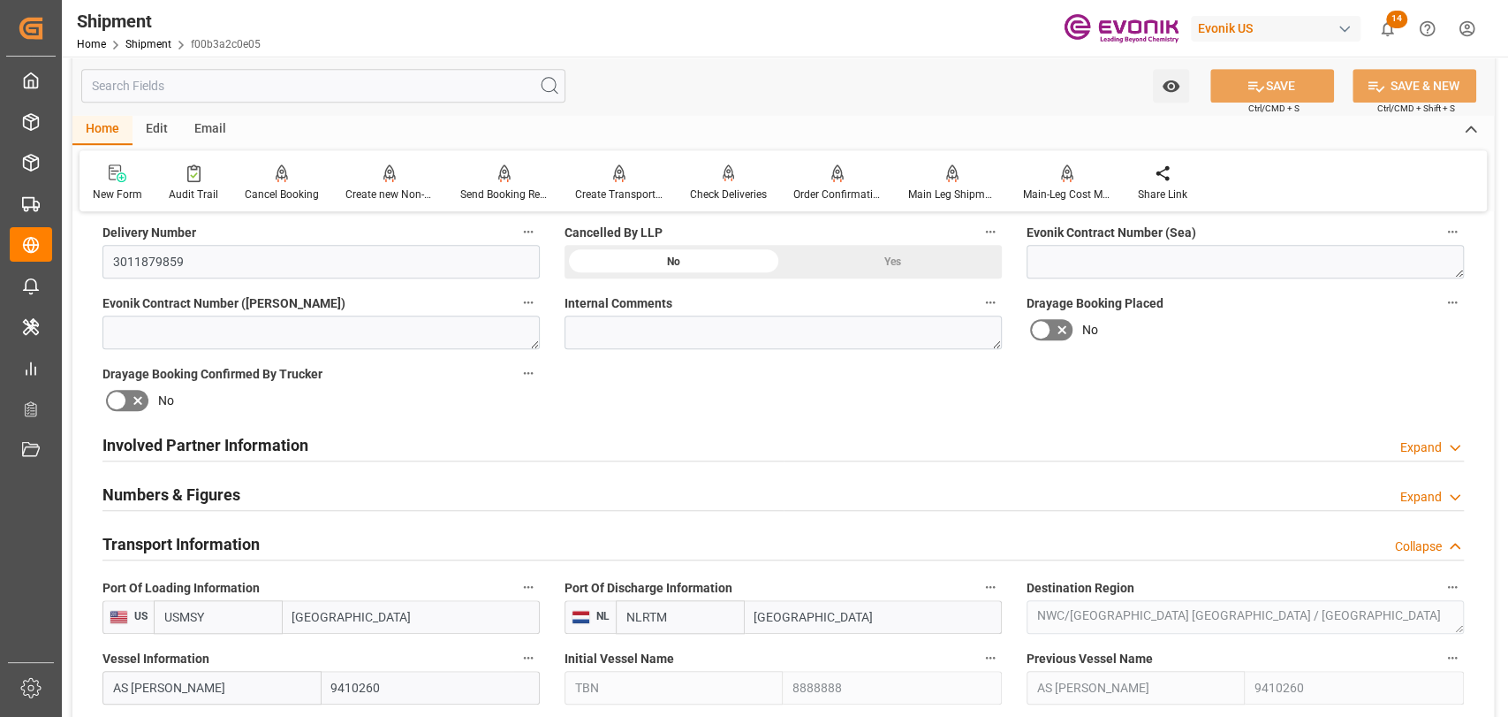
click at [239, 444] on h2 "Involved Partner Information" at bounding box center [205, 445] width 206 height 24
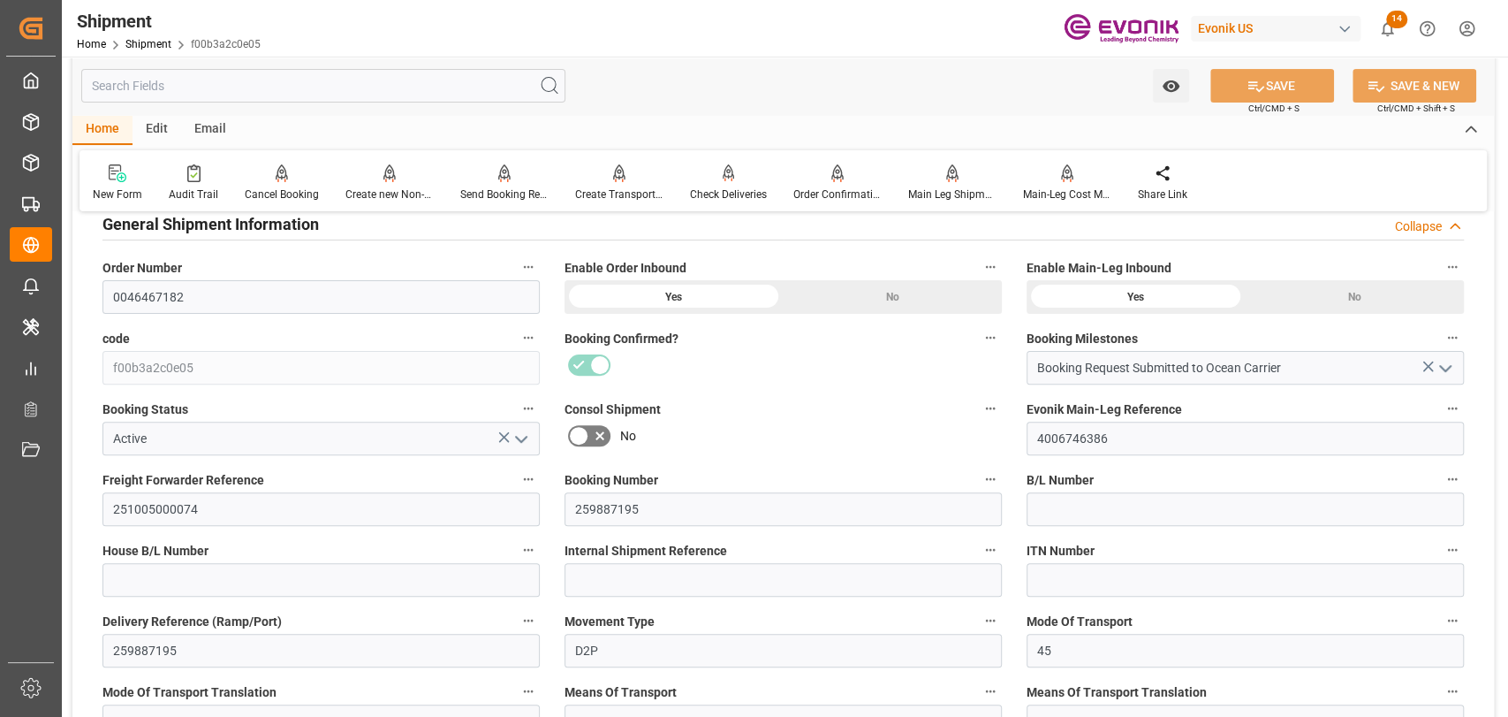
scroll to position [0, 0]
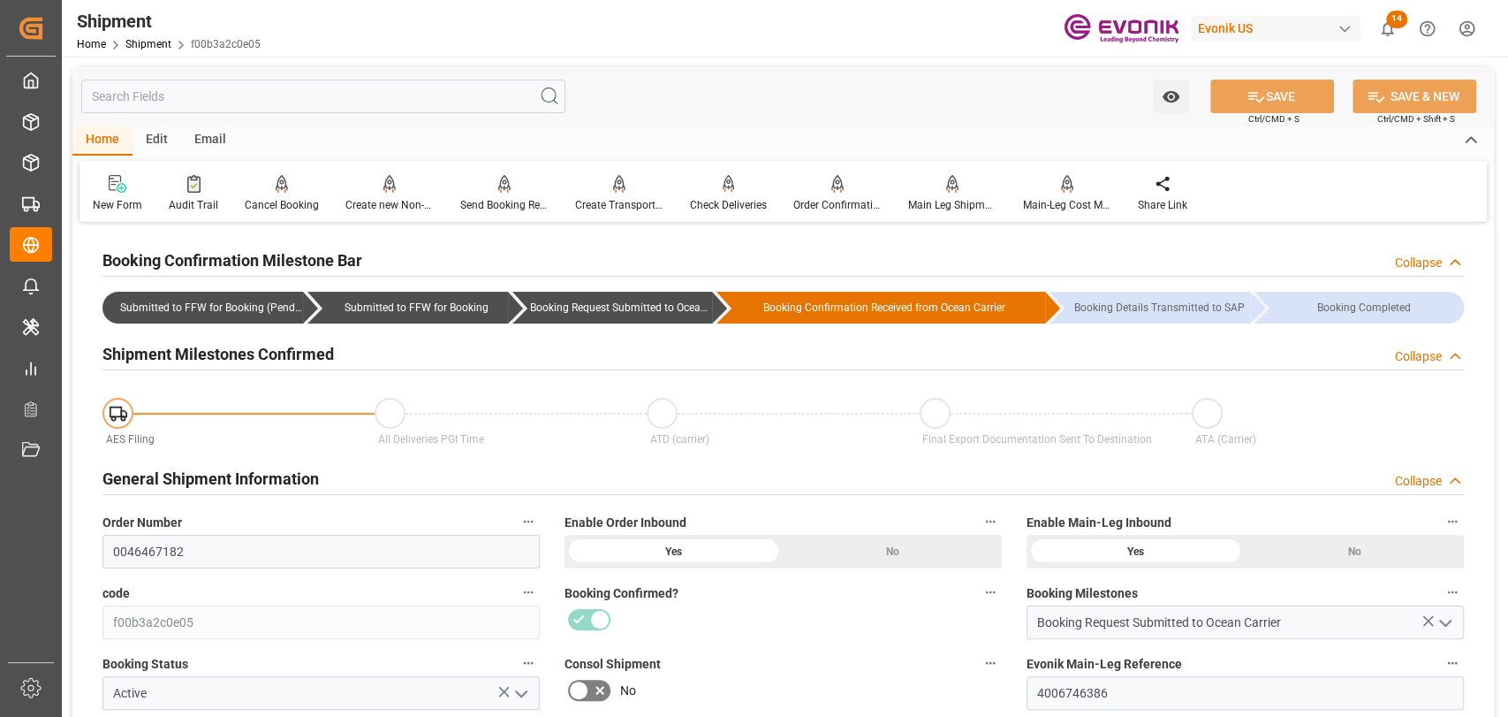
click at [185, 205] on div "Audit Trail" at bounding box center [193, 205] width 49 height 16
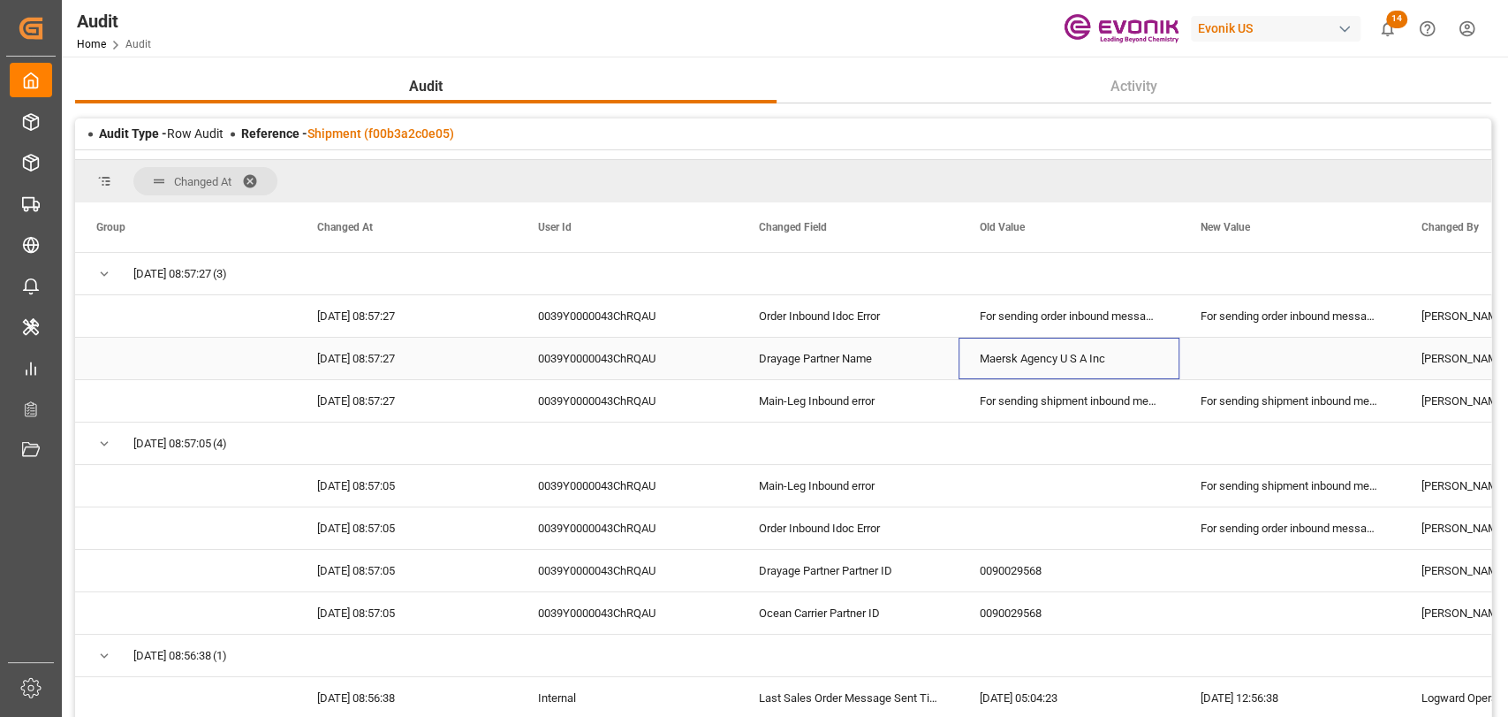
click at [1067, 355] on div "Maersk Agency U S A Inc" at bounding box center [1069, 359] width 221 height 42
click at [1060, 330] on div "For sending order inbound messages: Missed Keys: Drayage Partner Partner ID, Oc…" at bounding box center [1069, 316] width 221 height 42
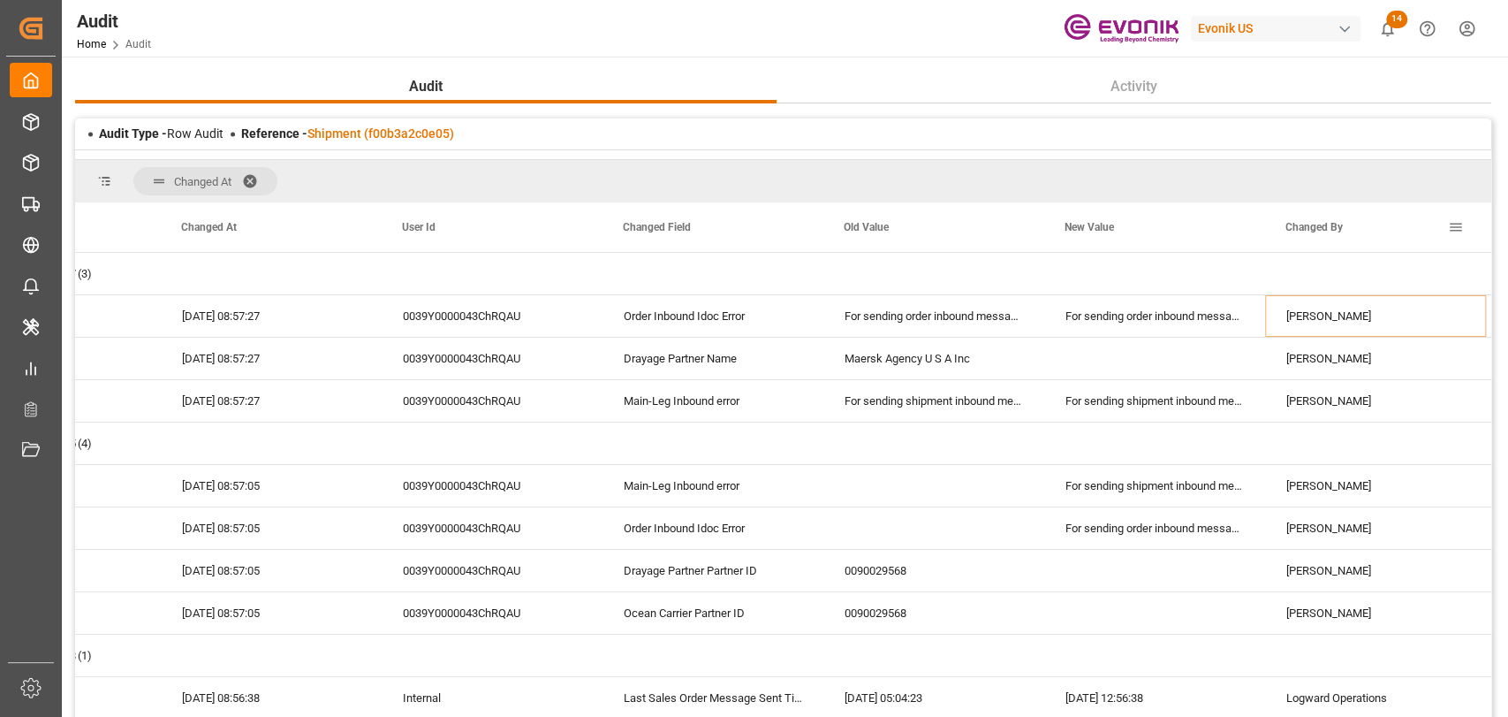
drag, startPoint x: 1293, startPoint y: 223, endPoint x: 1306, endPoint y: 219, distance: 13.7
click at [1314, 222] on div "Changed By" at bounding box center [1374, 226] width 221 height 49
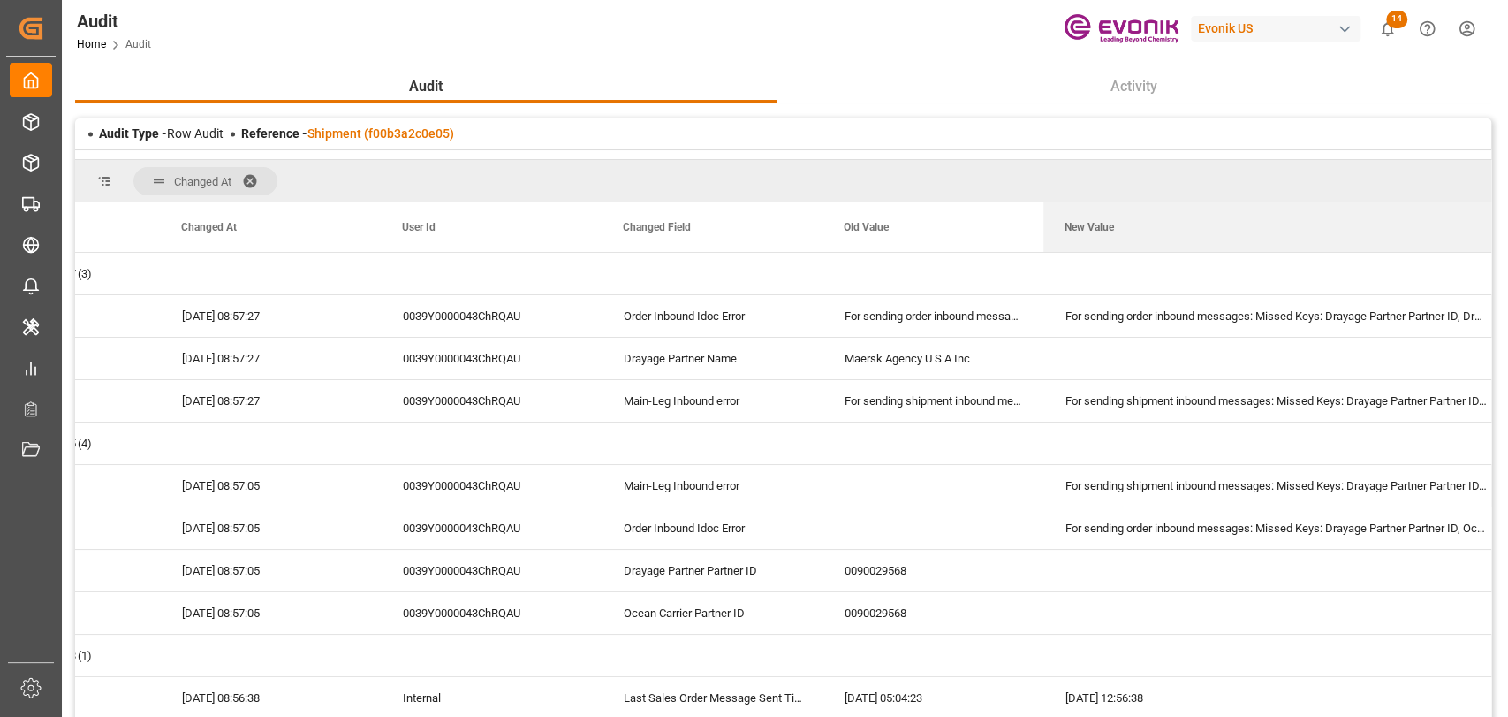
drag, startPoint x: 1263, startPoint y: 221, endPoint x: 1507, endPoint y: 224, distance: 243.9
click at [1505, 224] on div "Audit Home Audit Evonik US 14 Notifications Only show unread All Mark all categ…" at bounding box center [783, 358] width 1443 height 717
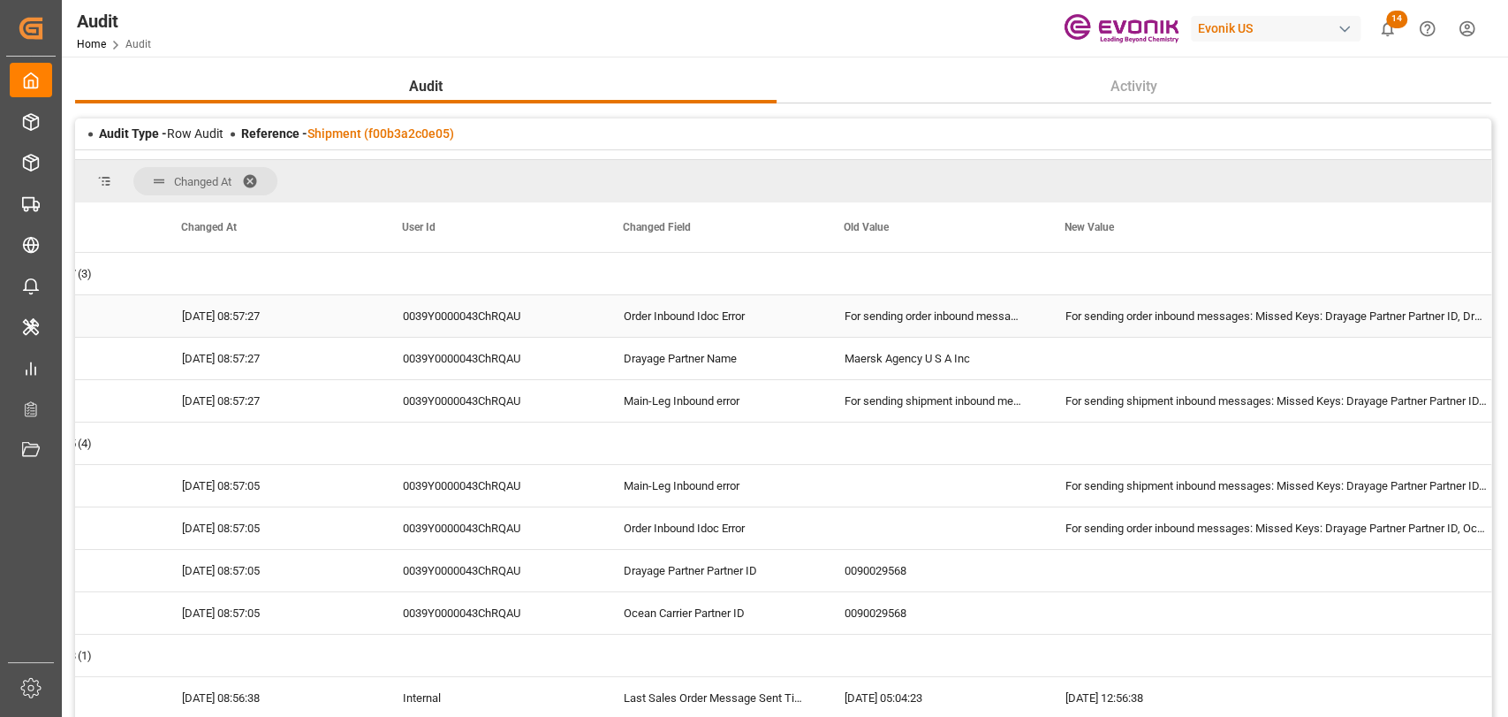
click at [1401, 306] on div "For sending order inbound messages: Missed Keys: Drayage Partner Partner ID, Dr…" at bounding box center [1276, 316] width 465 height 42
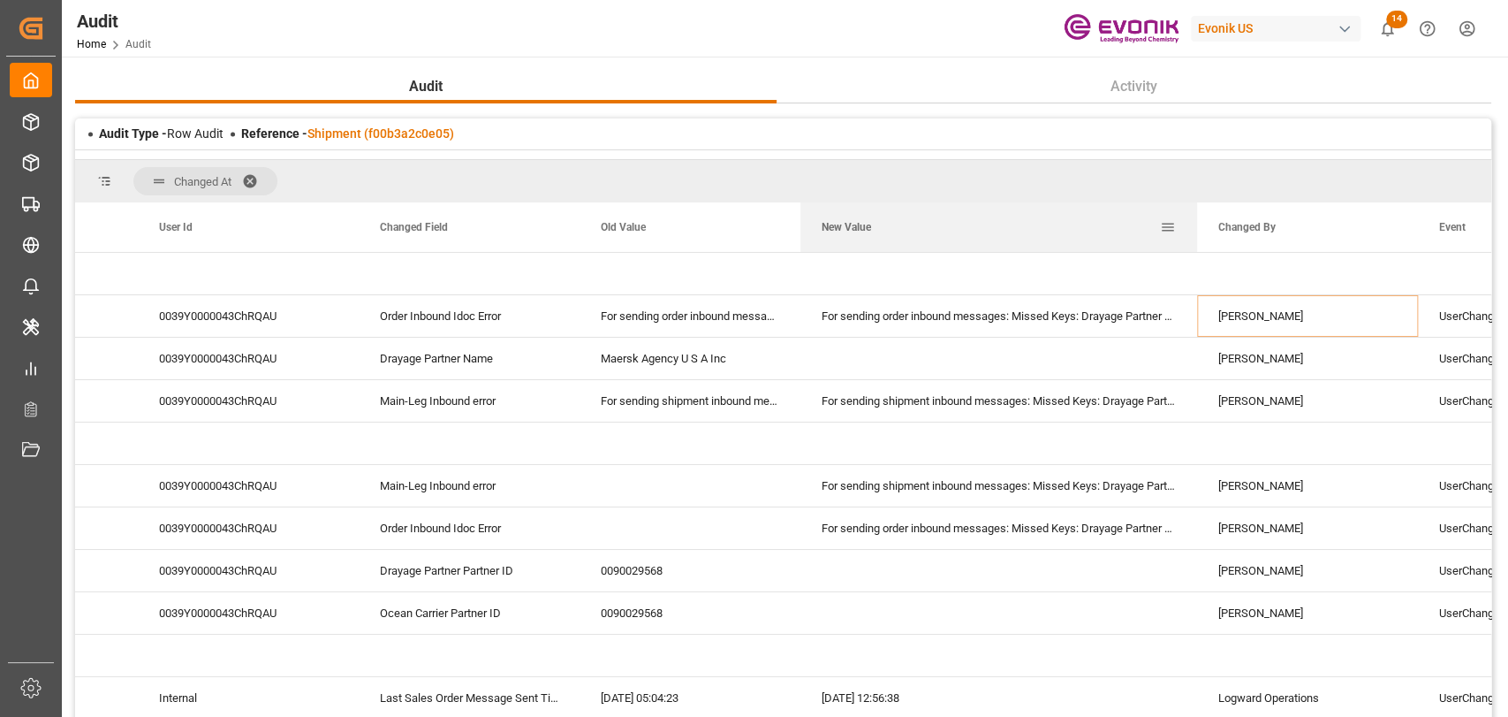
drag, startPoint x: 1263, startPoint y: 224, endPoint x: 636, endPoint y: 216, distance: 626.5
click at [1194, 216] on div at bounding box center [1197, 226] width 7 height 49
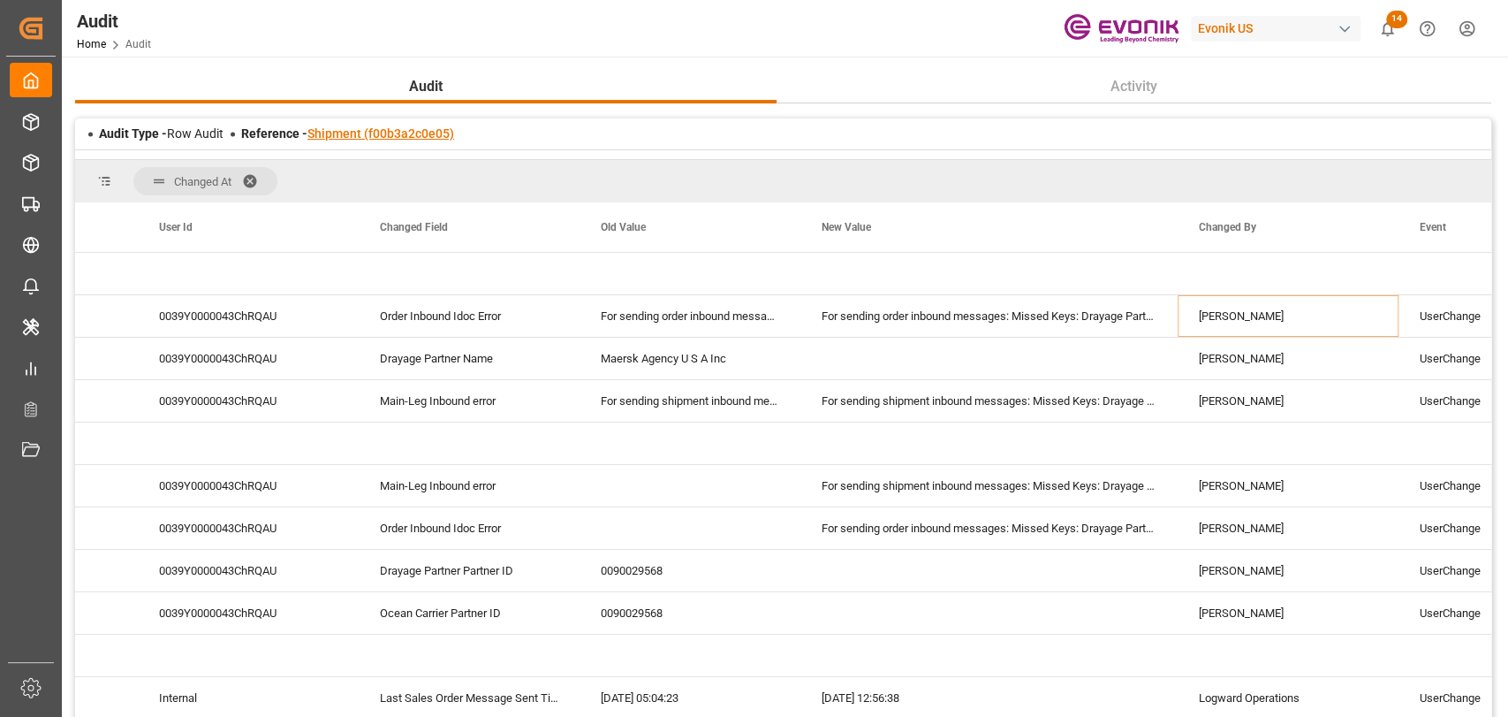
click at [382, 133] on link "Shipment (f00b3a2c0e05)" at bounding box center [380, 133] width 147 height 14
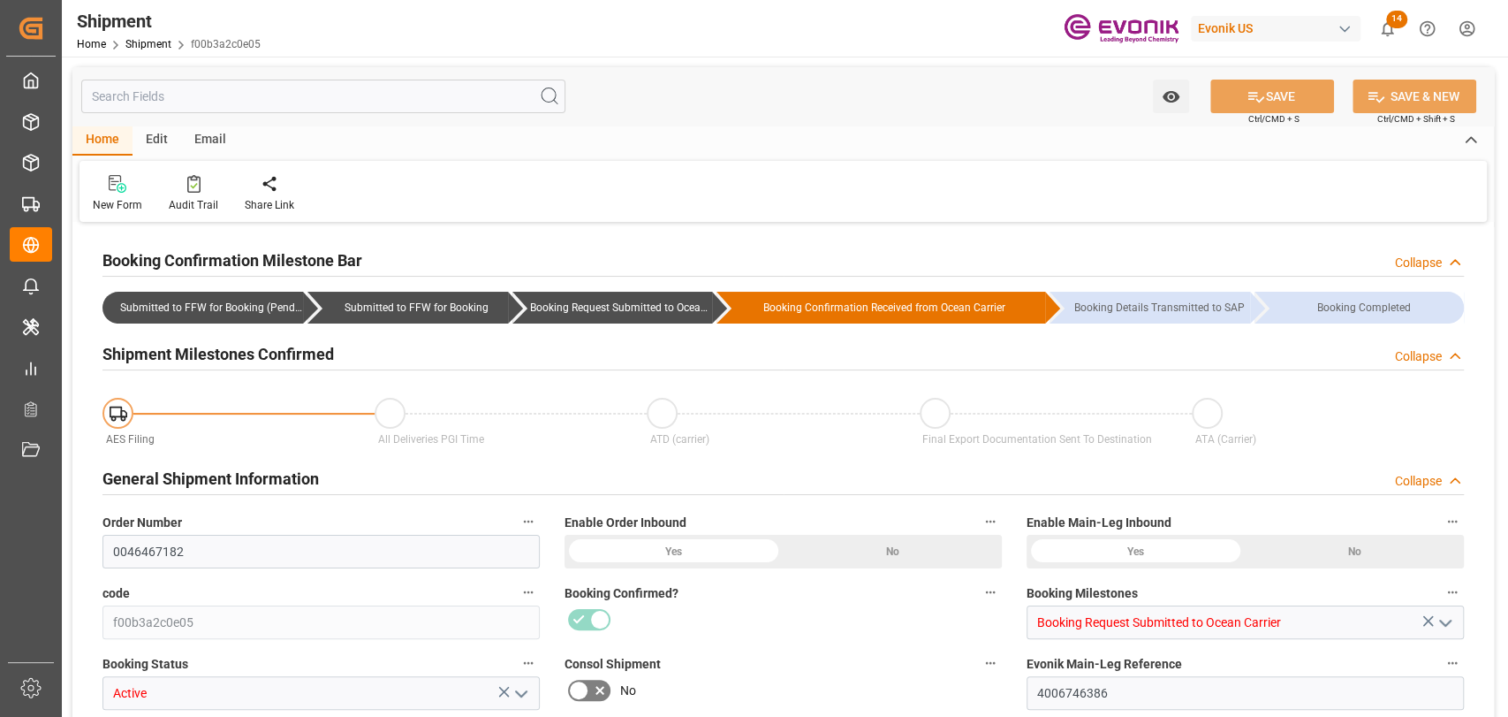
type input "TQMU"
type input "Intermodal Tank Transport"
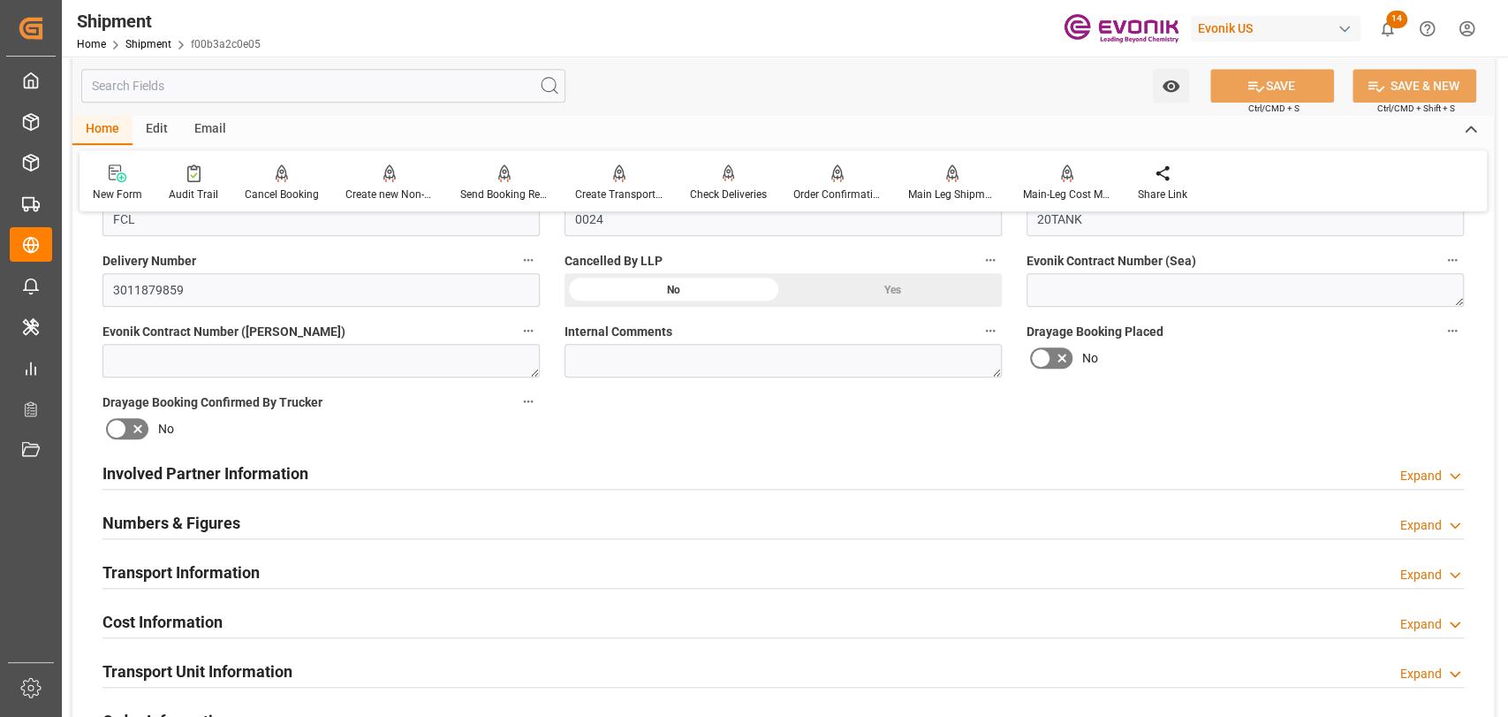
scroll to position [785, 0]
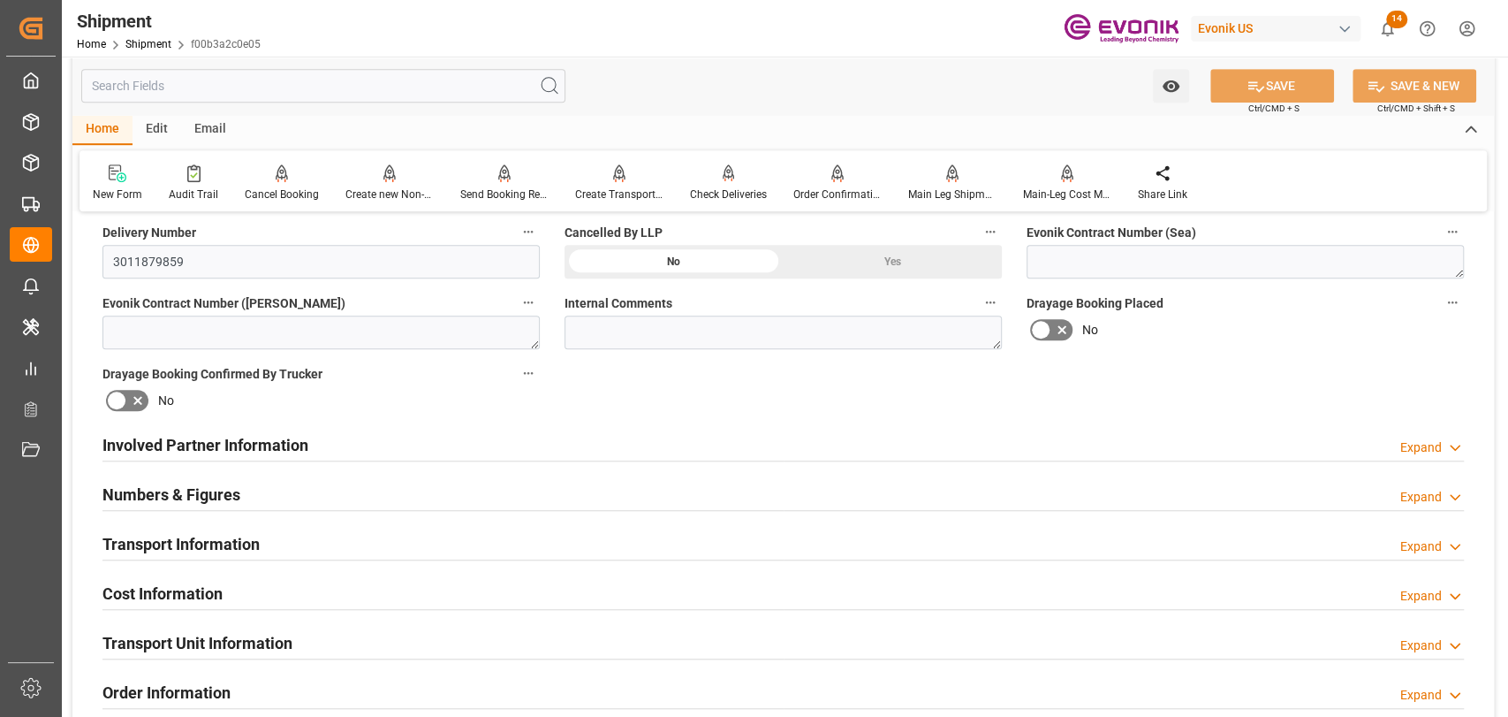
click at [171, 443] on h2 "Involved Partner Information" at bounding box center [205, 445] width 206 height 24
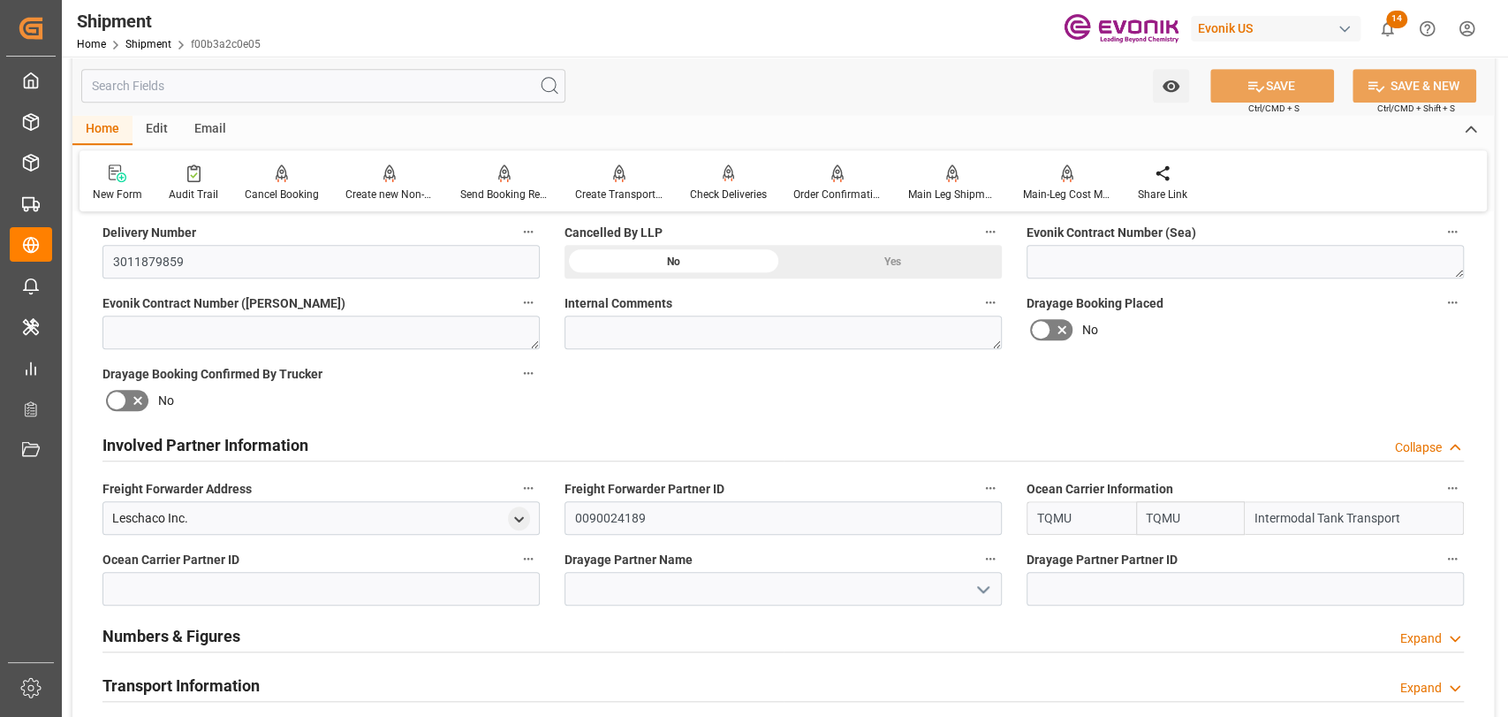
click at [290, 567] on label "Ocean Carrier Partner ID" at bounding box center [320, 559] width 437 height 25
click at [517, 567] on button "Ocean Carrier Partner ID" at bounding box center [528, 558] width 23 height 23
click at [368, 582] on div at bounding box center [754, 358] width 1508 height 717
click at [369, 596] on input at bounding box center [320, 589] width 437 height 34
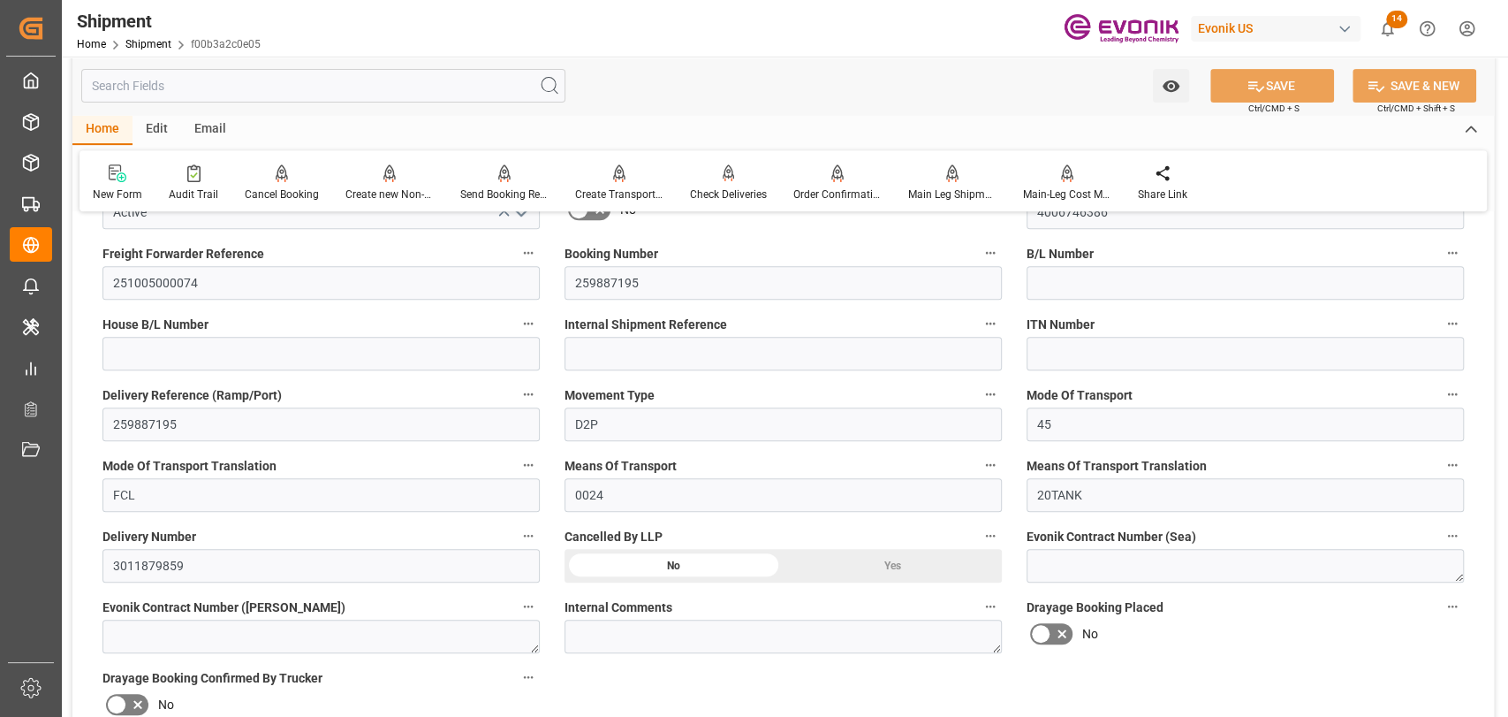
scroll to position [0, 0]
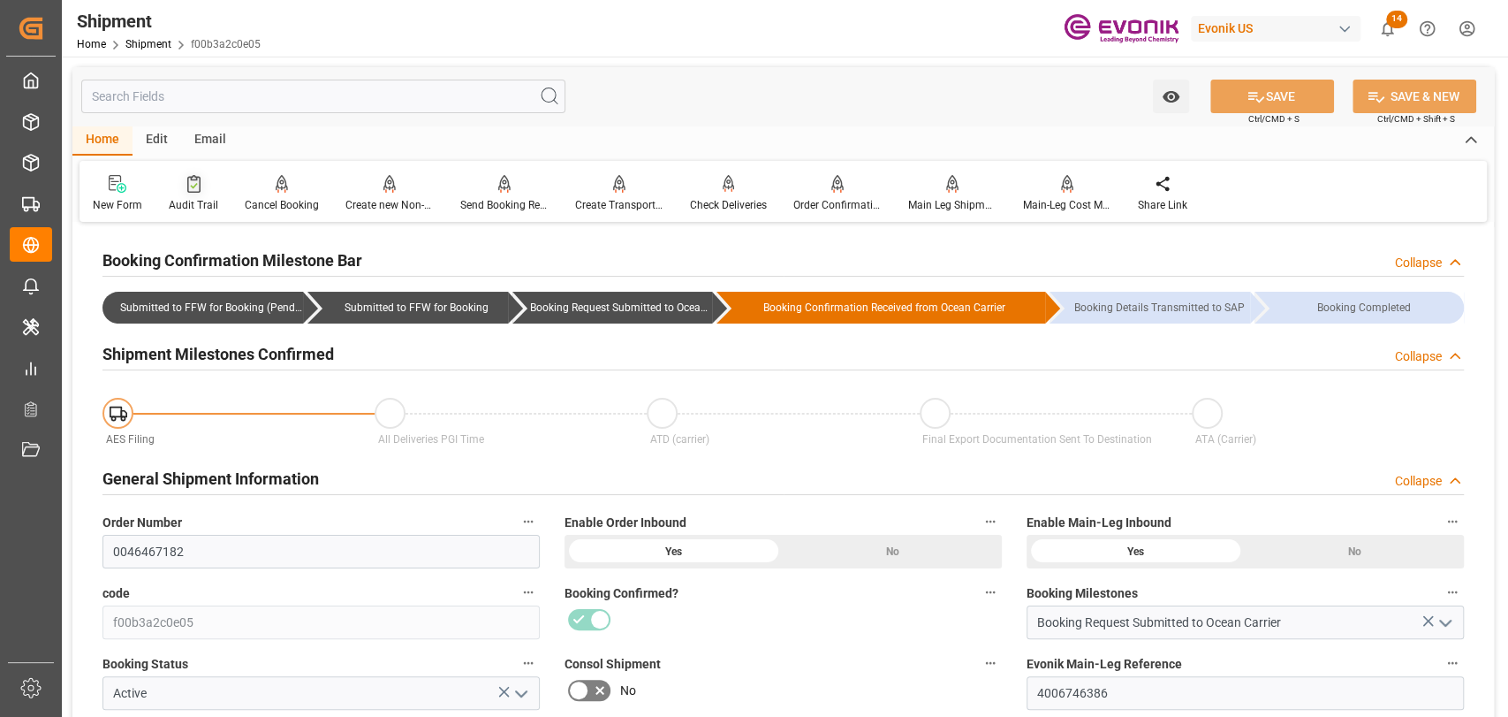
click at [201, 188] on div at bounding box center [193, 183] width 49 height 19
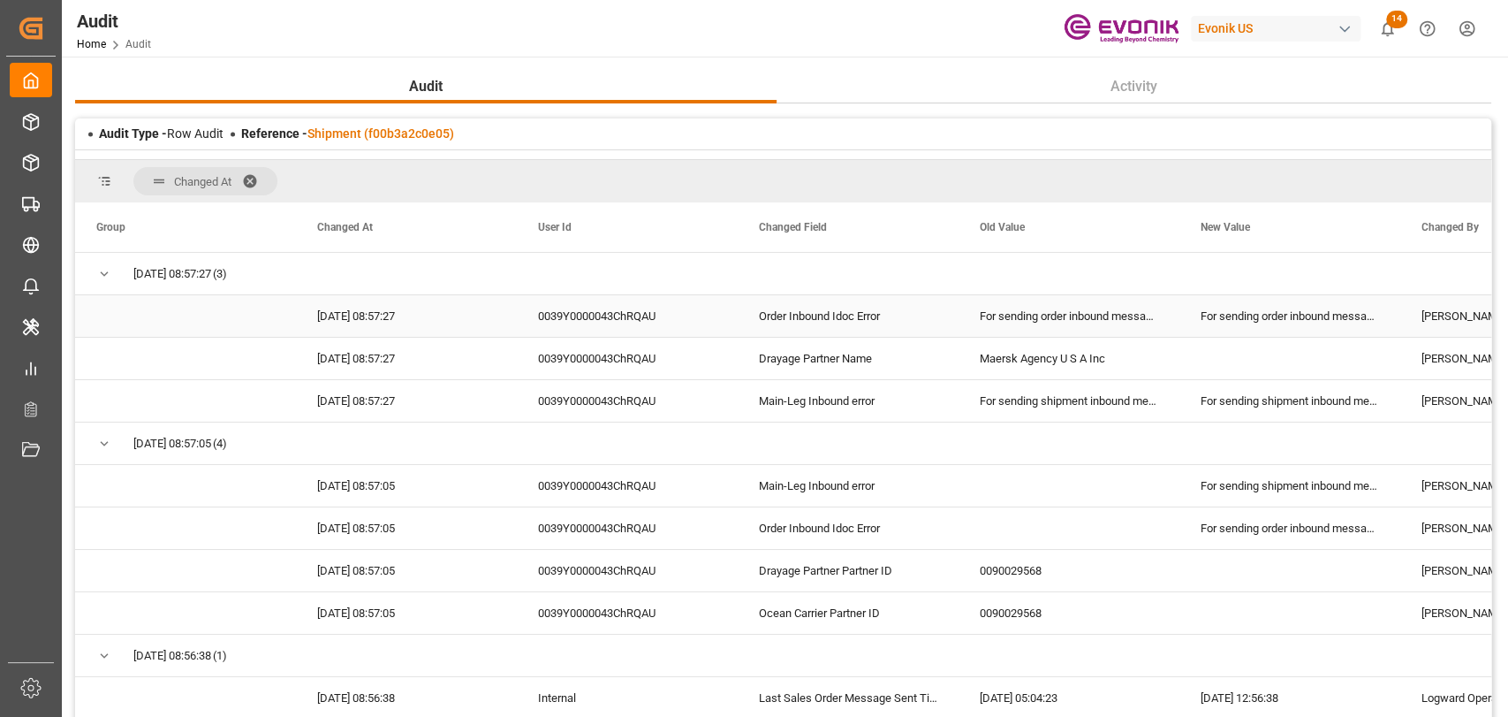
click at [1324, 319] on div "For sending order inbound messages: Missed Keys: Drayage Partner Partner ID, Dr…" at bounding box center [1290, 316] width 221 height 42
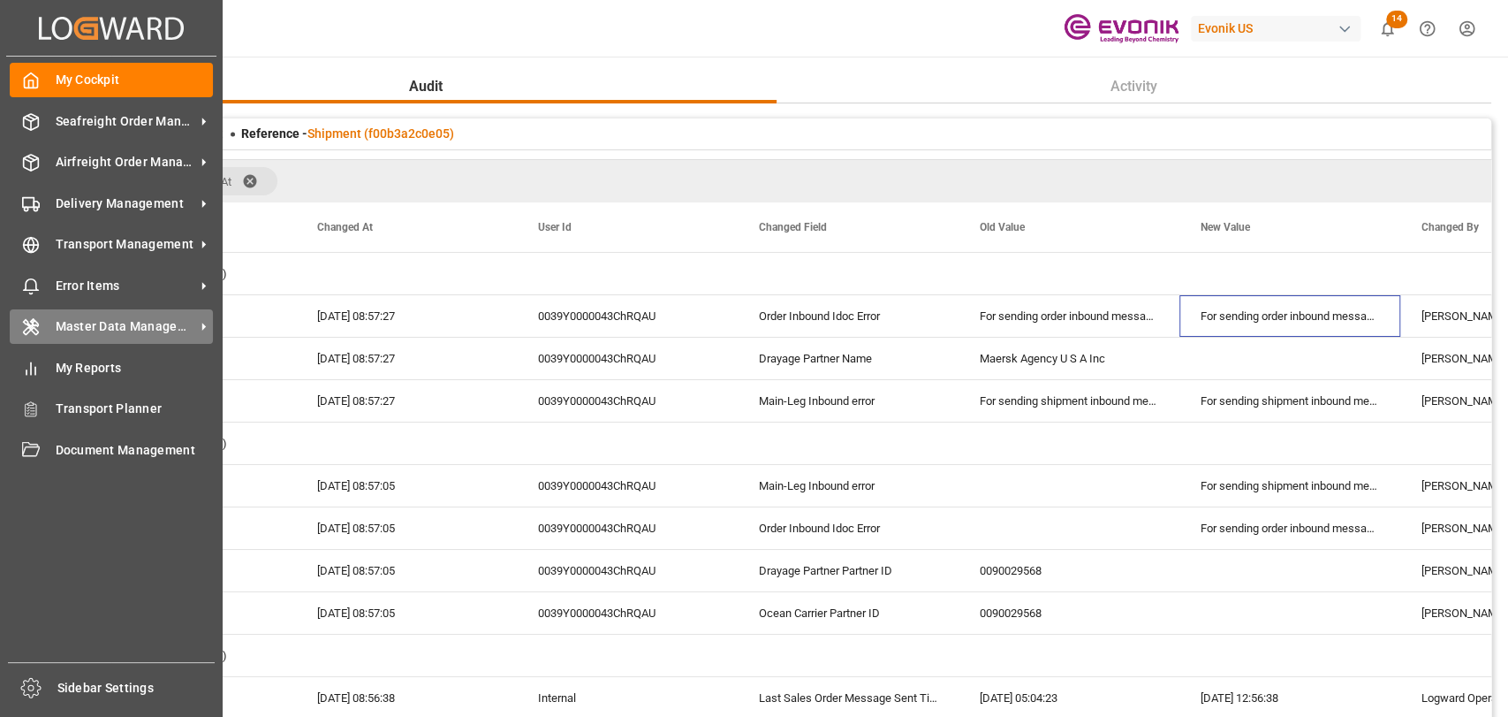
click at [107, 322] on span "Master Data Management" at bounding box center [126, 326] width 140 height 19
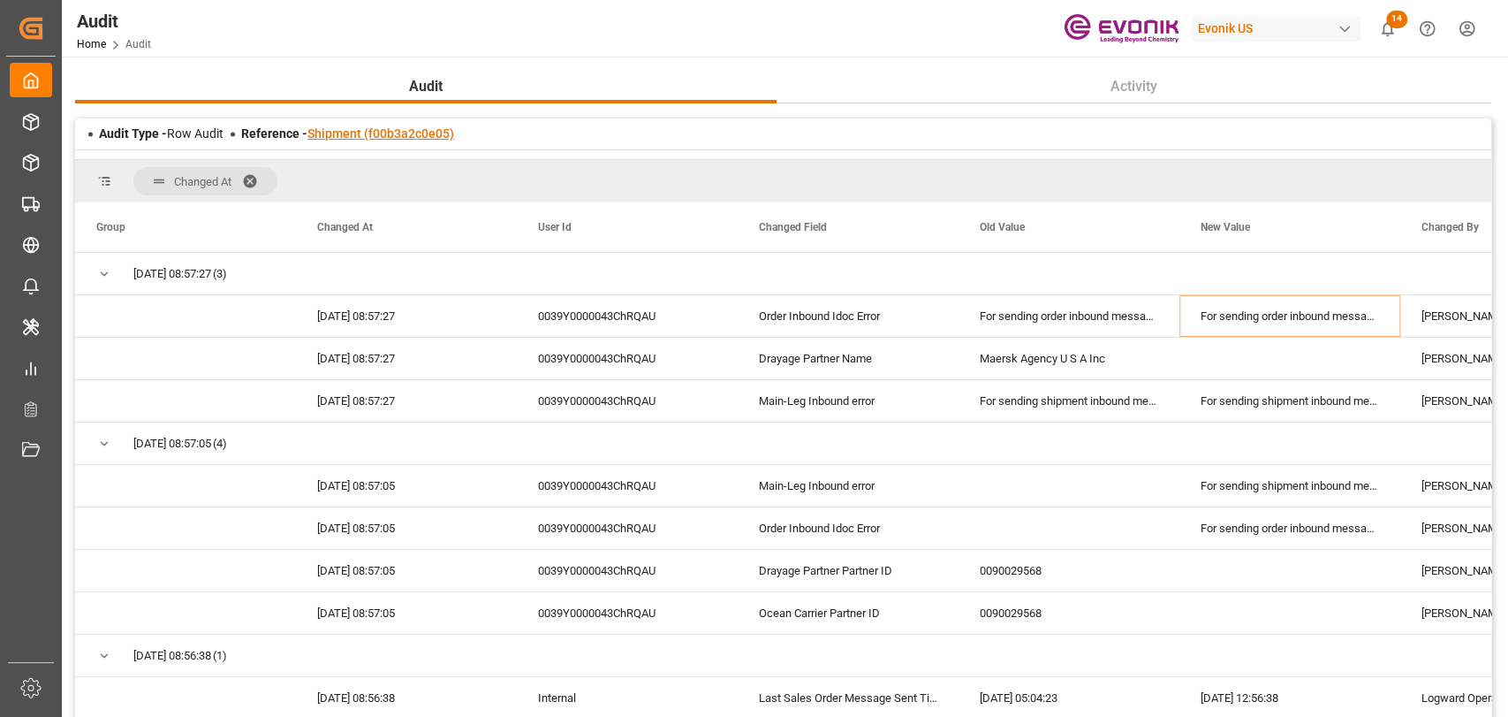
click at [344, 132] on link "Shipment (f00b3a2c0e05)" at bounding box center [380, 133] width 147 height 14
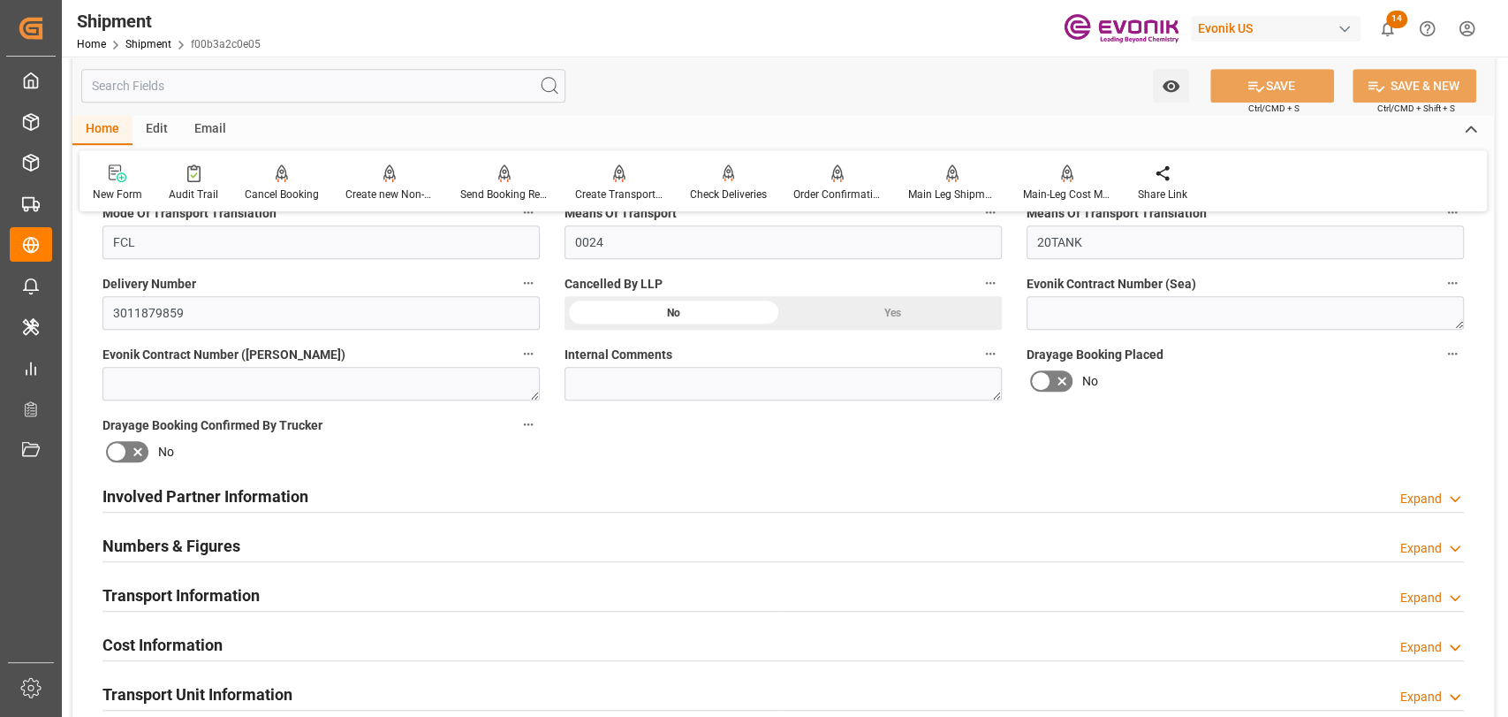
scroll to position [785, 0]
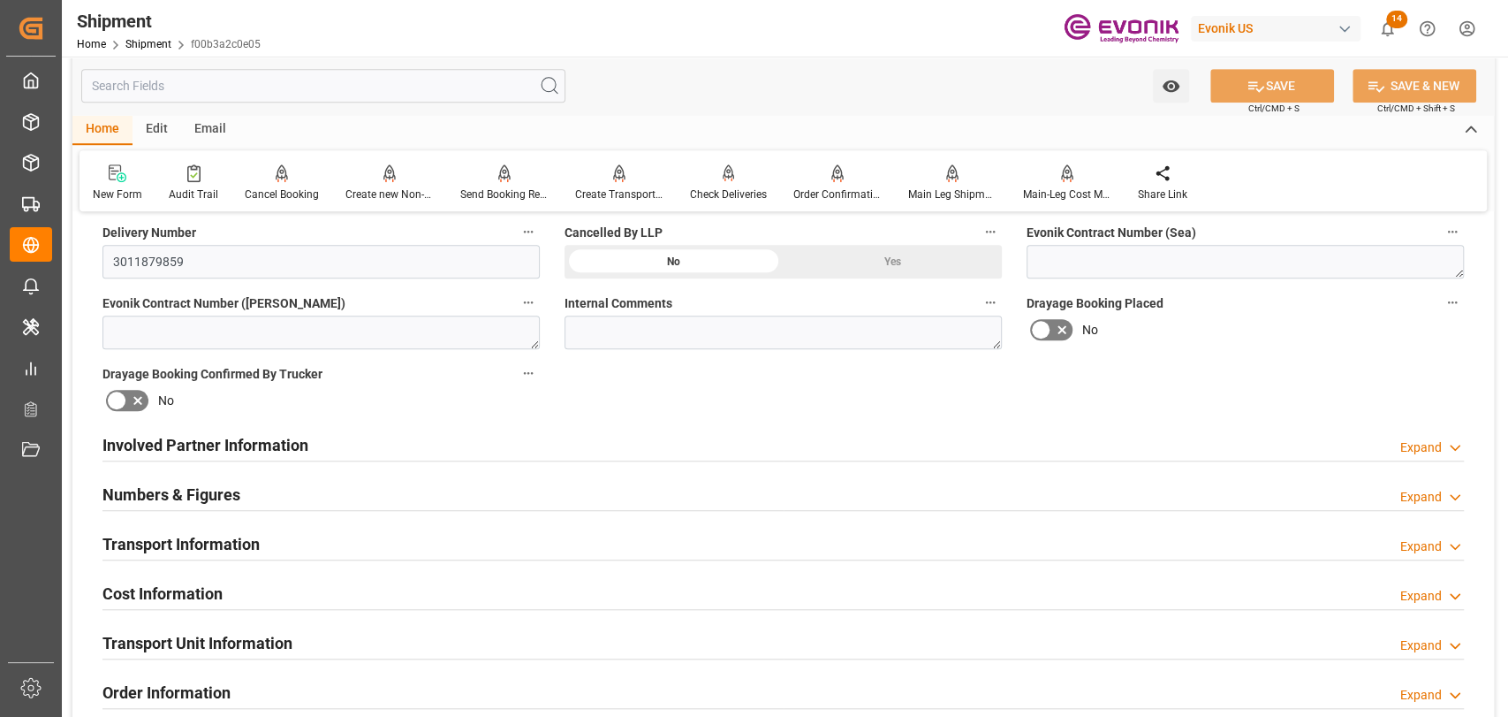
click at [323, 444] on div "Involved Partner Information Expand" at bounding box center [783, 444] width 1362 height 34
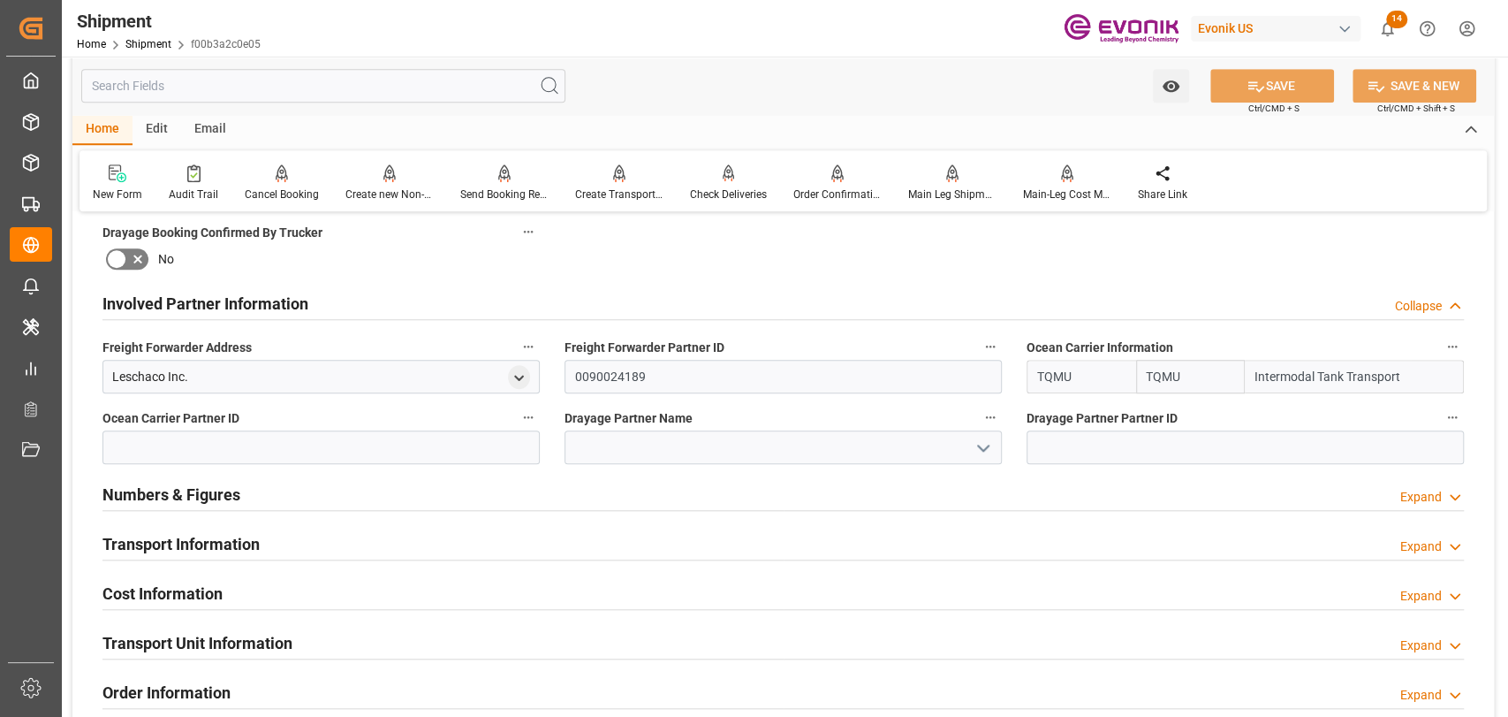
scroll to position [982, 0]
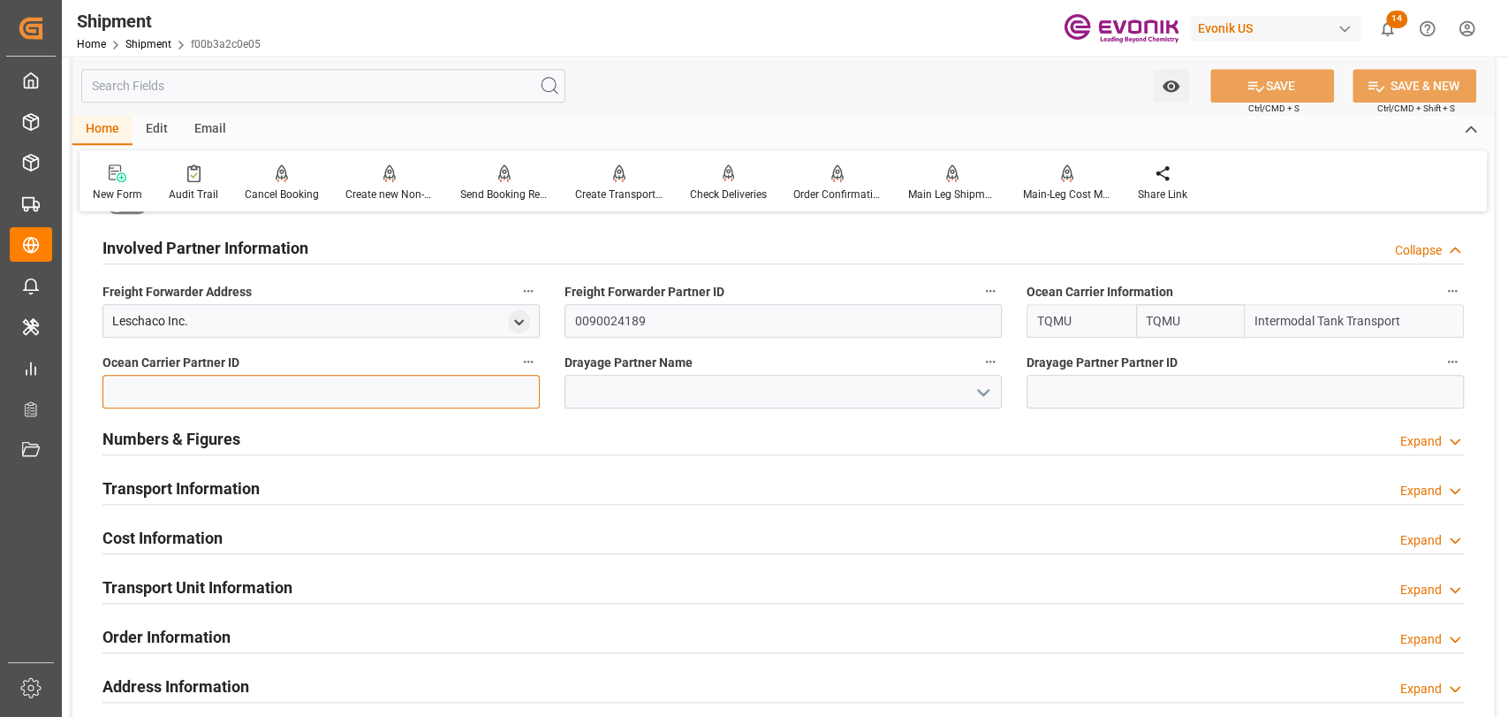
click at [352, 378] on input at bounding box center [320, 392] width 437 height 34
paste input "0090029845"
type input "0090029845"
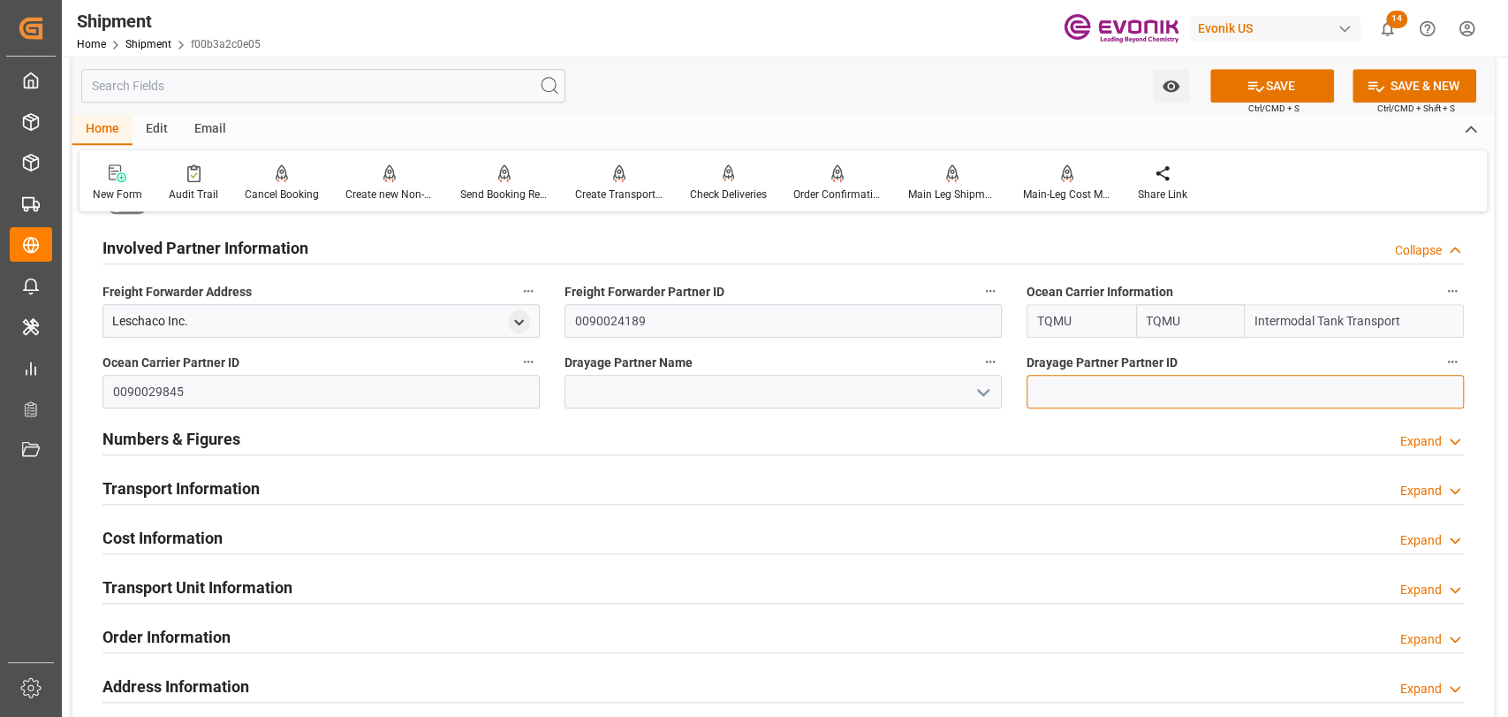
click at [1168, 397] on input at bounding box center [1245, 392] width 437 height 34
paste input "0090029845"
type input "0090029845"
click at [1268, 94] on button "SAVE" at bounding box center [1273, 86] width 124 height 34
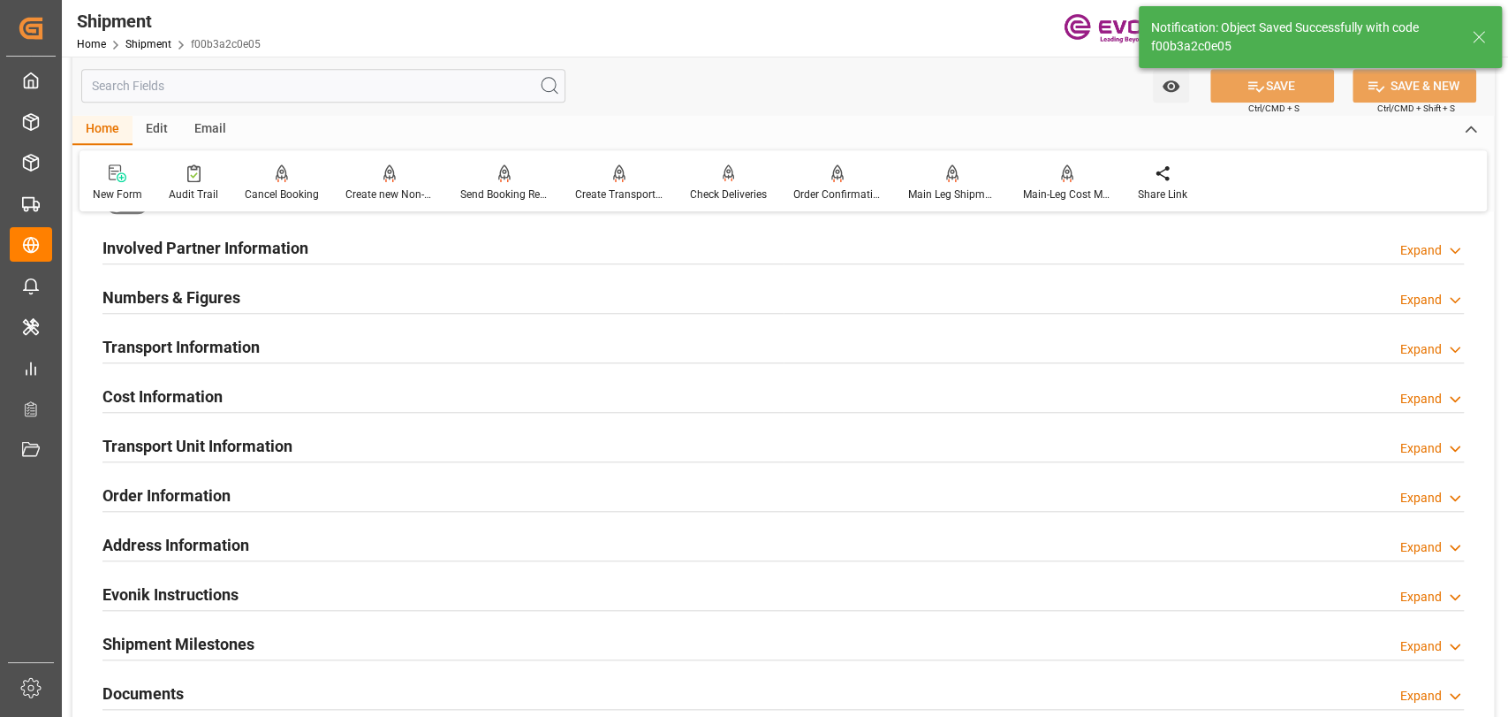
click at [229, 238] on h2 "Involved Partner Information" at bounding box center [205, 248] width 206 height 24
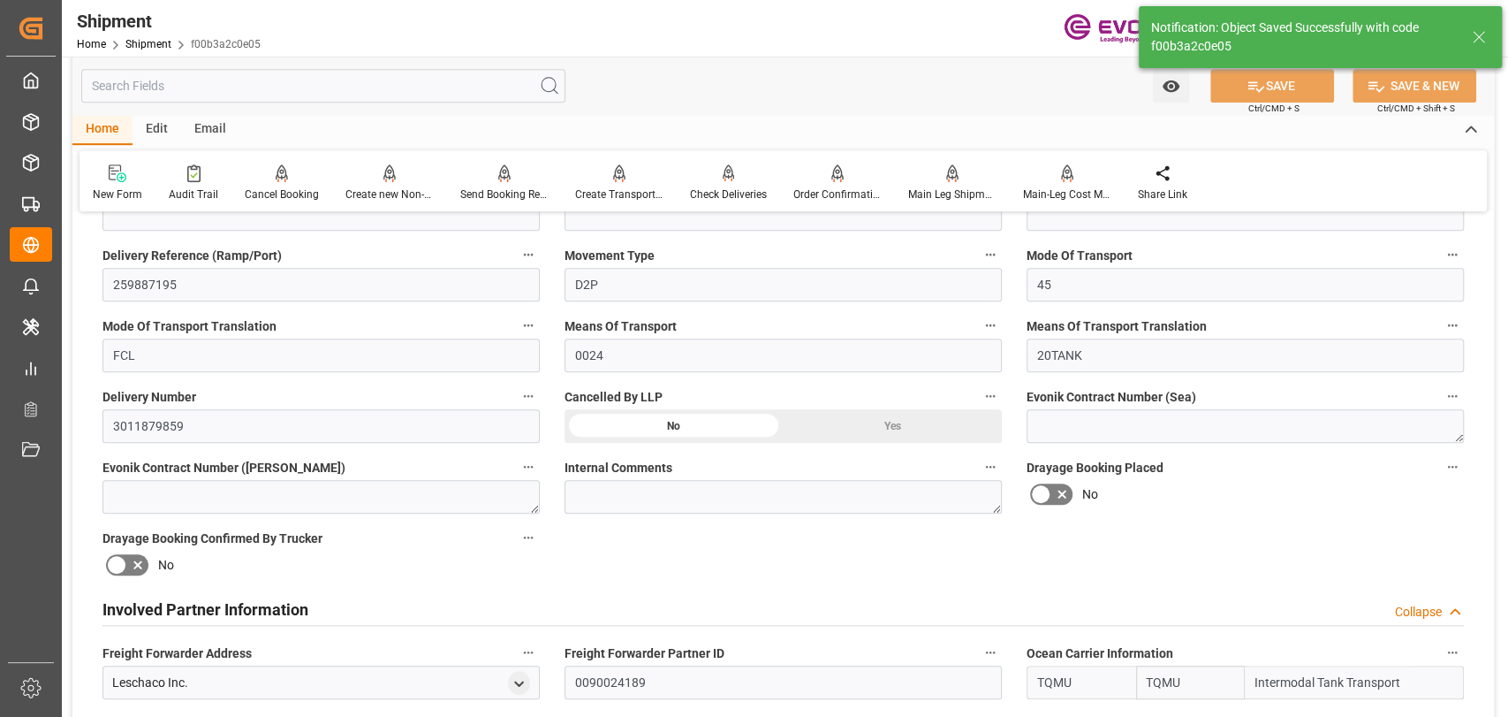
scroll to position [588, 0]
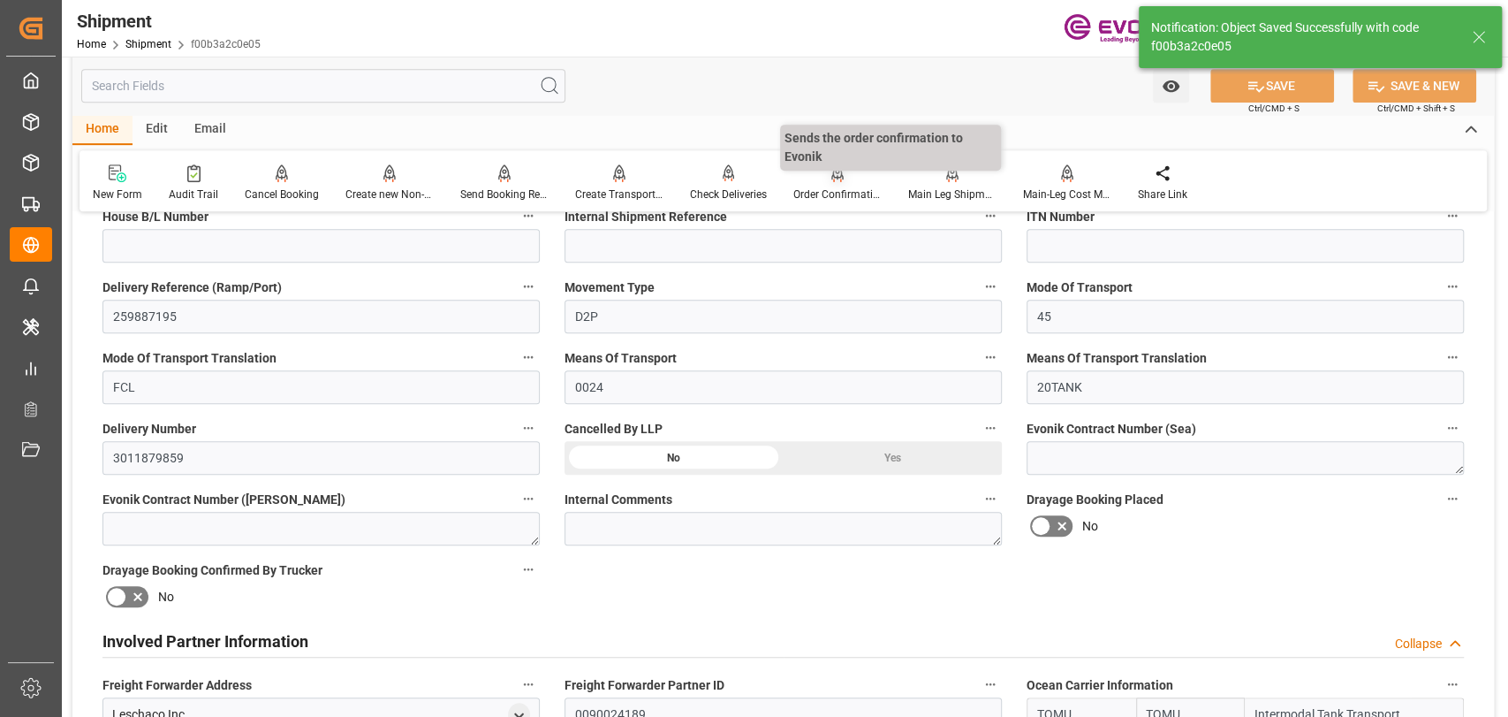
click at [845, 198] on div "Order Confirmation" at bounding box center [837, 194] width 88 height 16
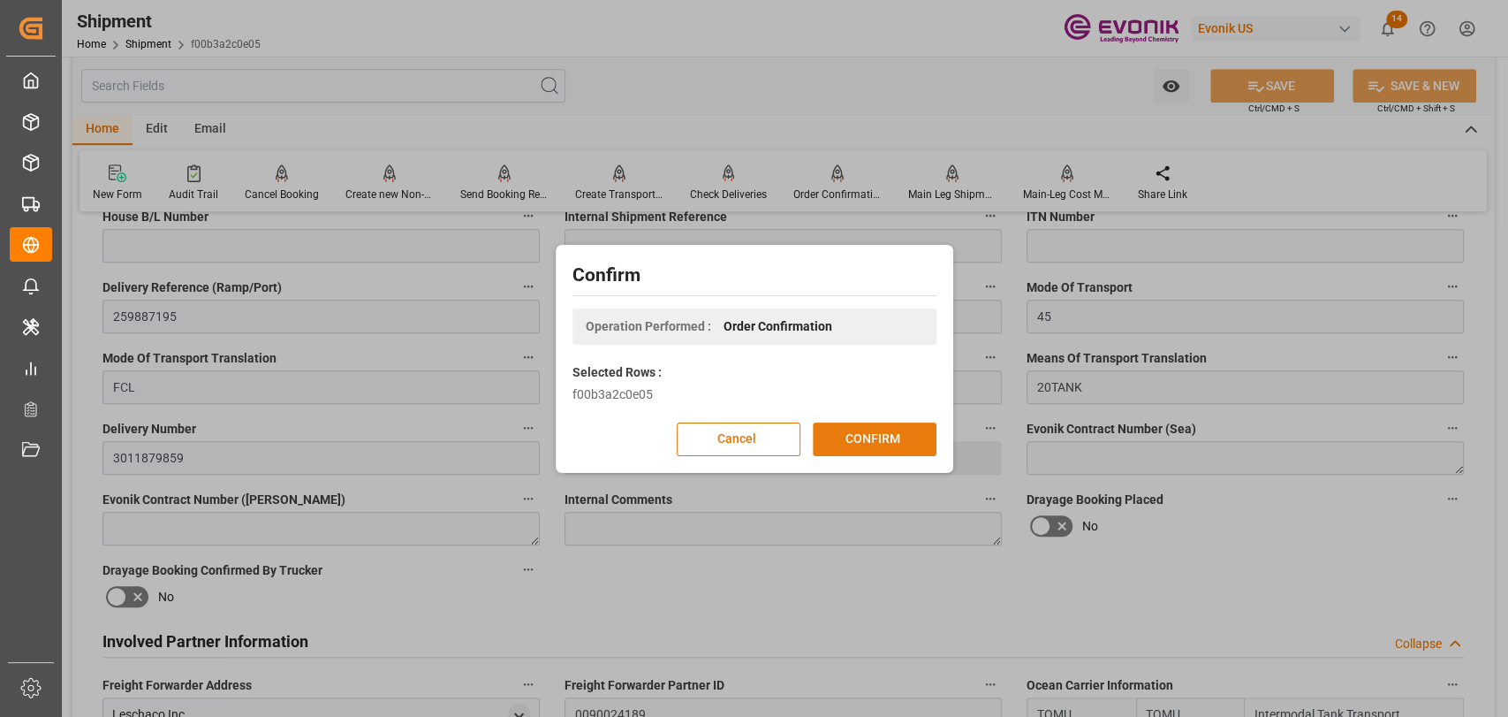
click at [891, 422] on div "Cancel CONFIRM" at bounding box center [755, 439] width 364 height 34
click at [853, 427] on button "CONFIRM" at bounding box center [875, 439] width 124 height 34
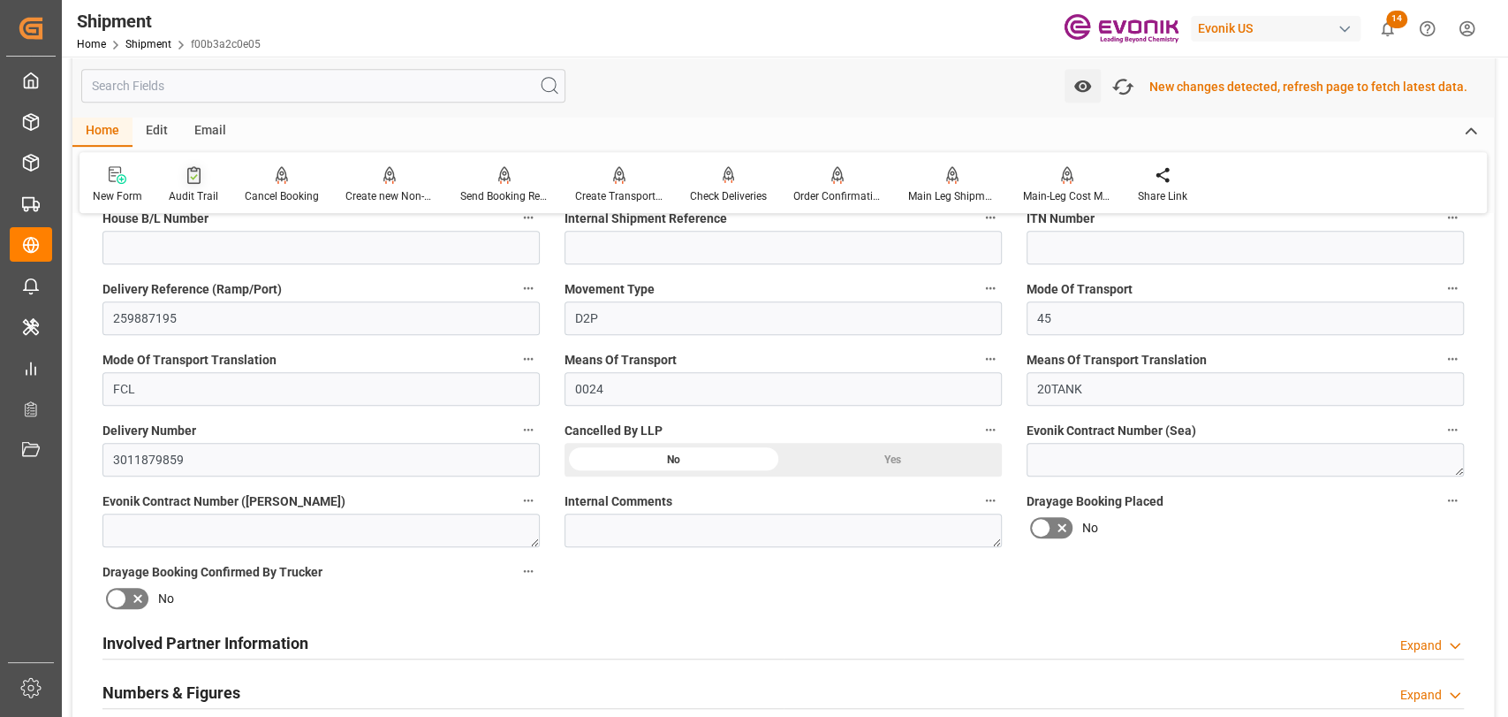
click at [173, 180] on div at bounding box center [193, 174] width 49 height 19
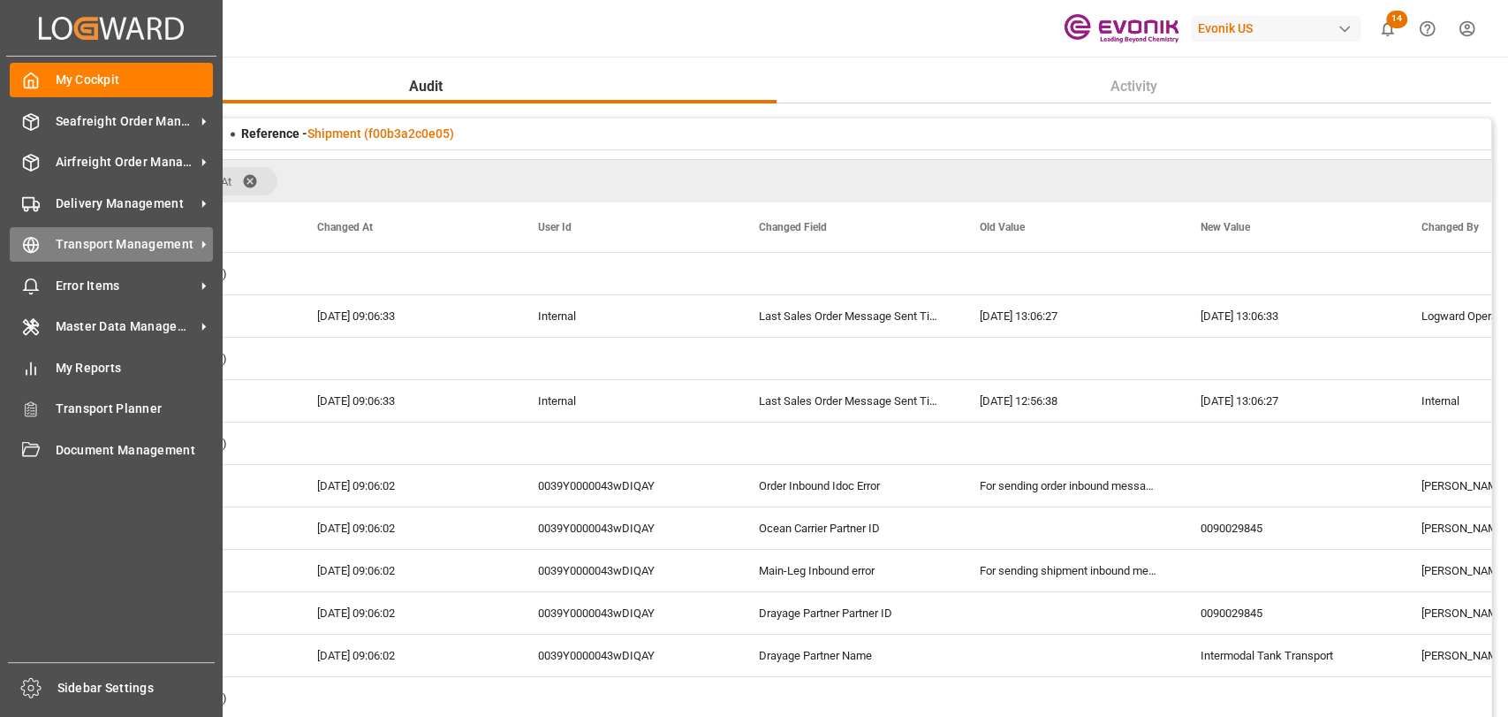
click at [60, 245] on span "Transport Management" at bounding box center [126, 244] width 140 height 19
click at [58, 233] on div "Transport Management Transport Management" at bounding box center [111, 244] width 203 height 34
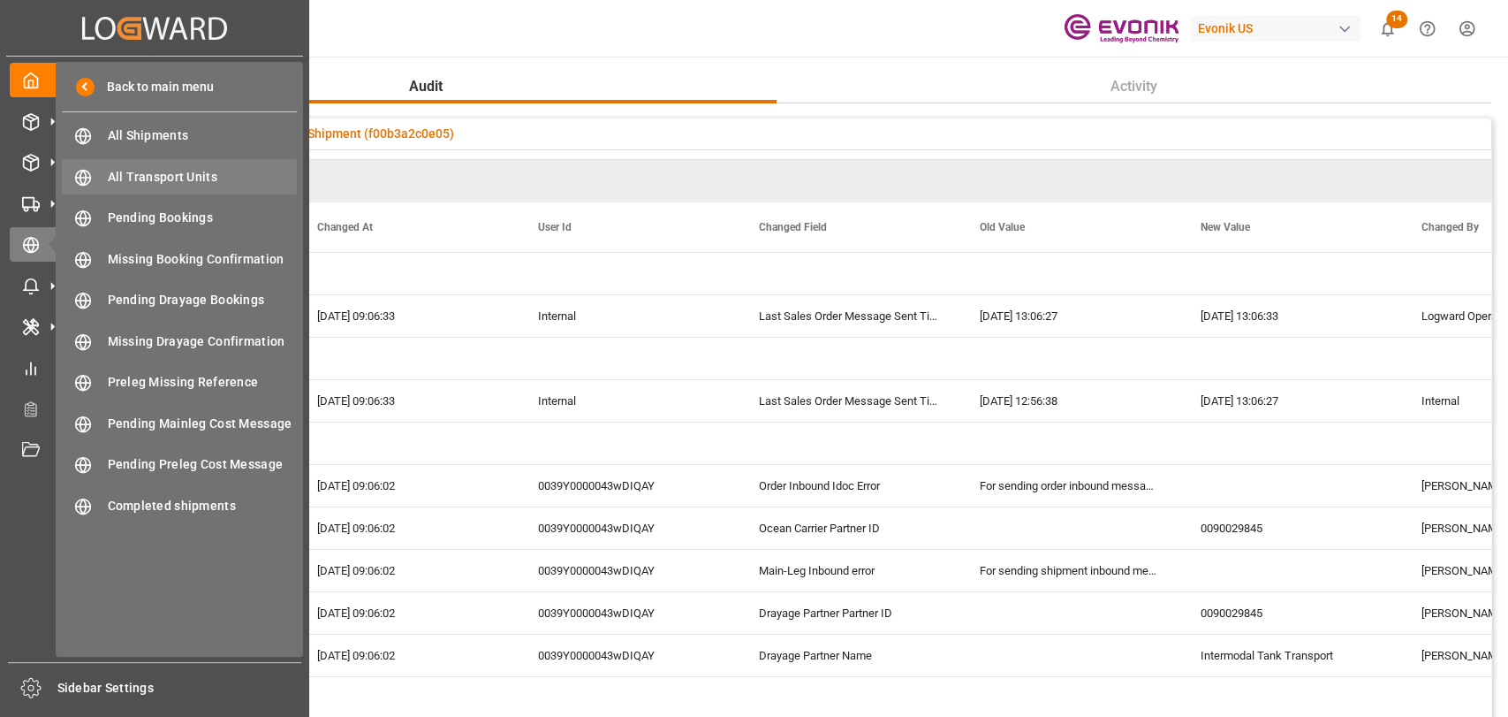
click at [170, 169] on span "All Transport Units" at bounding box center [203, 177] width 190 height 19
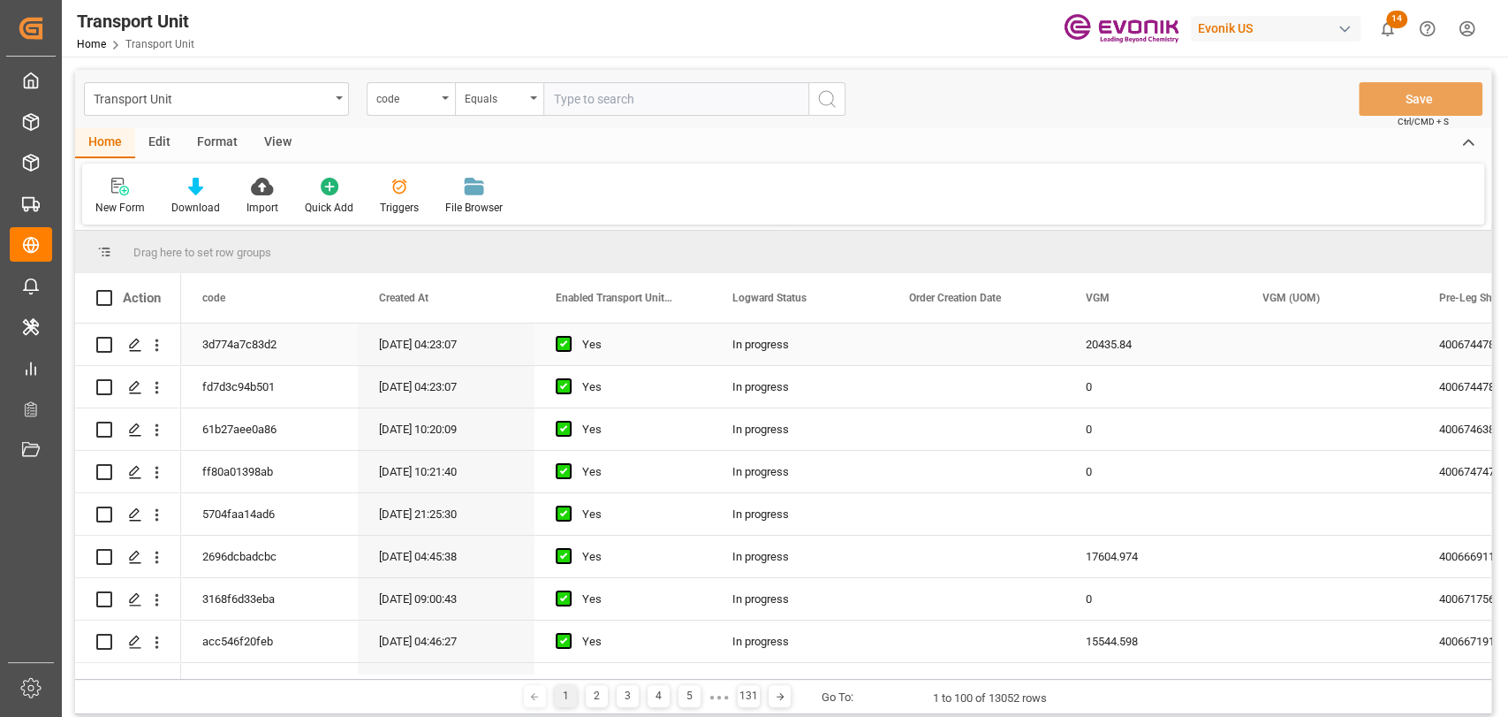
click at [781, 352] on div "In progress" at bounding box center [799, 344] width 177 height 42
click at [1208, 300] on span at bounding box center [1212, 298] width 16 height 16
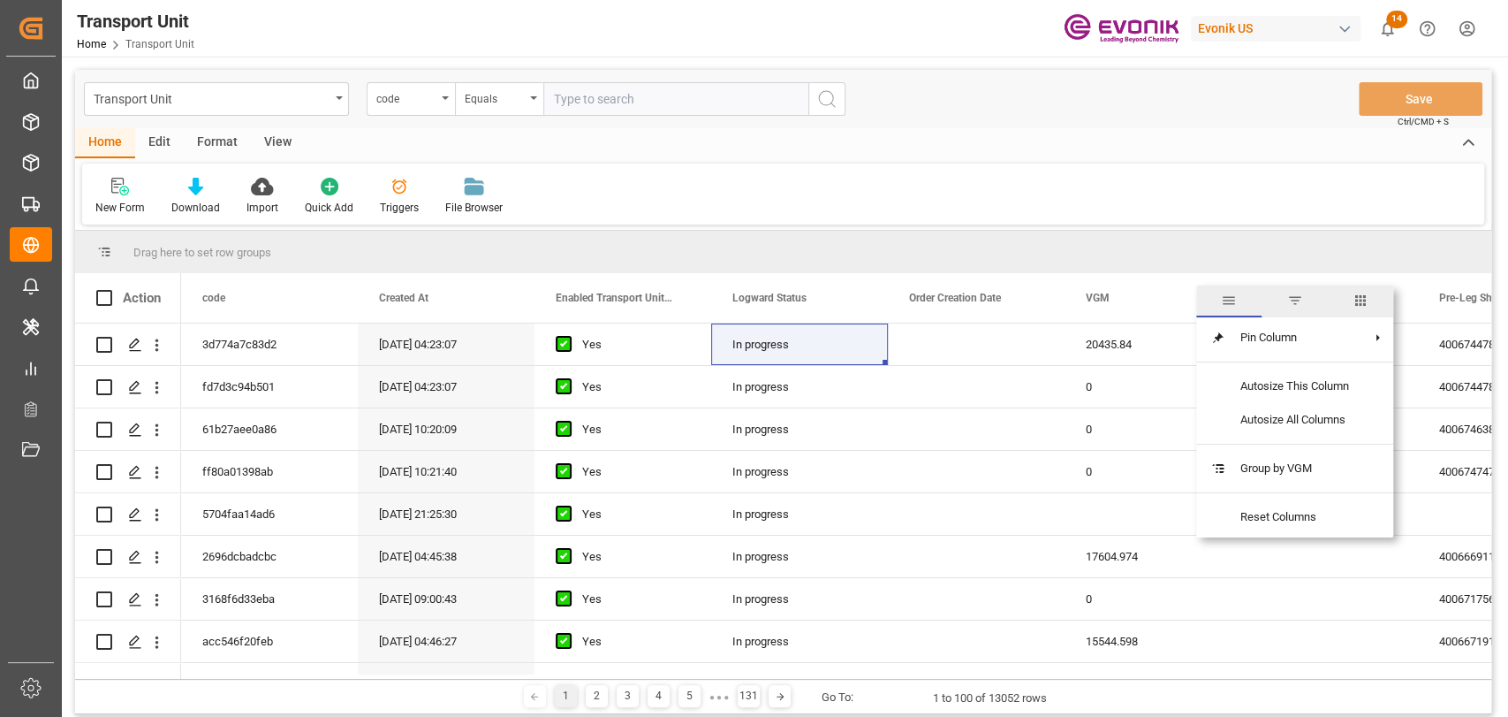
click at [1357, 307] on span "columns" at bounding box center [1361, 300] width 16 height 16
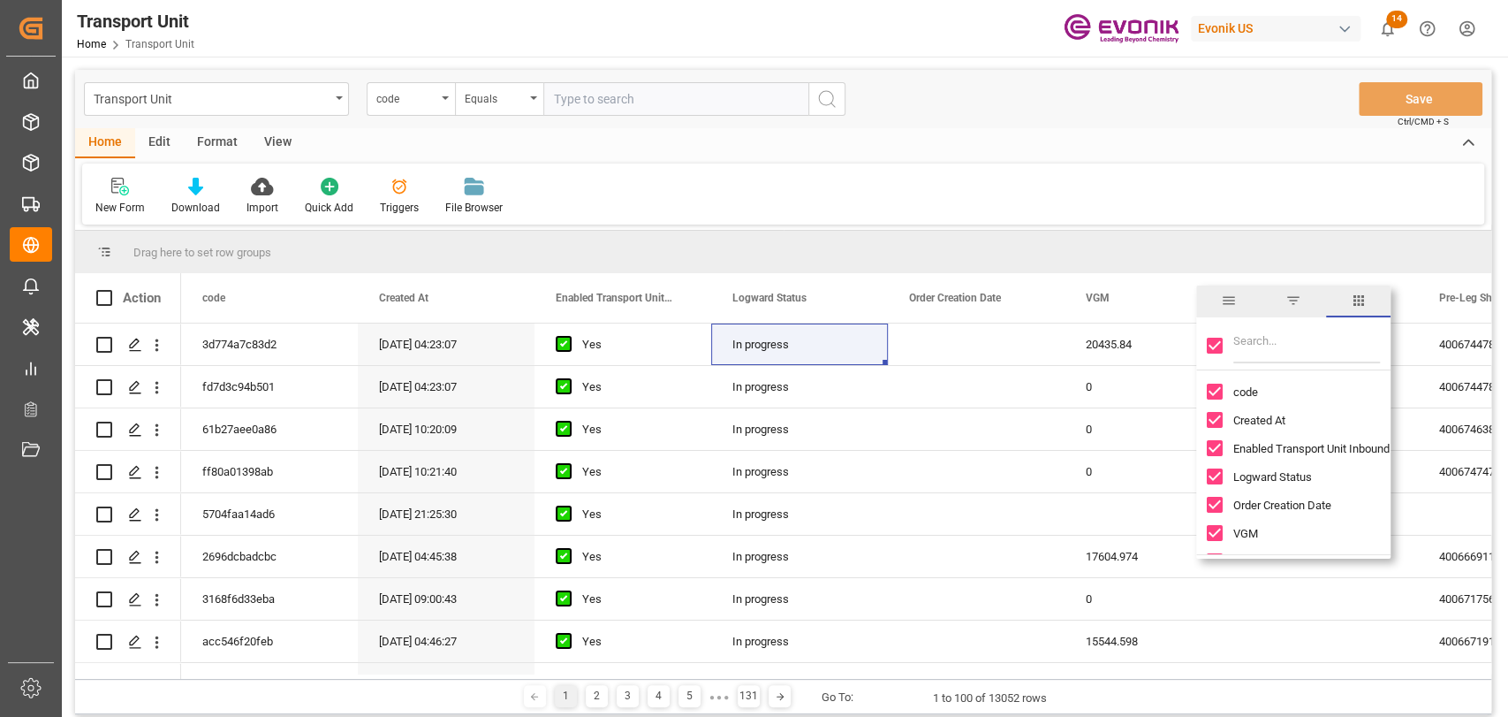
click at [1212, 341] on input "Toggle Select All Columns" at bounding box center [1215, 346] width 16 height 16
checkbox input "false"
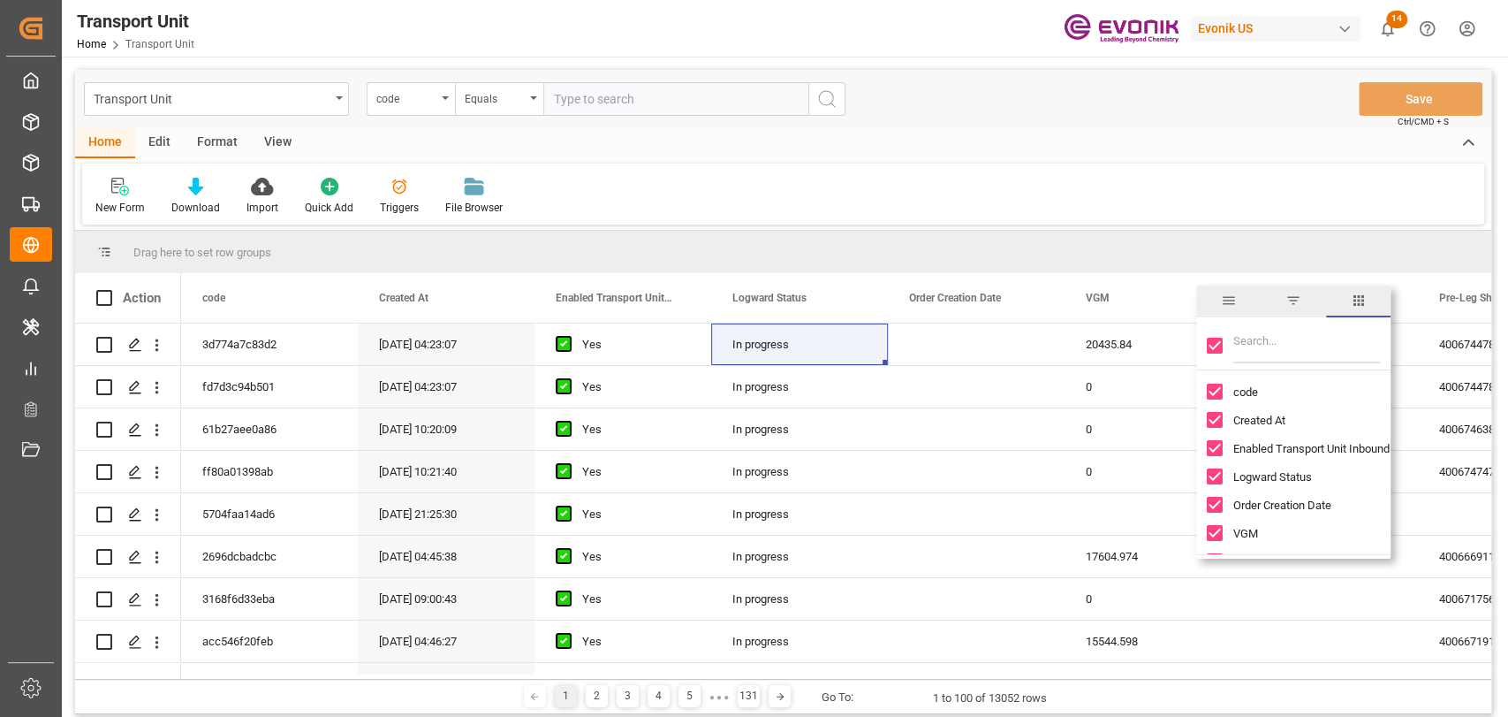
checkbox input "false"
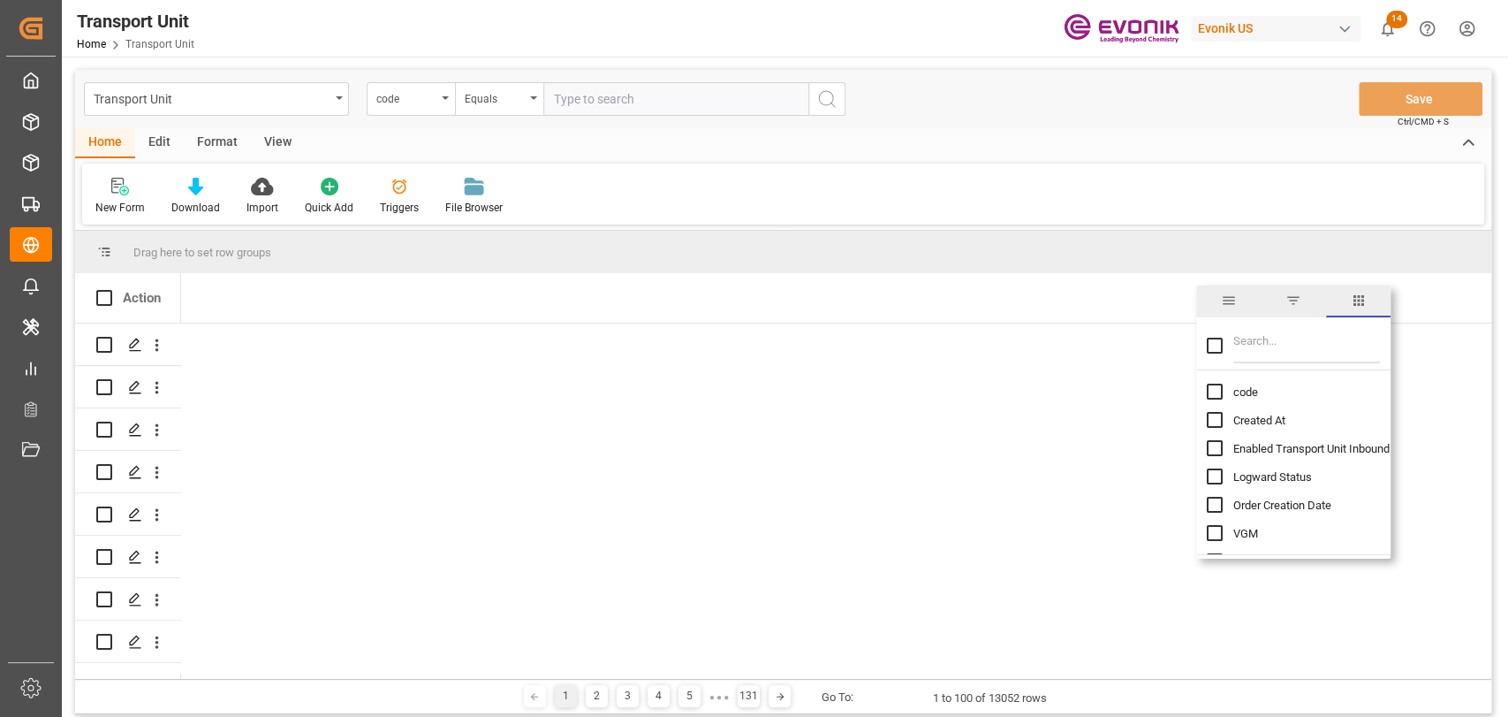
click at [1264, 341] on input "Filter Columns Input" at bounding box center [1307, 345] width 147 height 35
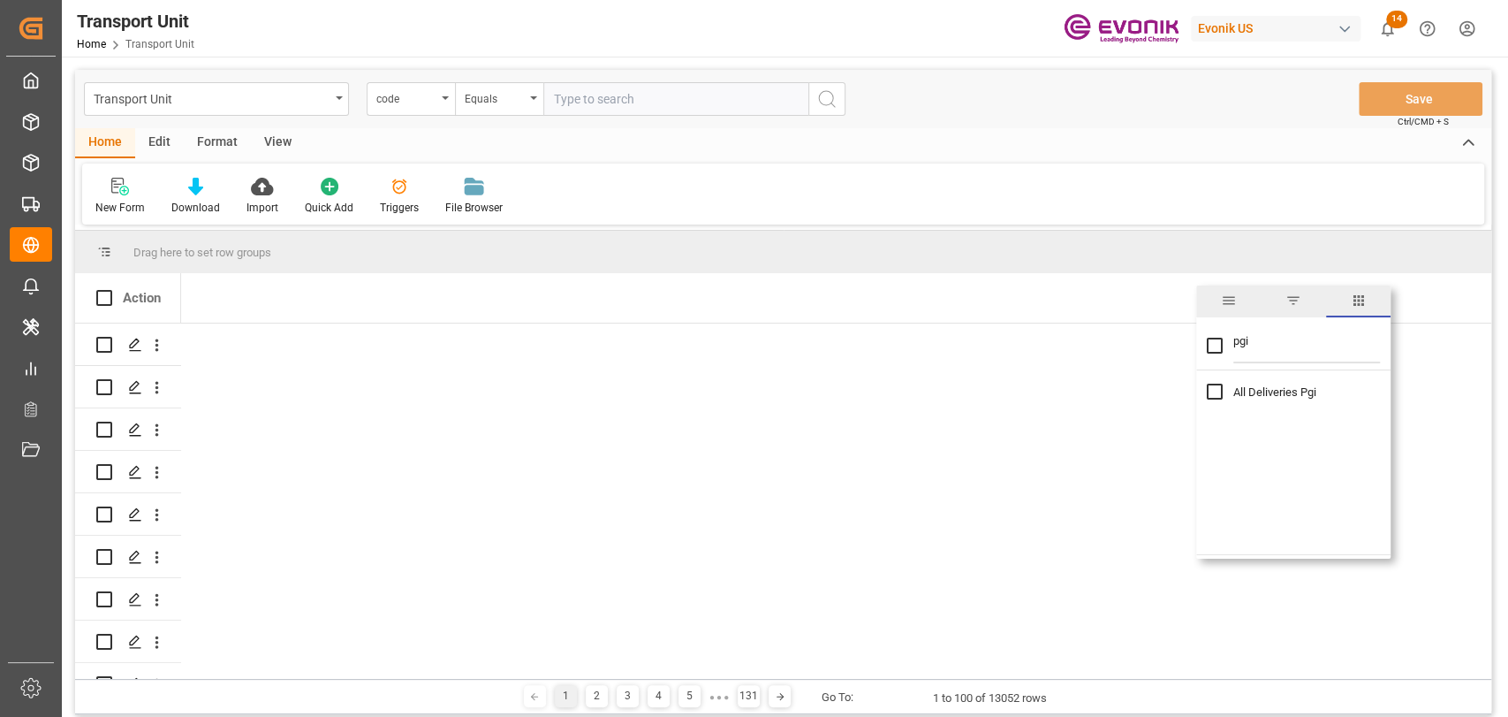
type input "pgi"
click at [1216, 391] on input "All Deliveries Pgi column toggle visibility (hidden)" at bounding box center [1215, 391] width 16 height 16
checkbox input "true"
drag, startPoint x: 1295, startPoint y: 345, endPoint x: 1004, endPoint y: 355, distance: 291.8
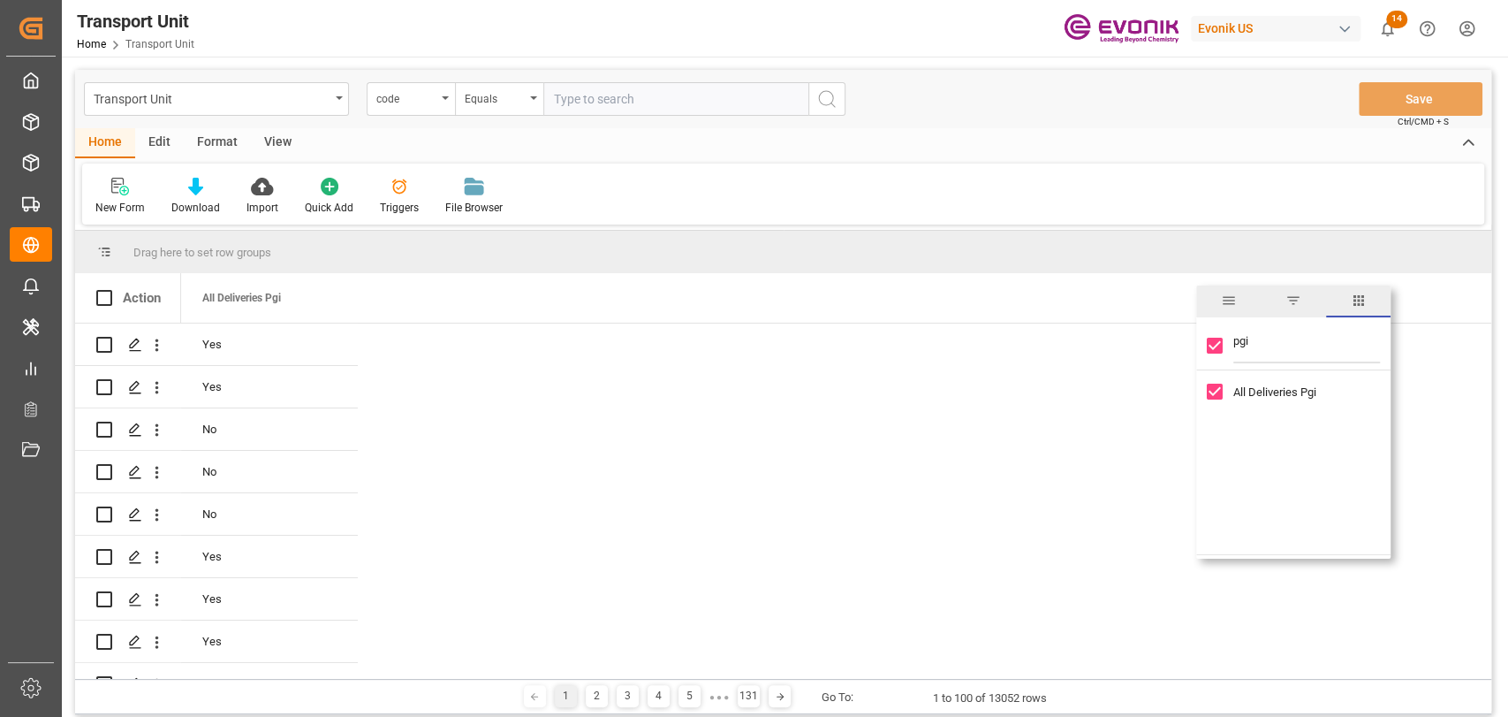
click at [1004, 355] on div "Drag here to set row groups Drag here to set column labels Action All Deliverie…" at bounding box center [783, 455] width 1416 height 448
type input "cost"
checkbox input "false"
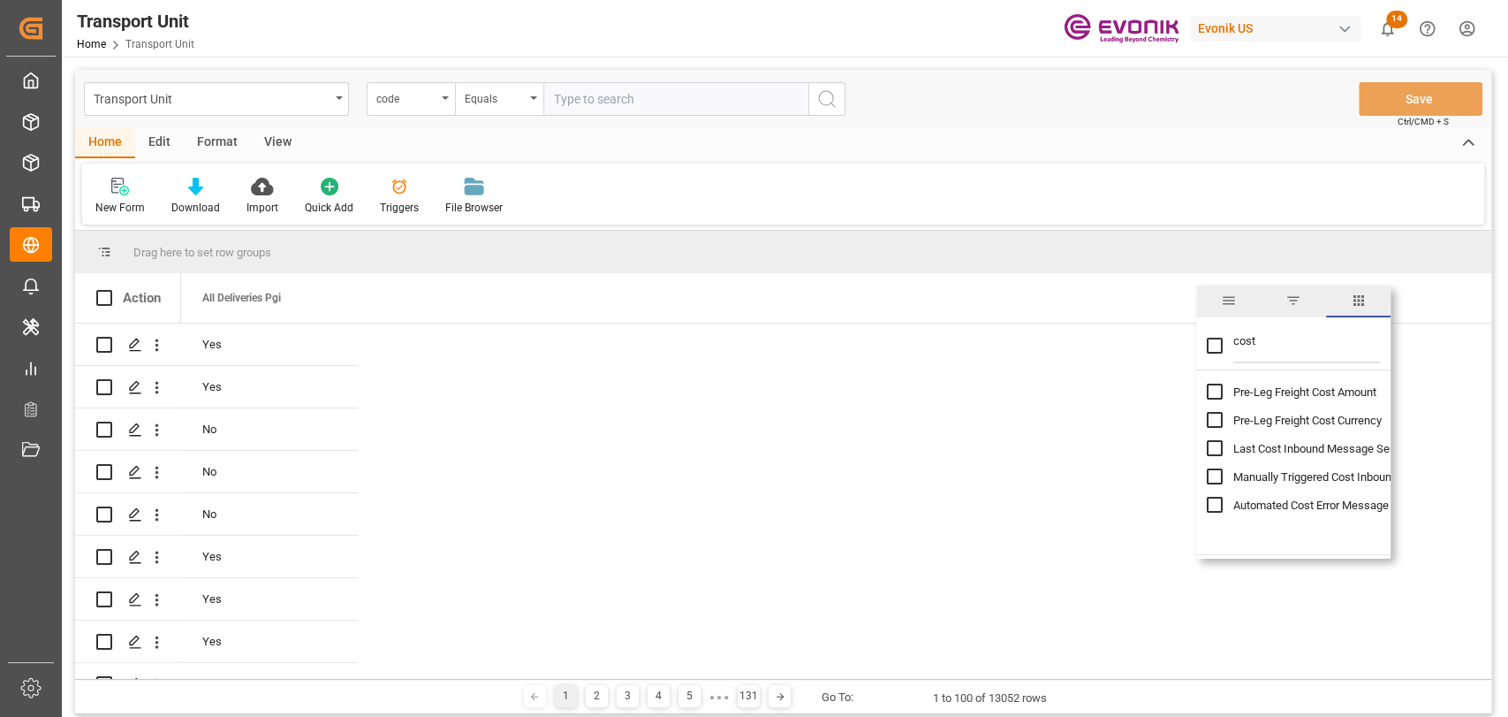
type input "cost"
click at [1212, 445] on input "Last Cost Inbound Message Sent Time column toggle visibility (hidden)" at bounding box center [1215, 448] width 16 height 16
checkbox input "true"
checkbox input "false"
click at [251, 302] on span "Last Cost Inbound Message Sent Time" at bounding box center [261, 298] width 118 height 12
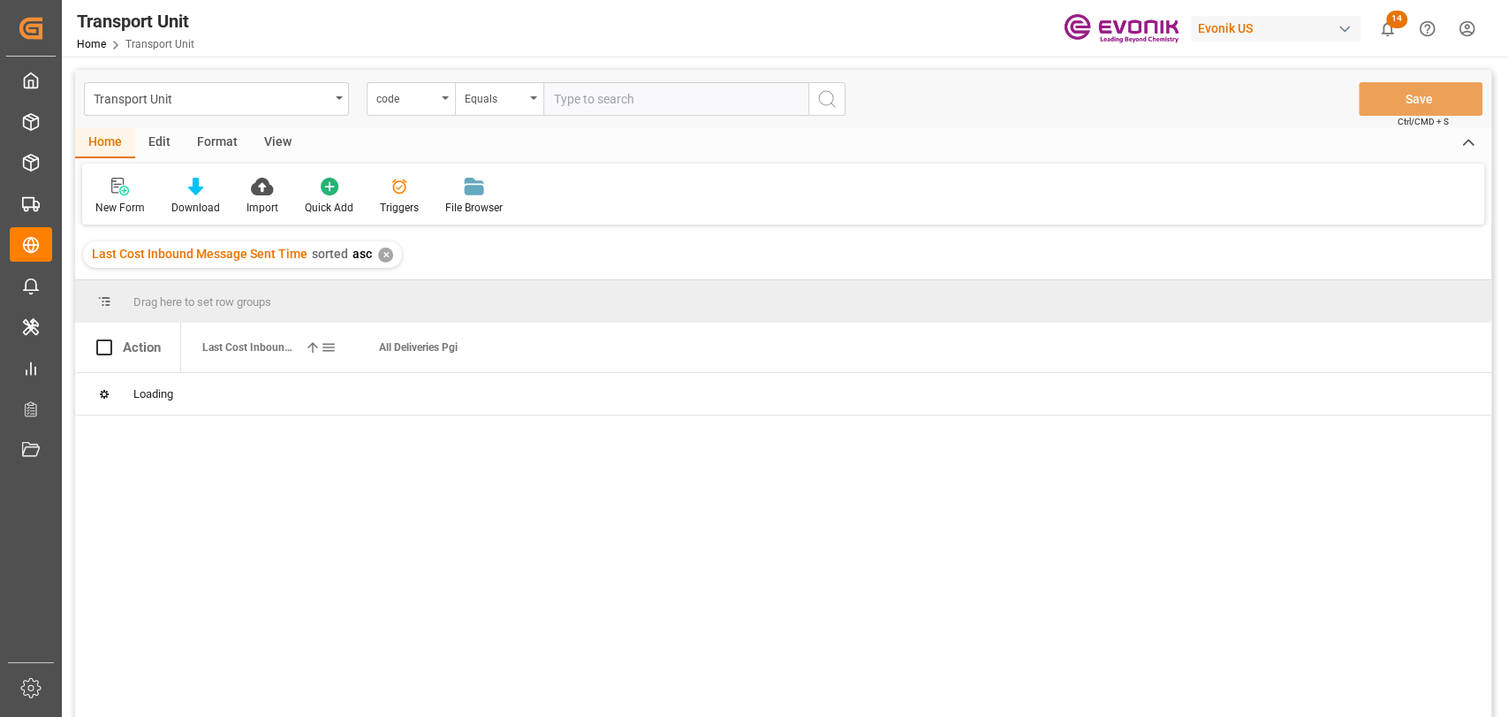
click at [261, 348] on span "Last Cost Inbound Message Sent Time" at bounding box center [249, 347] width 95 height 12
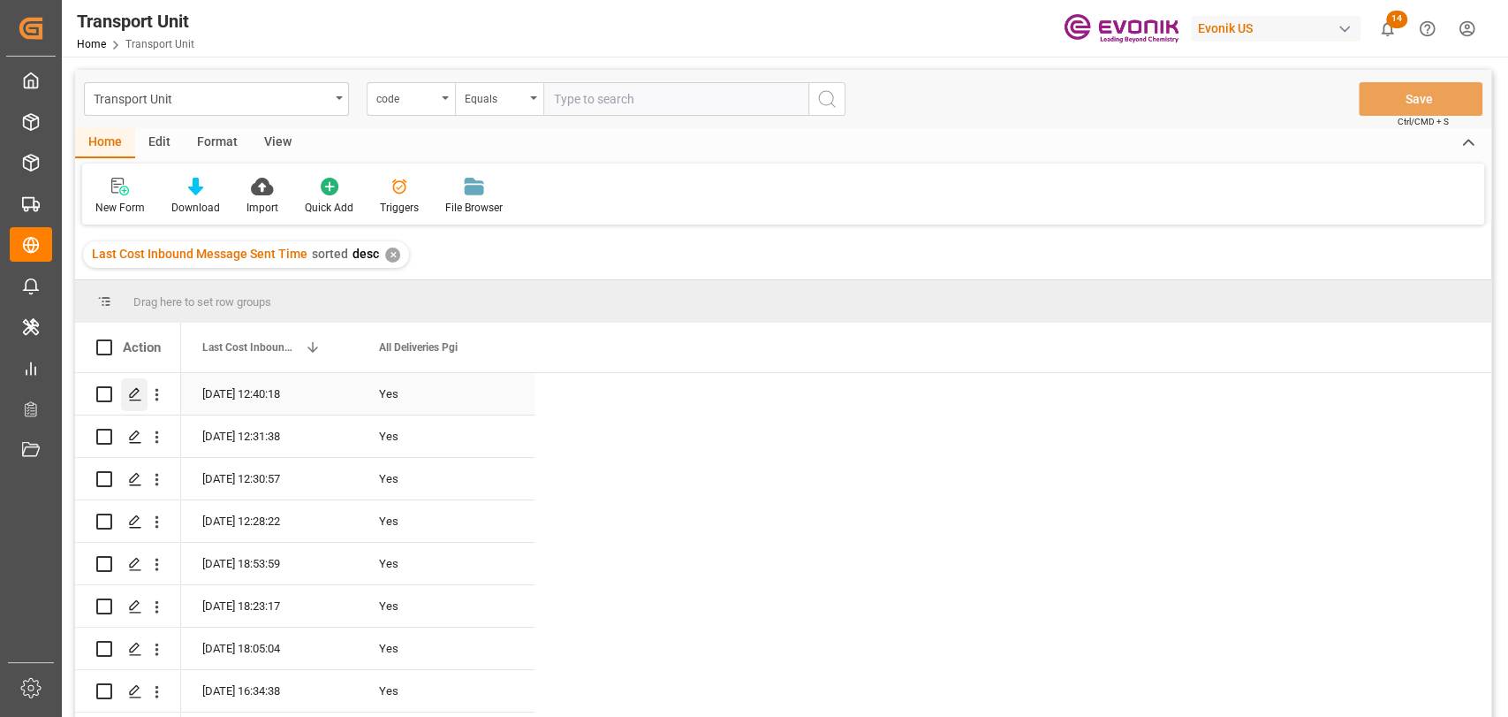
click at [142, 395] on div "Press SPACE to select this row." at bounding box center [134, 394] width 27 height 33
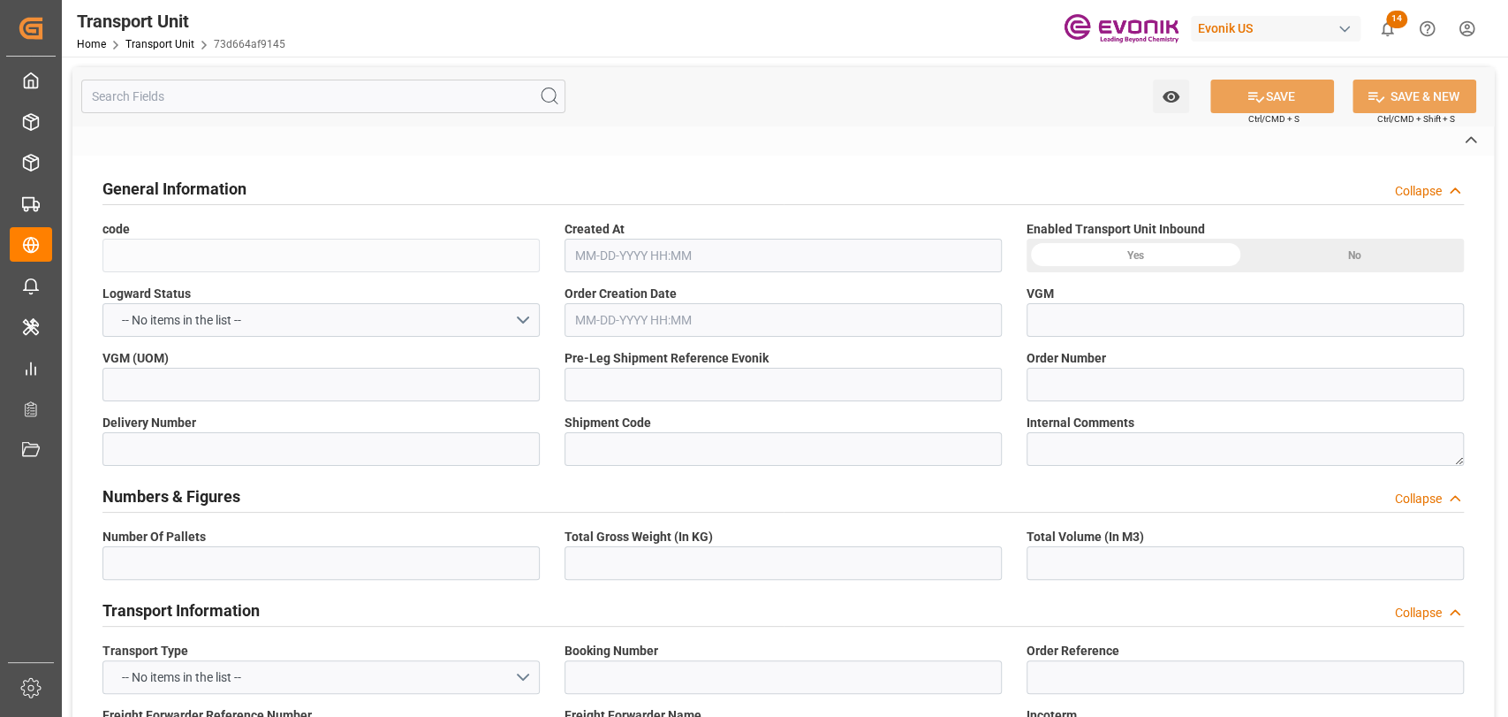
type input "73d664af9145"
type input "4006741940"
type input "0046463894"
type input "3011866937"
type input "d41e4f21dda1"
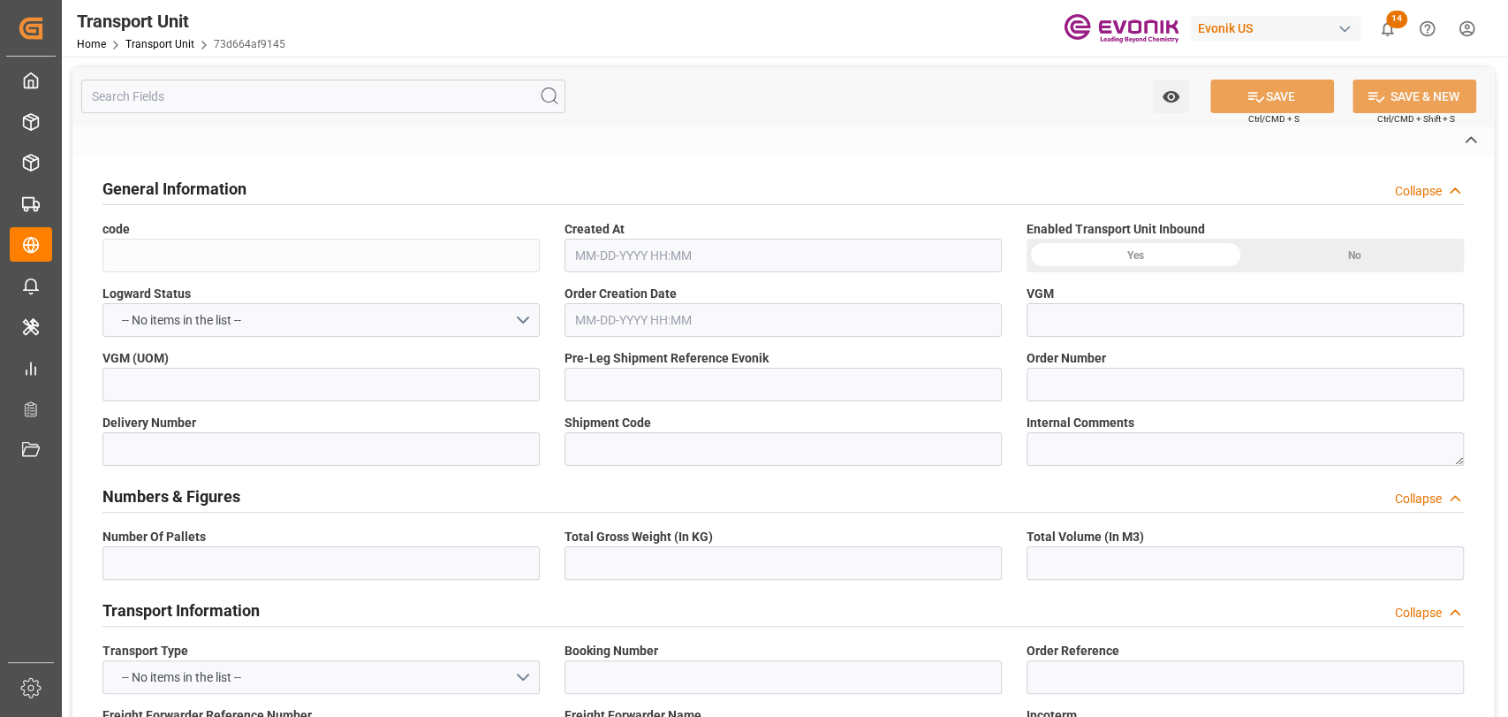
type input "6428800150"
type input "CSLU2064603"
type input "UL-6644224"
type input "COSU"
type textarea "36610"
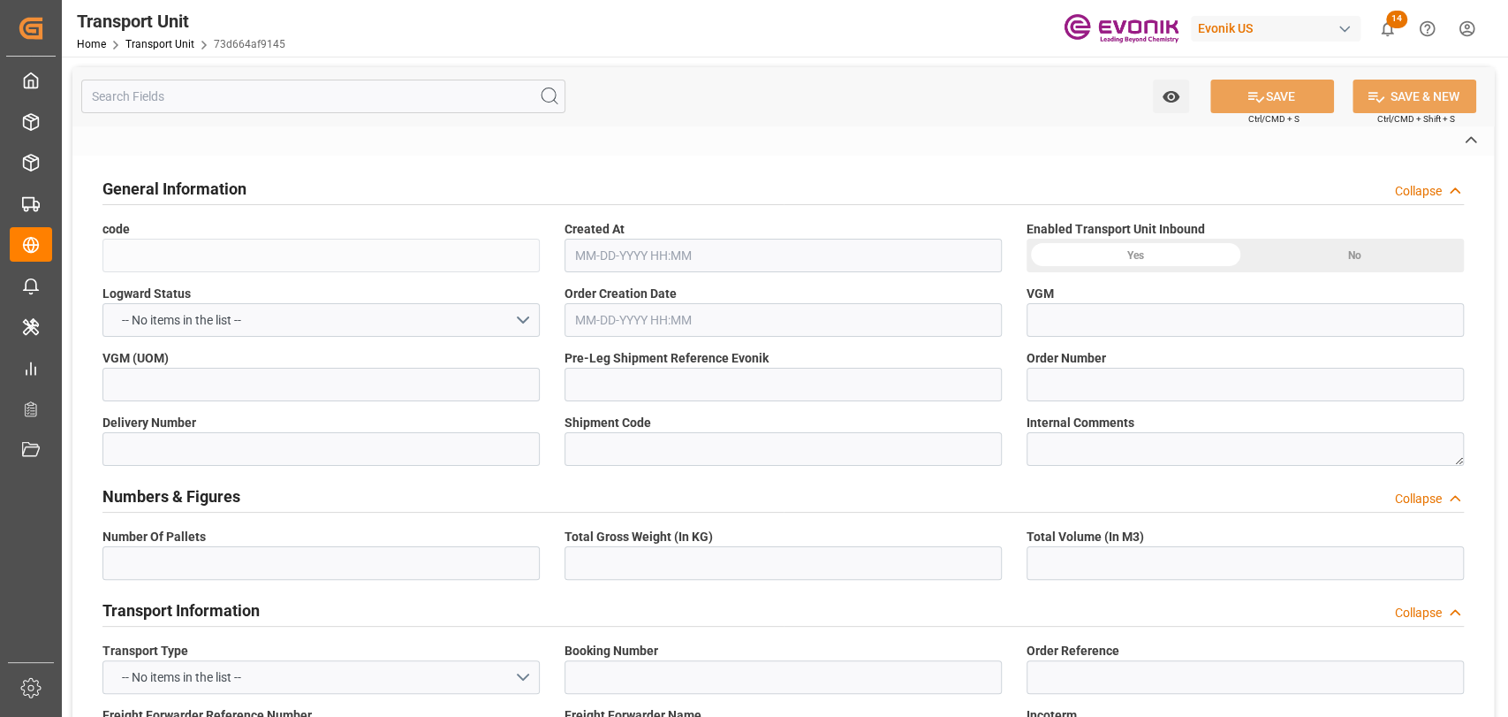
type input "United States"
type textarea "163-0938"
type input "Japan"
type input "Mobile"
type input "Yokohama"
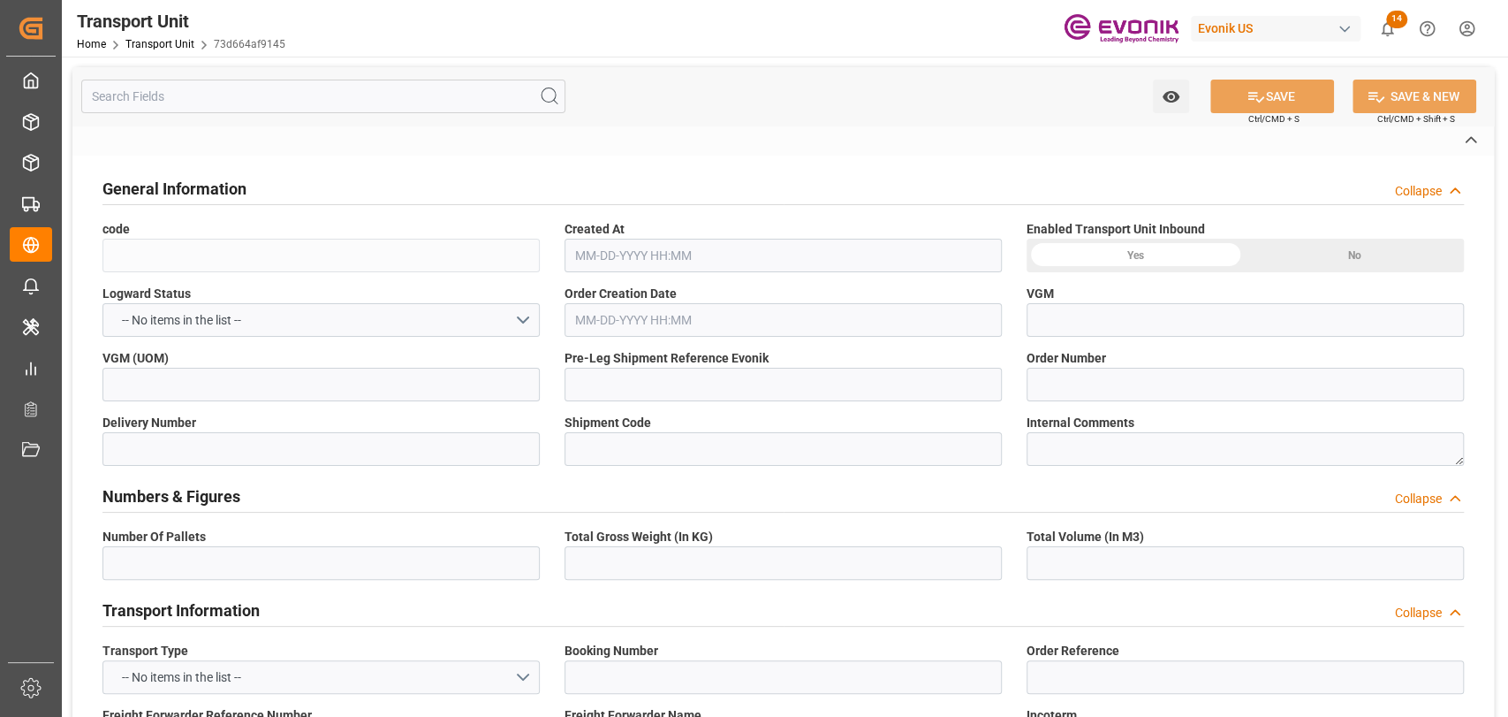
type input "4006741930"
type textarea "SP CX I Chain"
type input "kg"
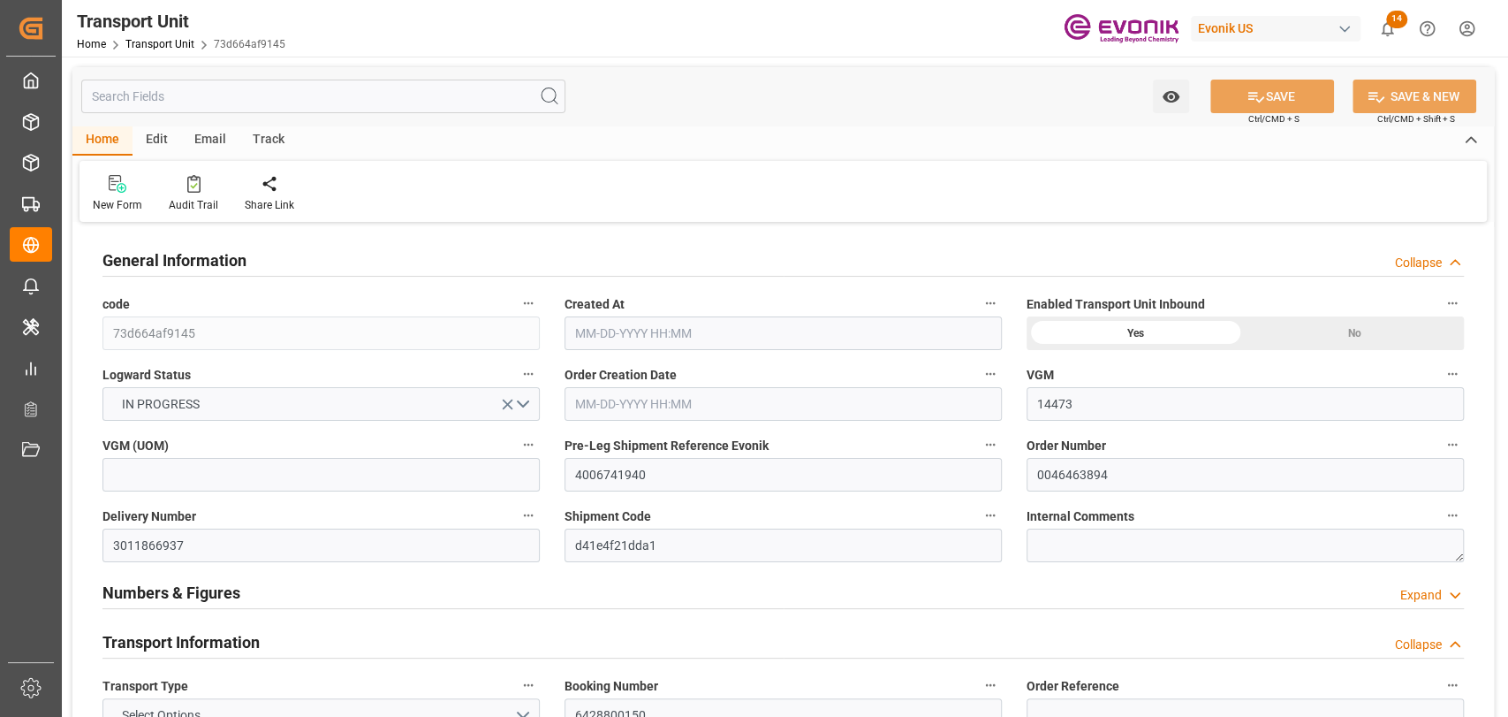
type input "14473"
type input "Cosco"
type input "COSCO Shipping Co. Ltd."
type input "USMOB"
type input "JPYOK"
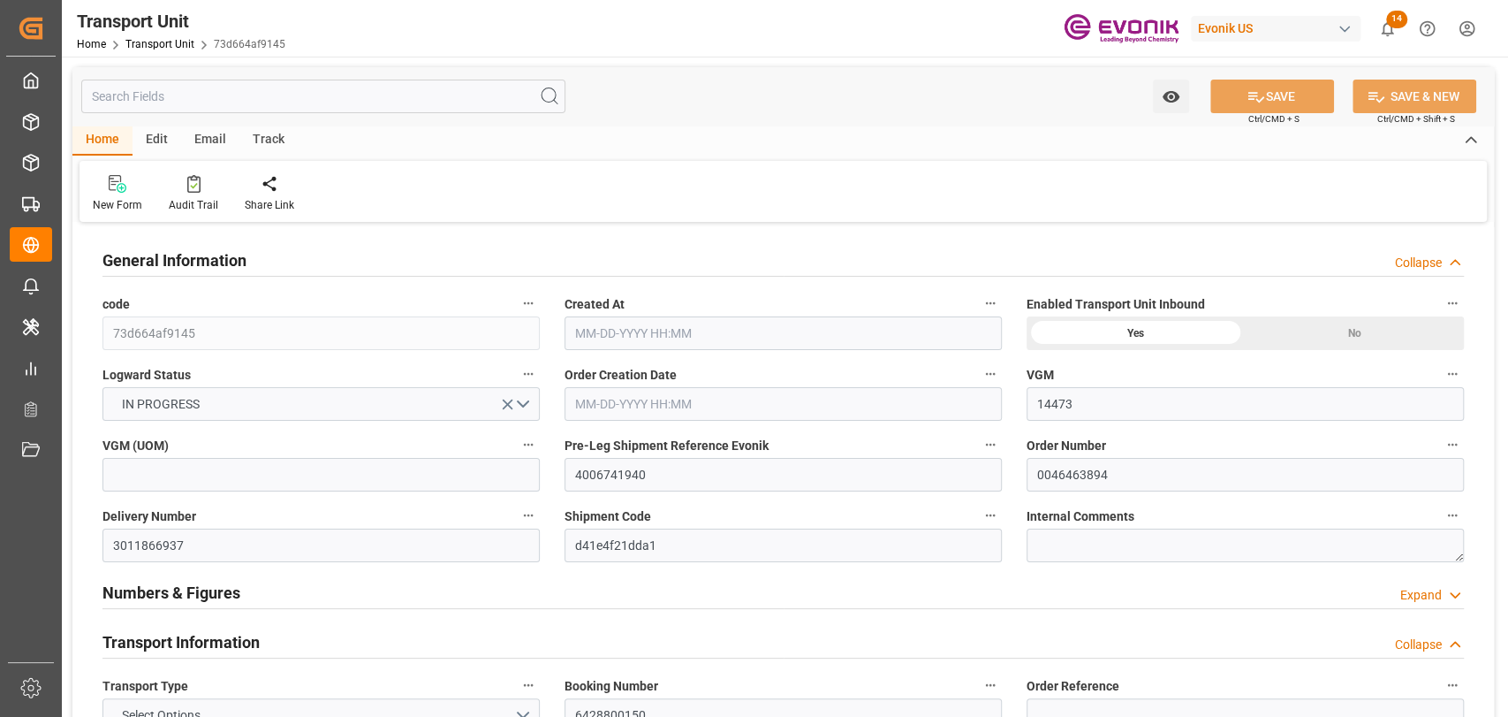
type input "11888"
type input "08-28-2025 03:35"
type input "11-18-2025"
type input "10-07-2025 00:00"
type input "10-08-2025 00:00"
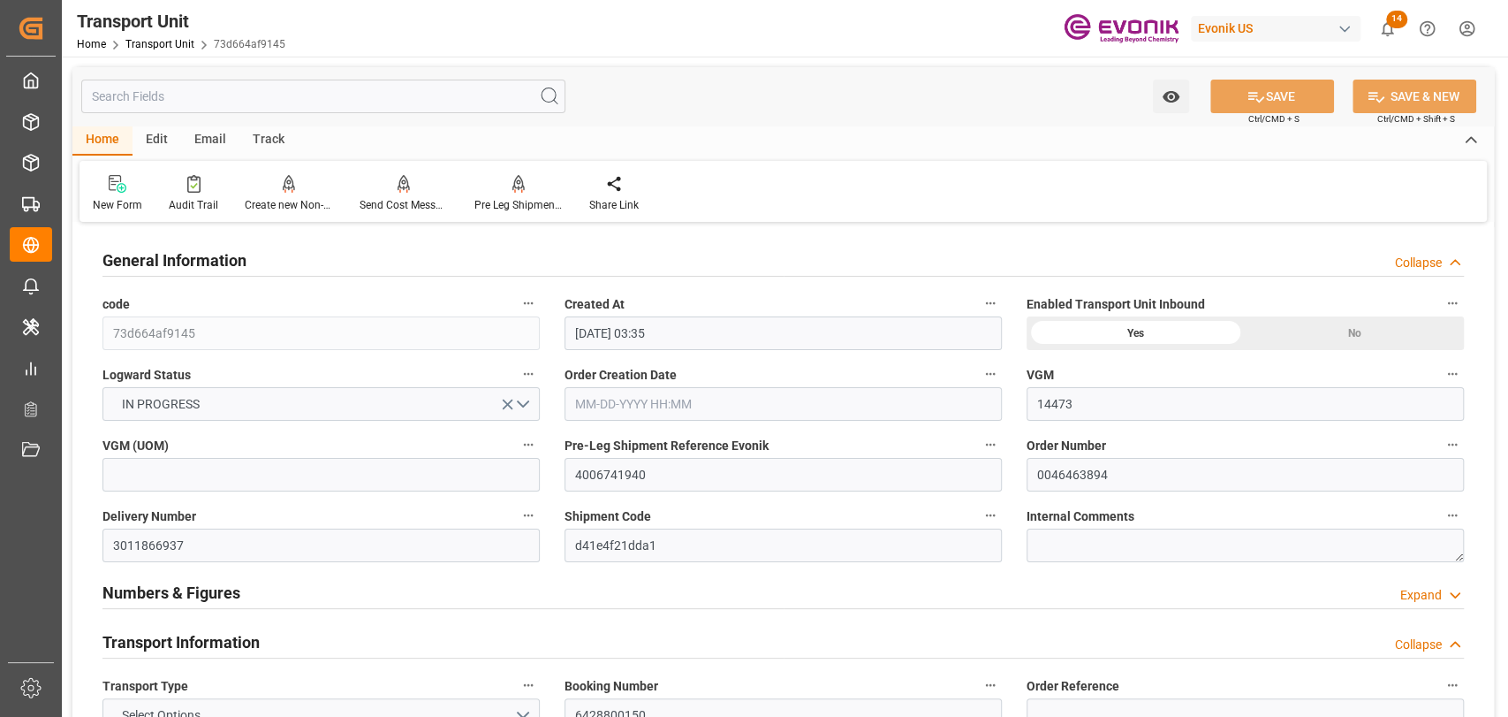
type input "11-15-2025 00:00"
type input "11-17-2025 00:00"
type input "10-02-2025 16:00"
click at [1049, 478] on input "0046463894" at bounding box center [1245, 475] width 437 height 34
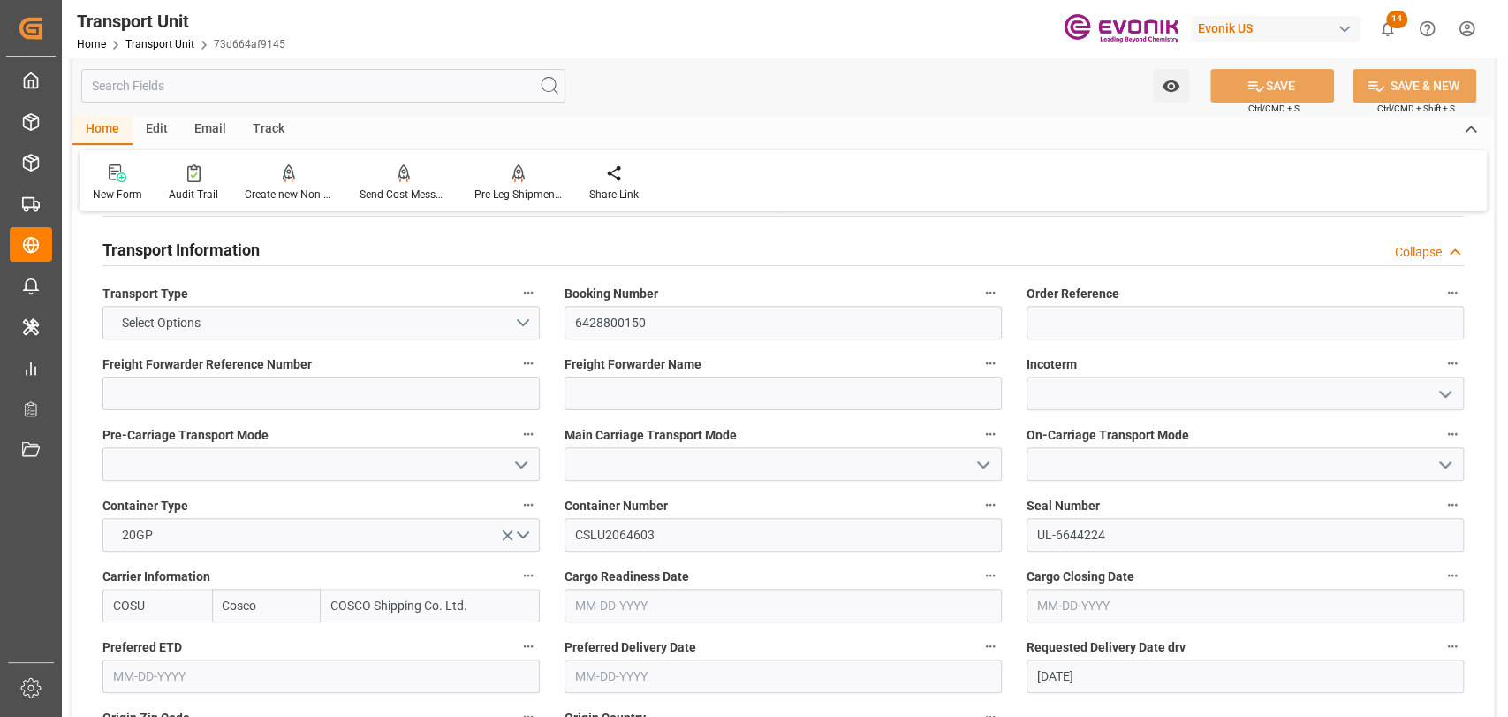
scroll to position [982, 0]
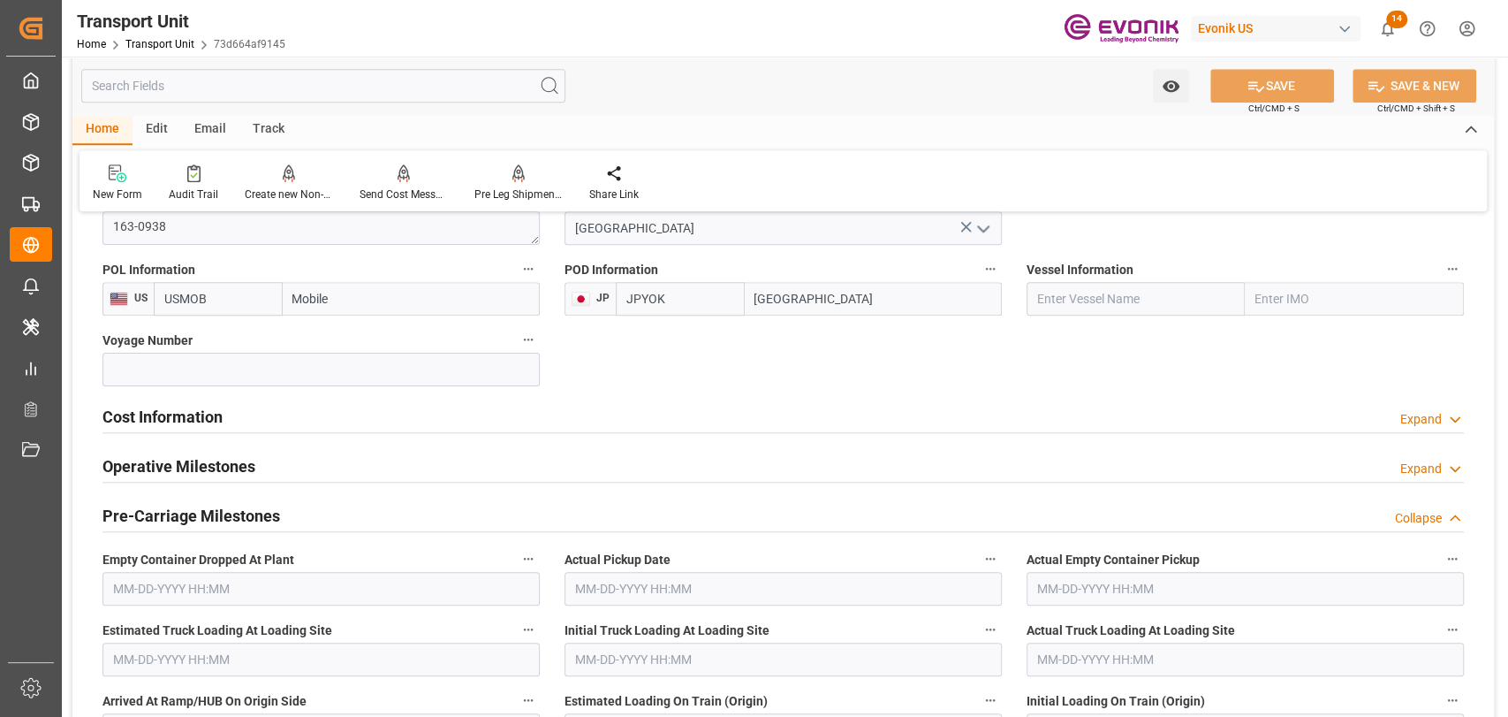
click at [193, 406] on h2 "Cost Information" at bounding box center [162, 417] width 120 height 24
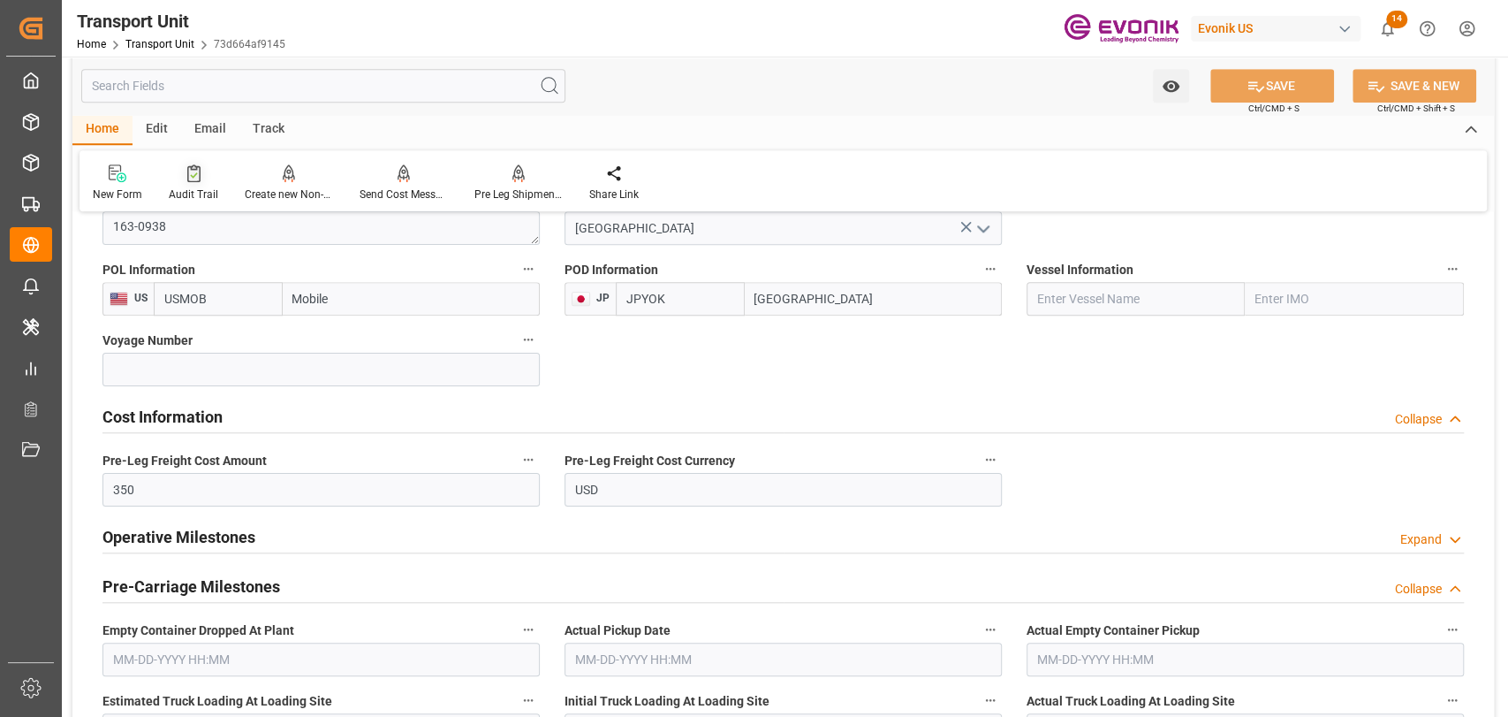
click at [195, 173] on icon at bounding box center [193, 173] width 13 height 18
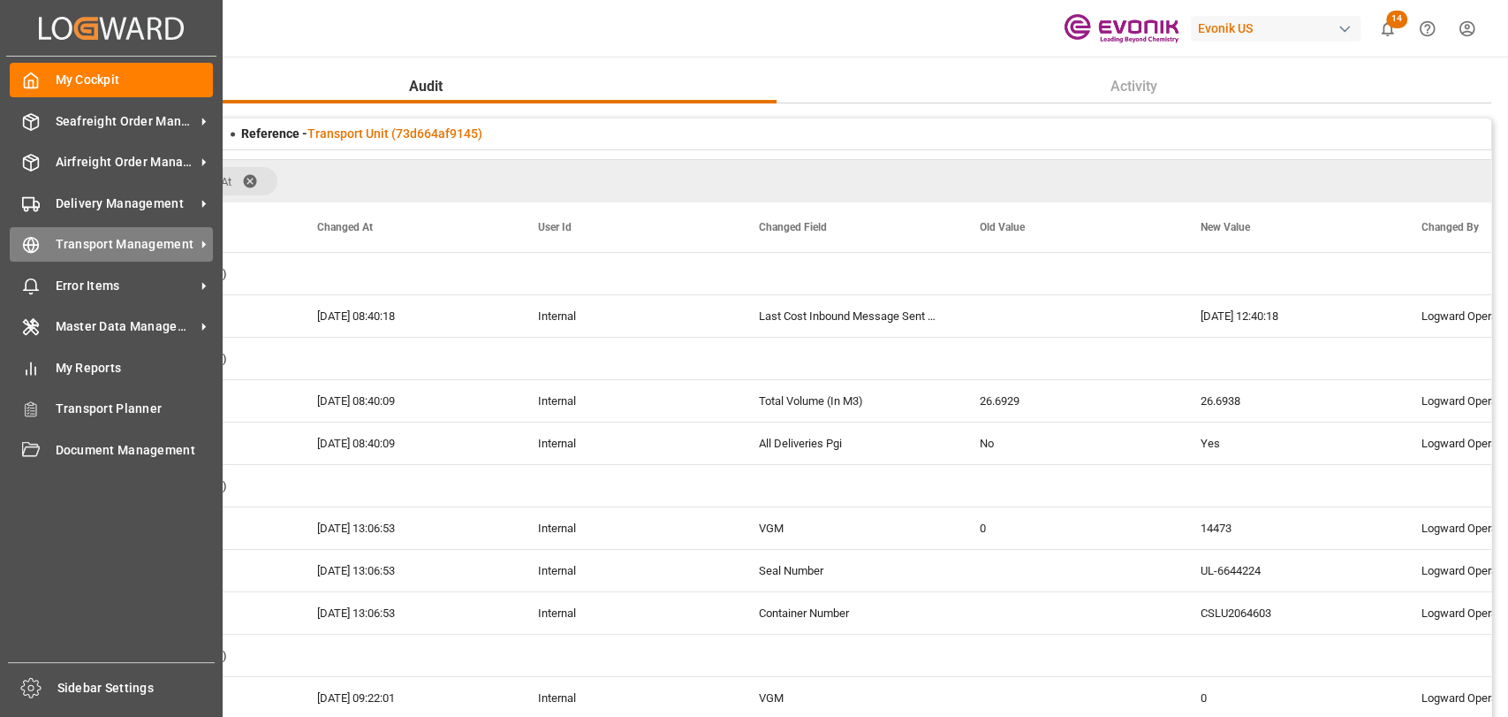
click at [57, 256] on div "Transport Management Transport Management" at bounding box center [111, 244] width 203 height 34
click at [44, 242] on div "Transport Management Transport Management" at bounding box center [111, 244] width 203 height 34
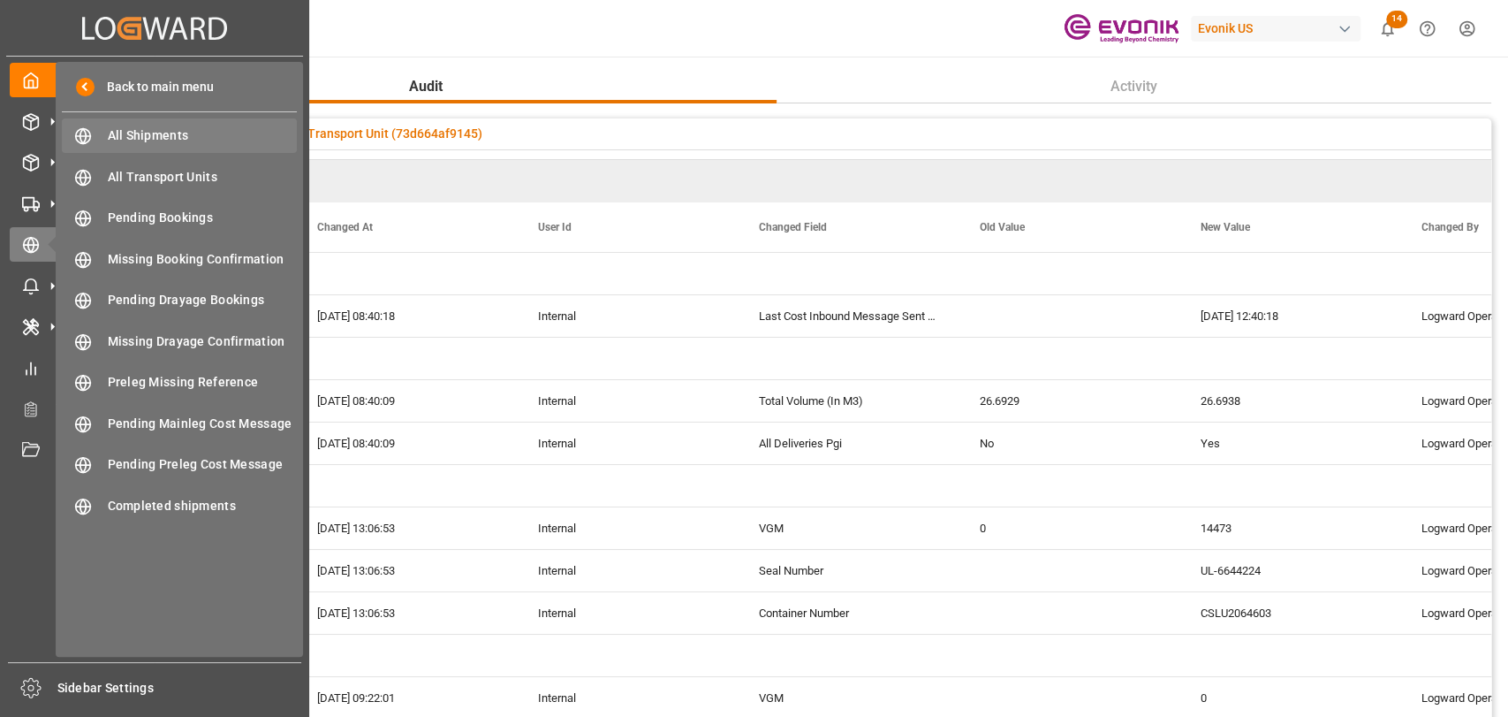
click at [135, 125] on div "All Shipments All Shipments" at bounding box center [179, 135] width 235 height 34
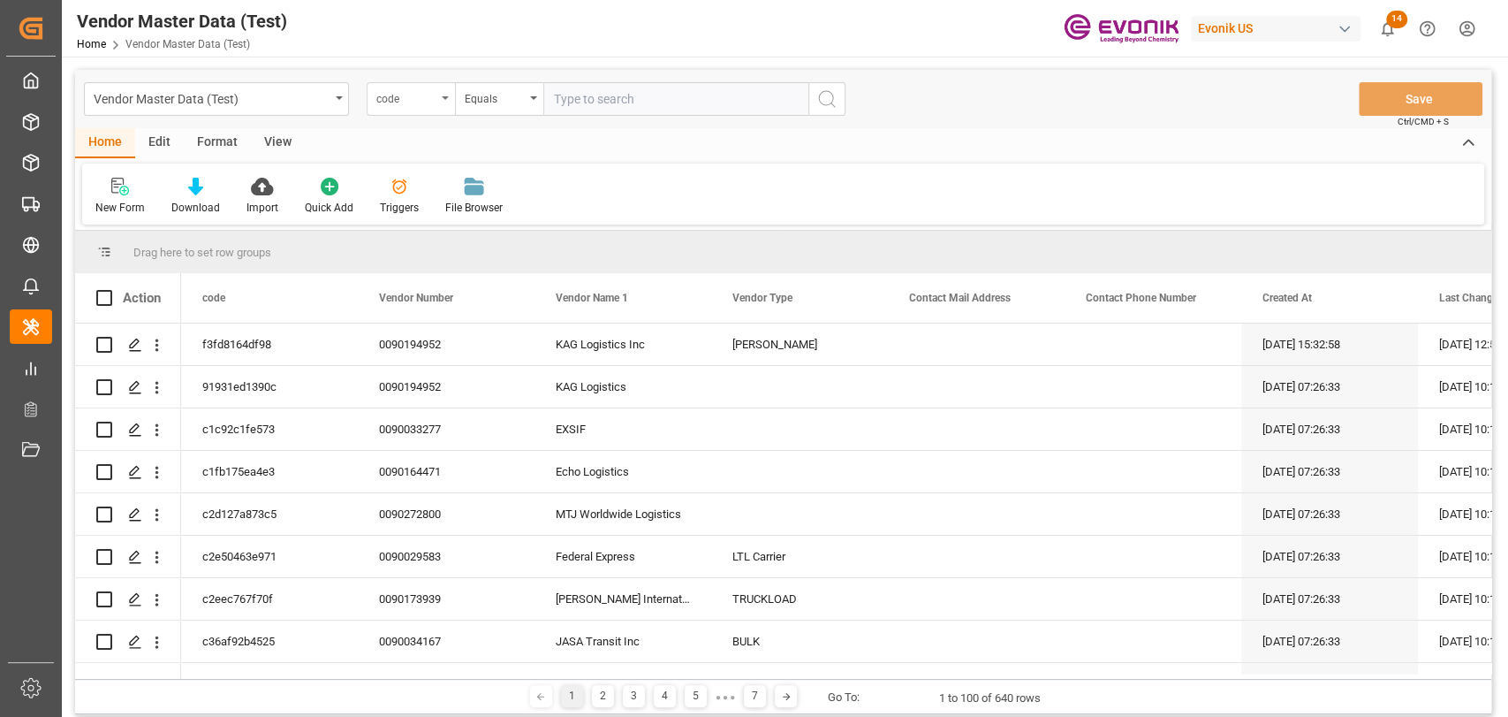
click at [451, 93] on div "code" at bounding box center [411, 99] width 88 height 34
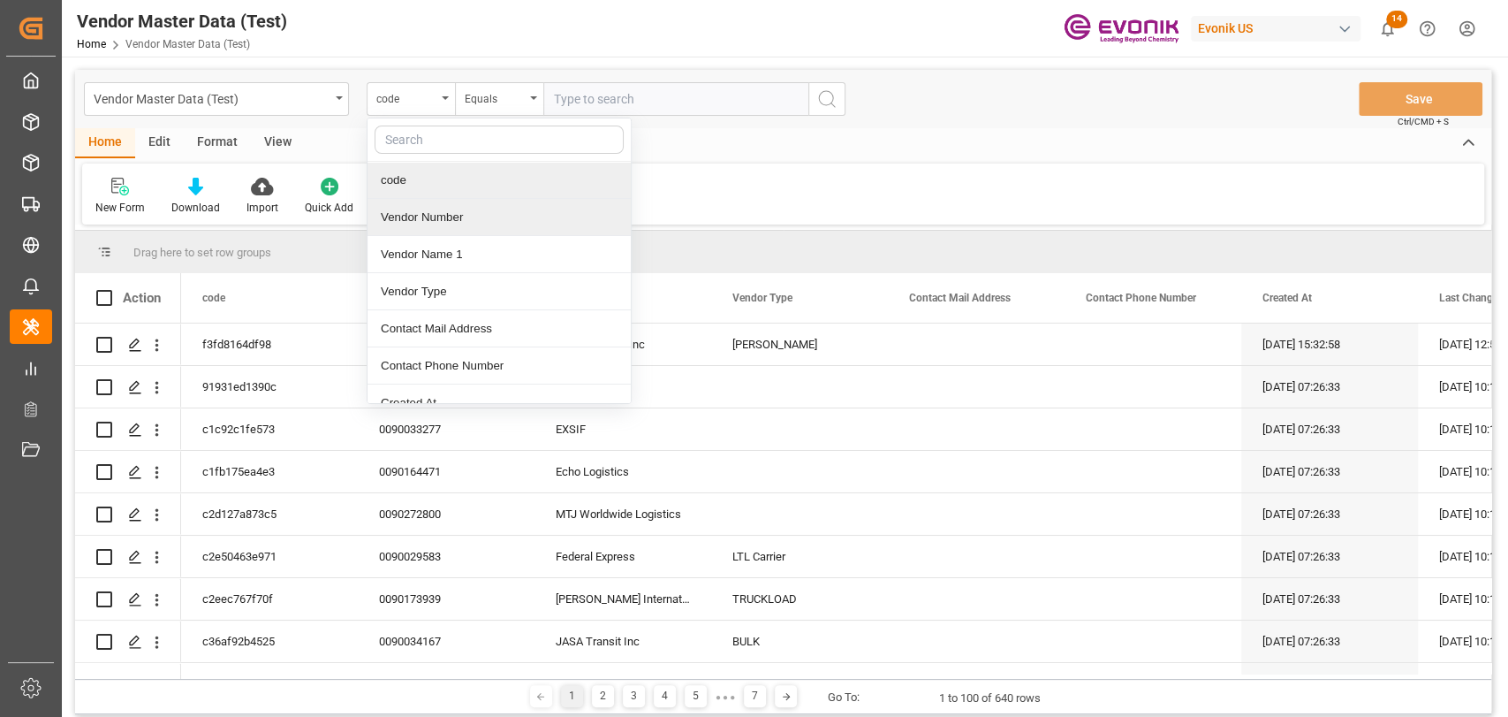
click at [440, 222] on div "Vendor Number" at bounding box center [499, 217] width 263 height 37
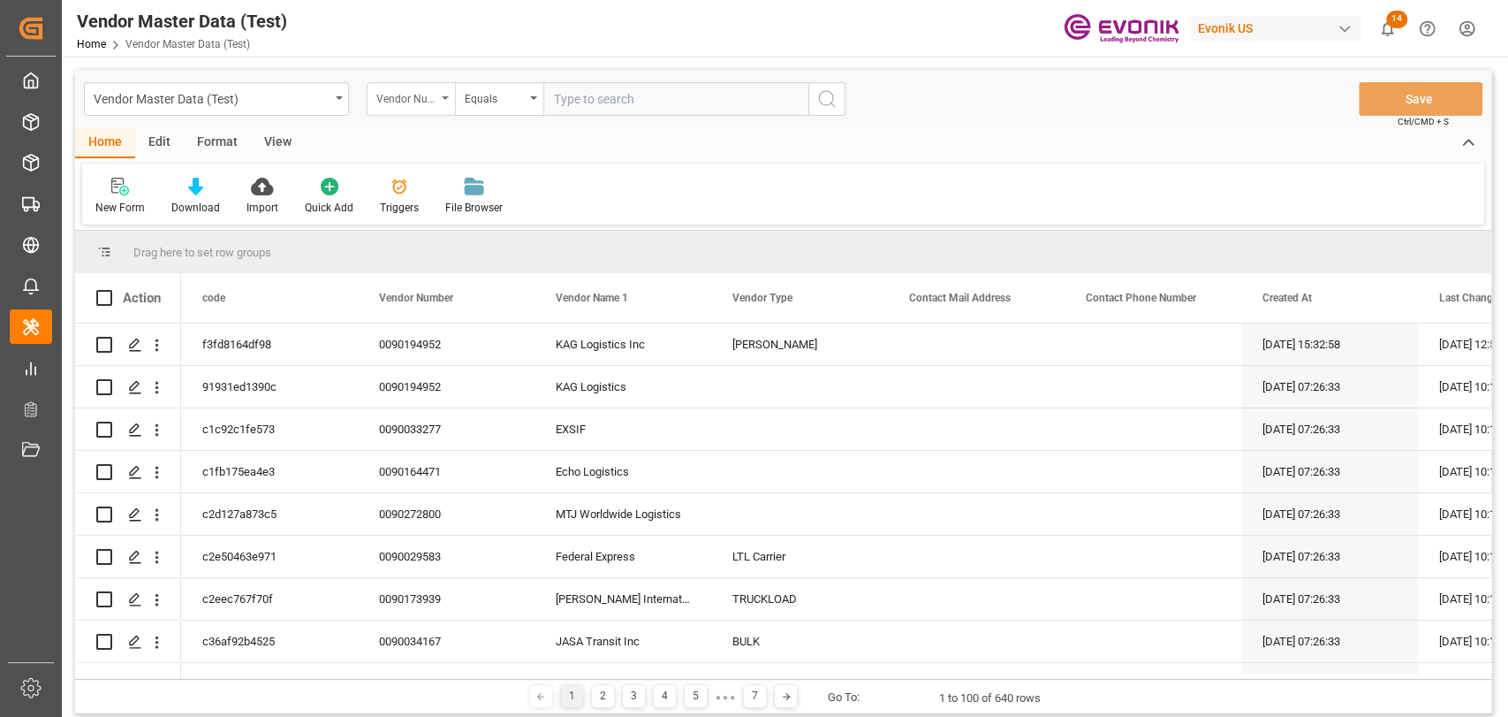
drag, startPoint x: 402, startPoint y: 90, endPoint x: 401, endPoint y: 115, distance: 24.8
click at [402, 94] on div "Vendor Number" at bounding box center [406, 97] width 60 height 20
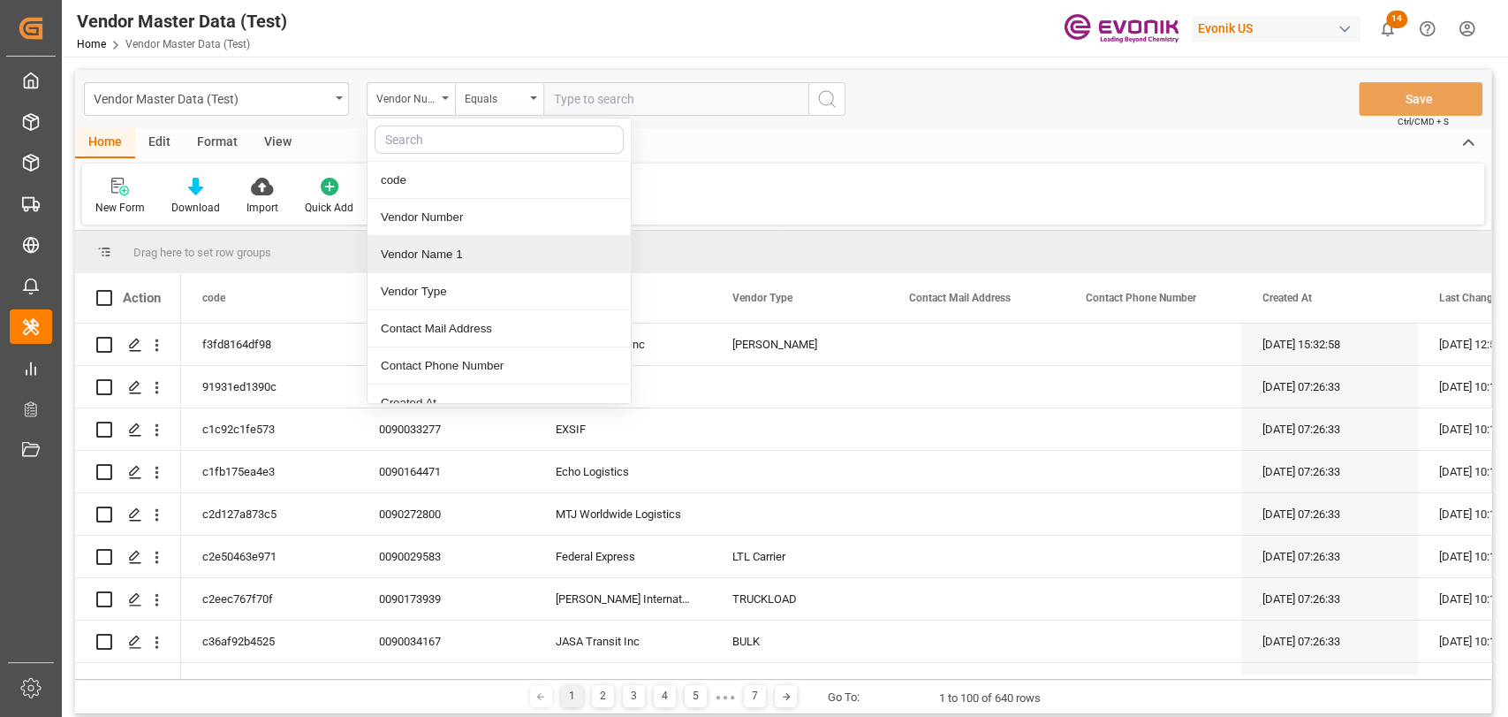
click at [425, 254] on div "Vendor Name 1" at bounding box center [499, 254] width 263 height 37
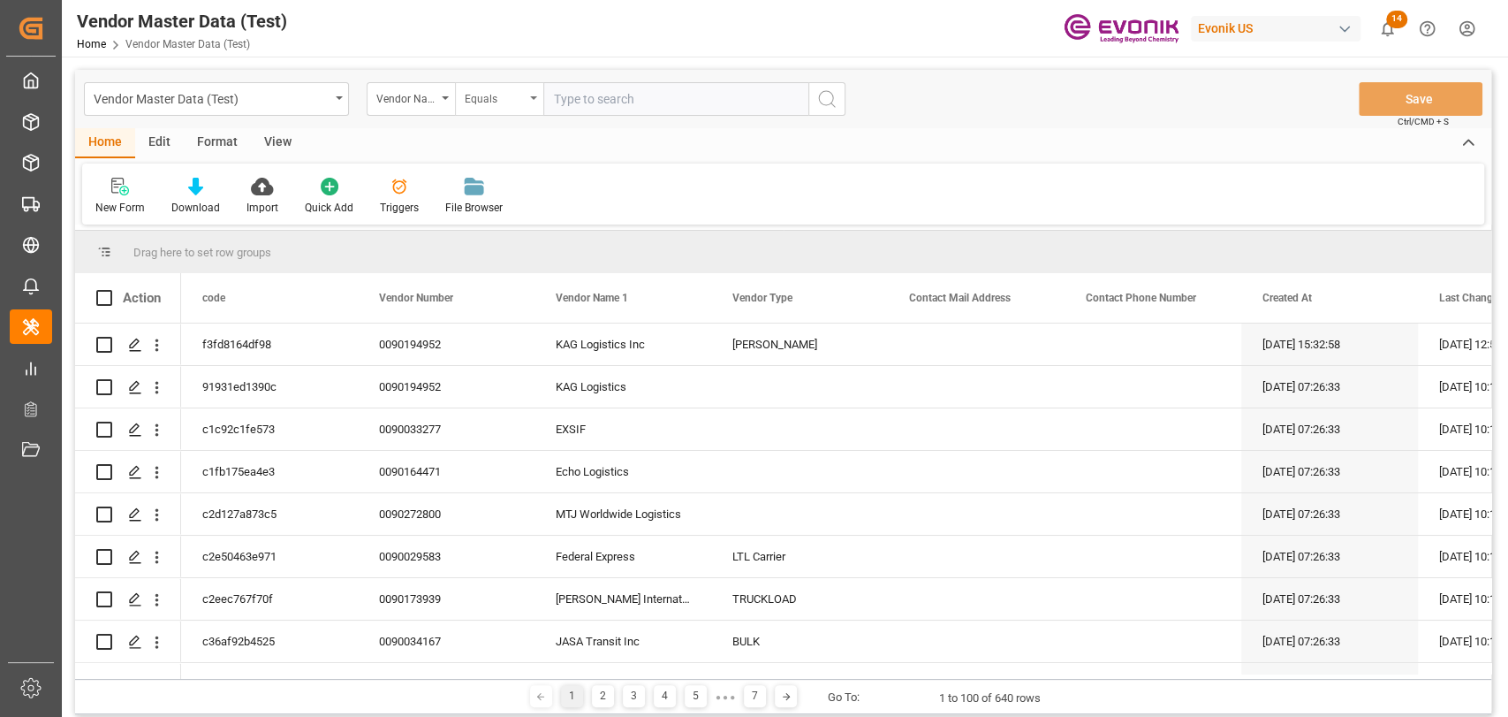
click at [497, 102] on div "Equals" at bounding box center [495, 97] width 60 height 20
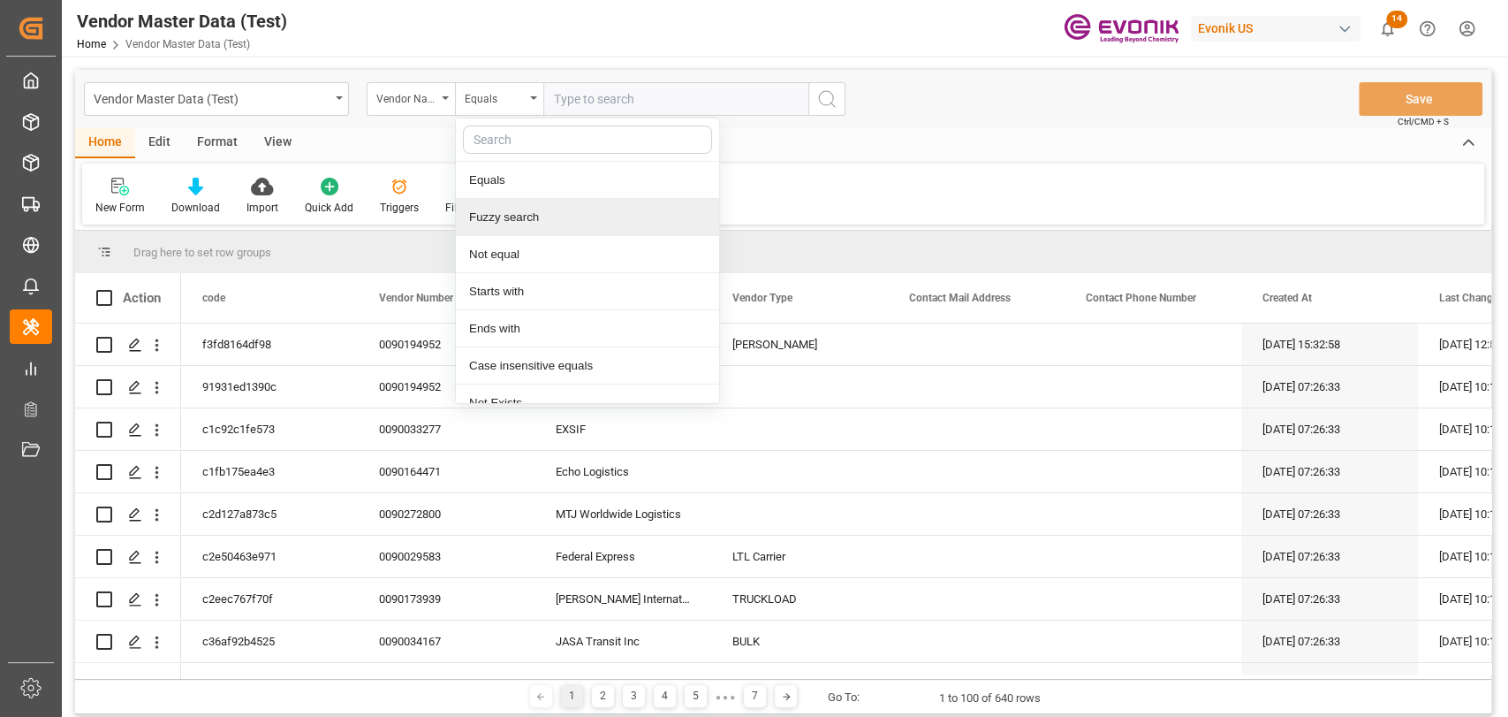
drag, startPoint x: 524, startPoint y: 216, endPoint x: 641, endPoint y: 136, distance: 142.4
click at [526, 216] on div "Fuzzy search" at bounding box center [587, 217] width 263 height 37
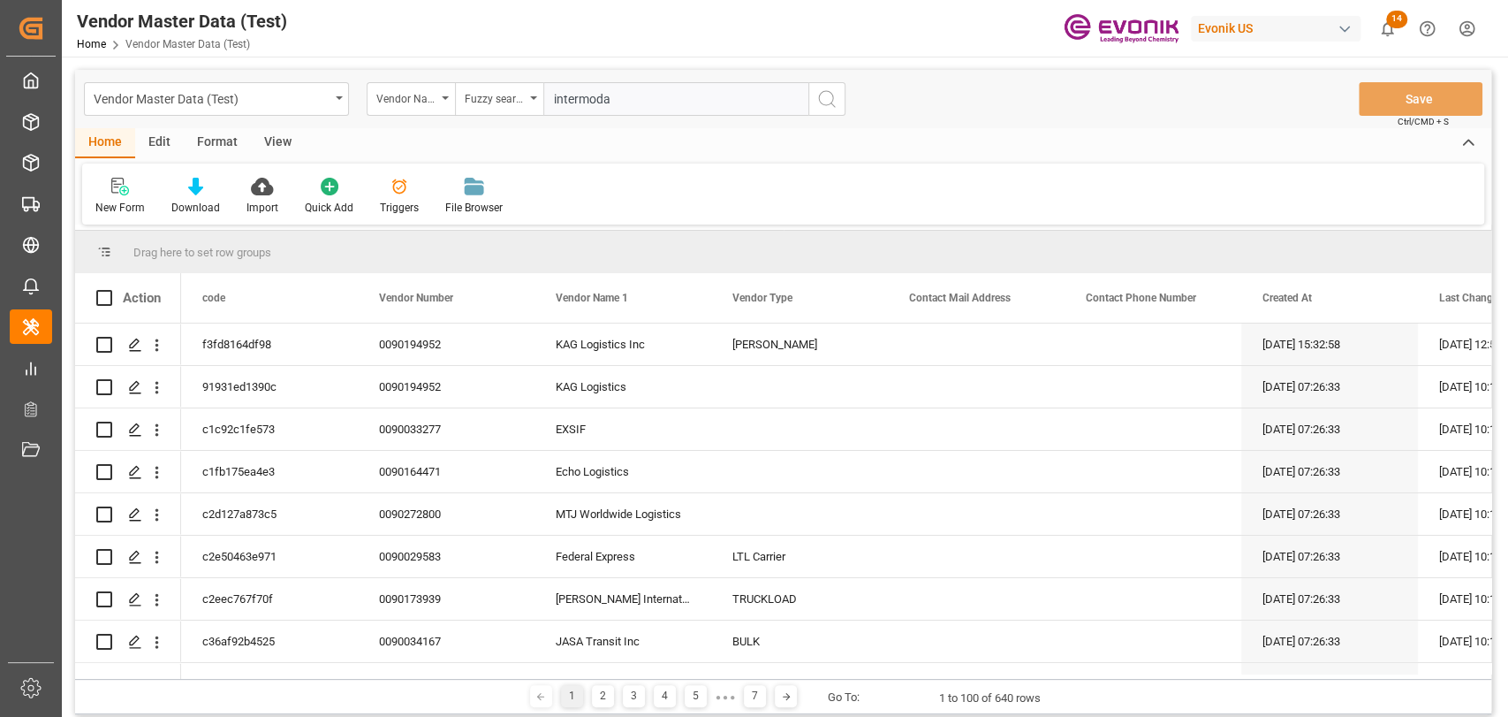
type input "intermodal"
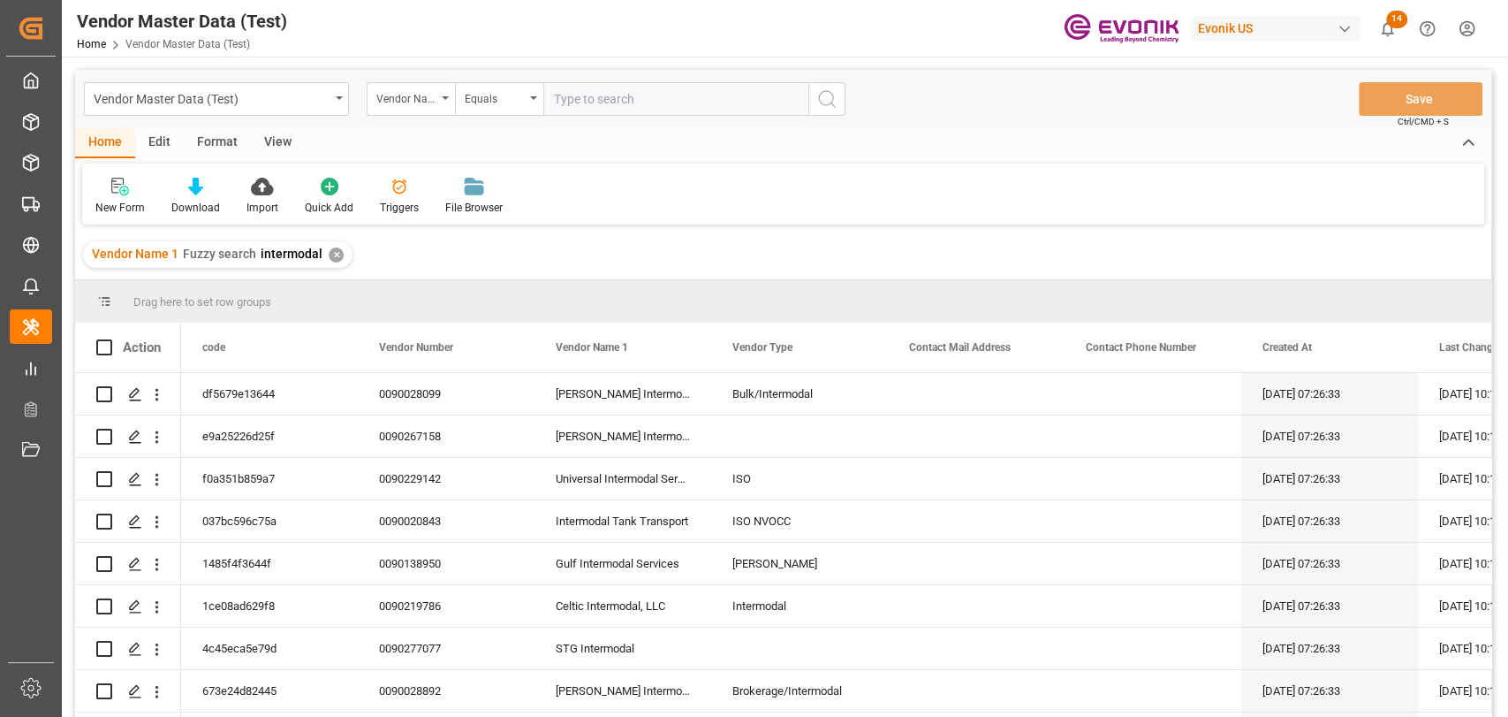
click at [664, 100] on input "text" at bounding box center [675, 99] width 265 height 34
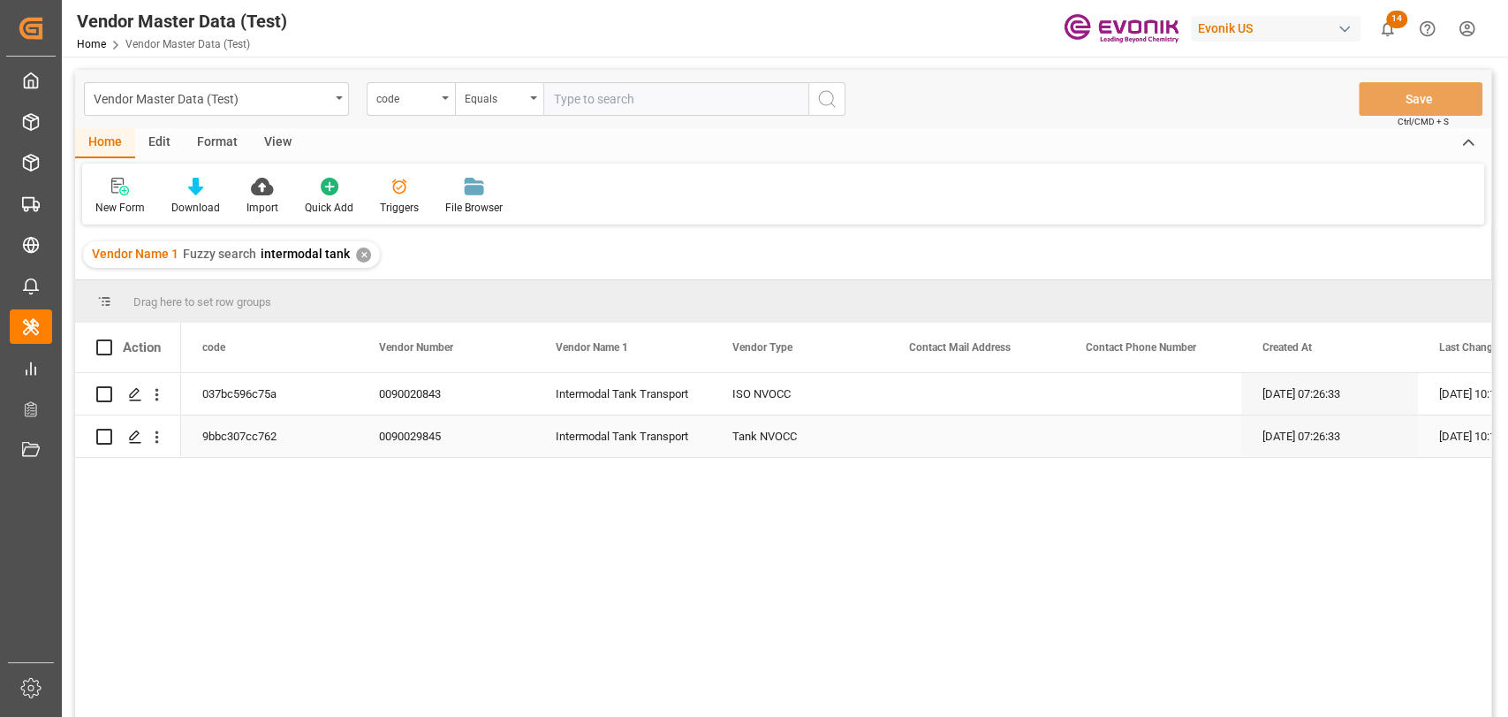
click at [379, 444] on div "0090029845" at bounding box center [446, 436] width 177 height 42
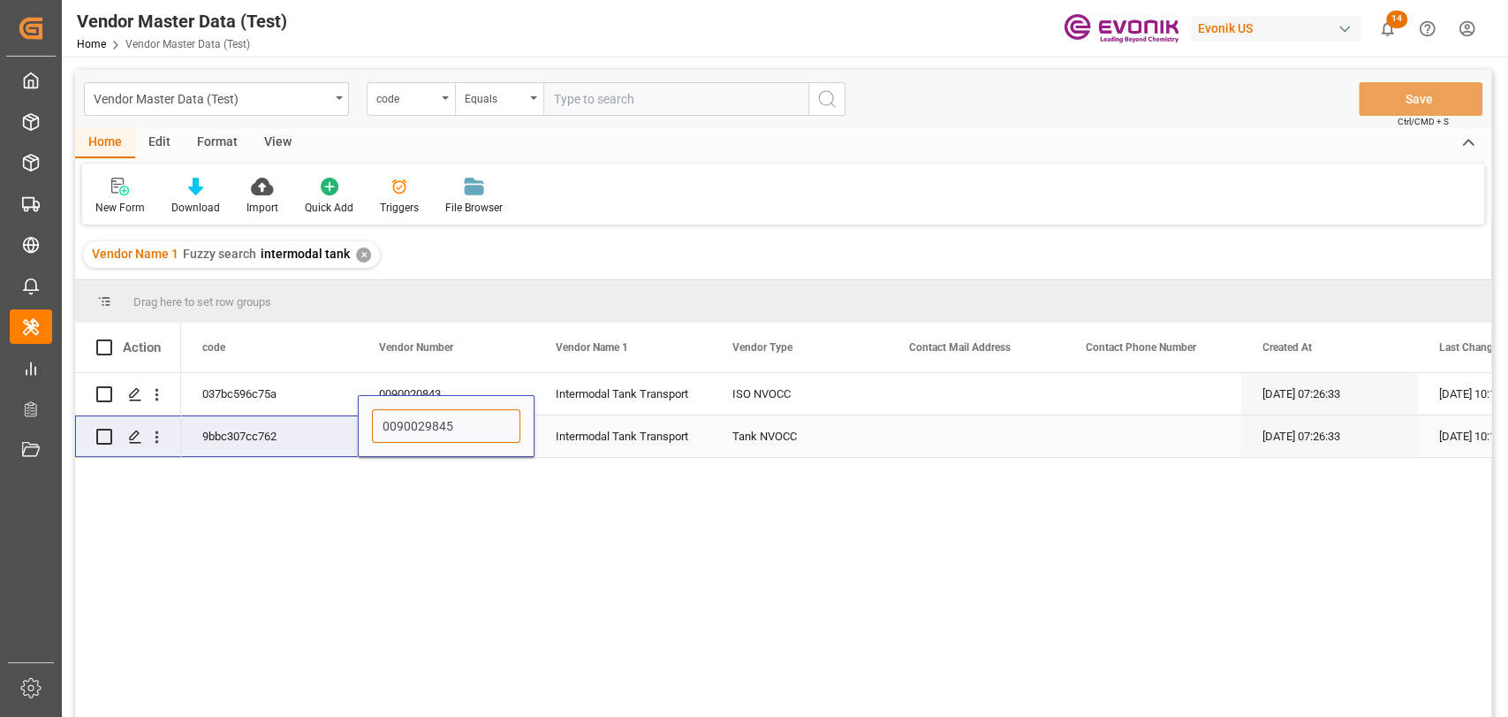
drag, startPoint x: 337, startPoint y: 423, endPoint x: 102, endPoint y: 412, distance: 234.4
click at [102, 412] on div "037bc596c75a 0090020843 Intermodal Tank Transport ISO NVOCC [DATE] 07:26:33 [DA…" at bounding box center [783, 548] width 1416 height 350
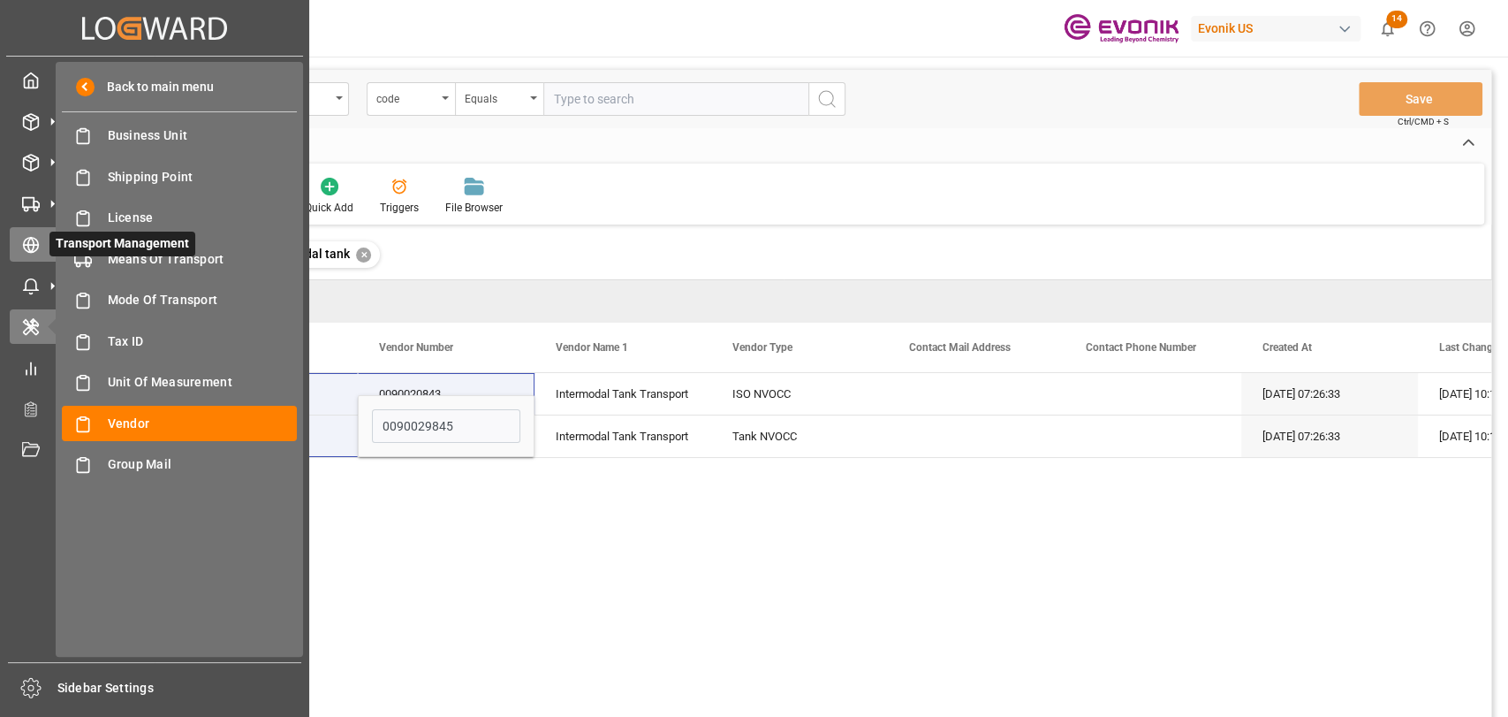
click at [27, 242] on icon at bounding box center [31, 245] width 18 height 18
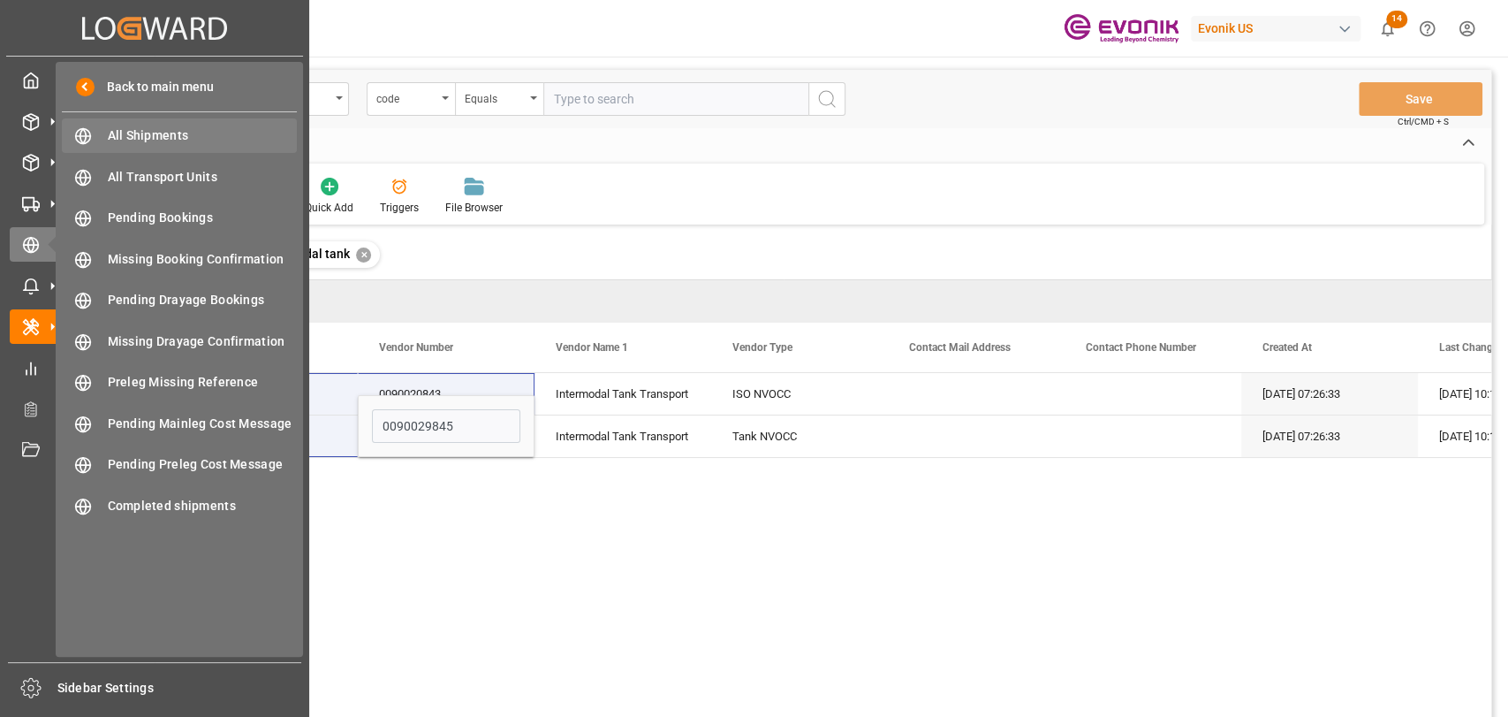
click at [105, 143] on div "All Shipments All Shipments" at bounding box center [179, 135] width 235 height 34
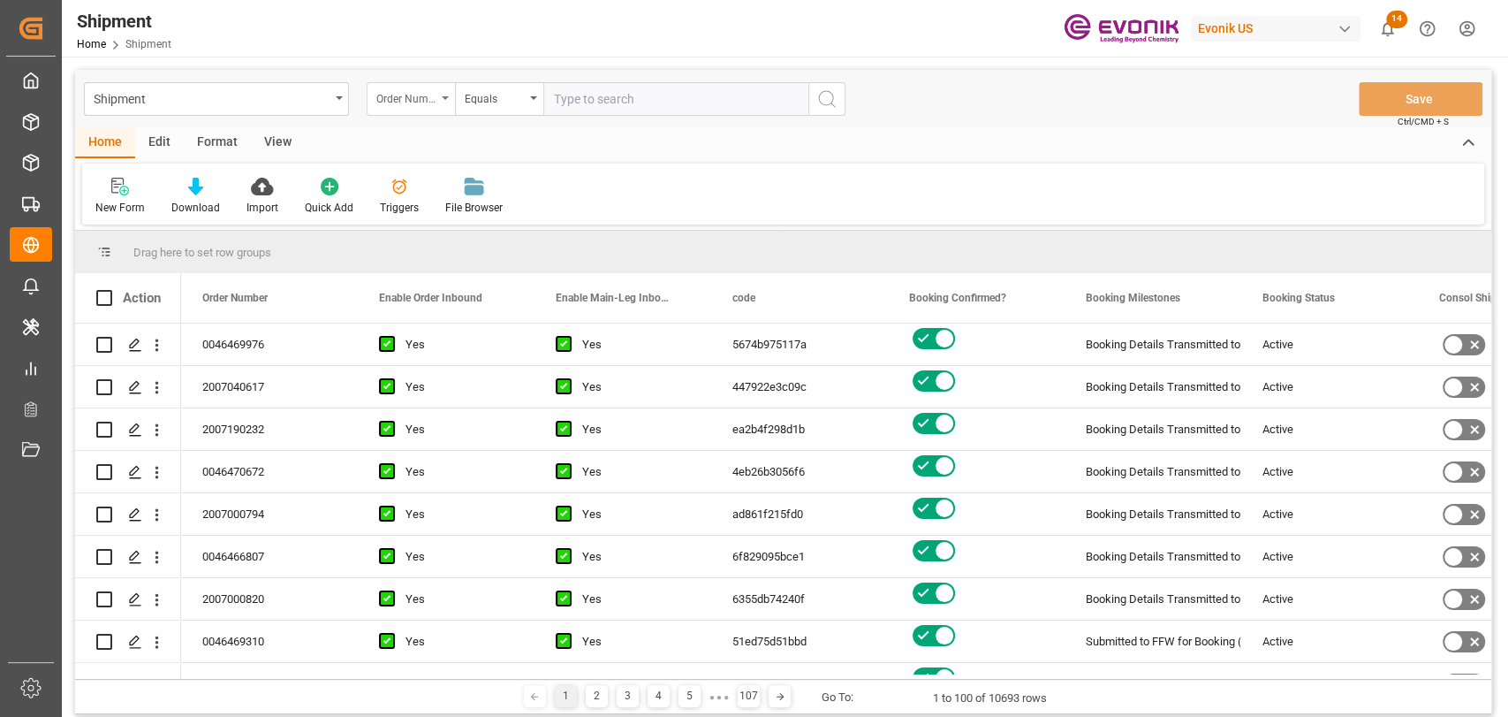
click at [415, 107] on div "Order Number" at bounding box center [411, 99] width 88 height 34
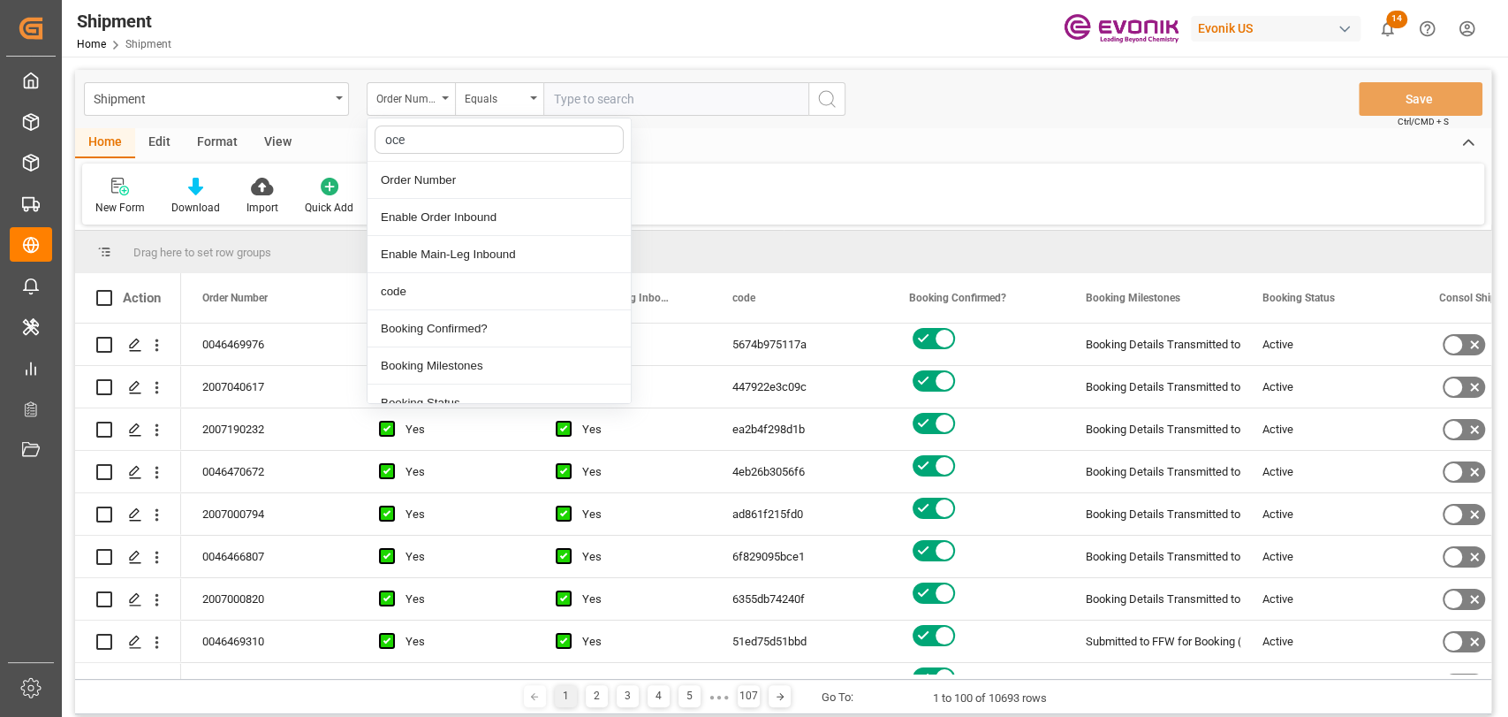
type input "ocea"
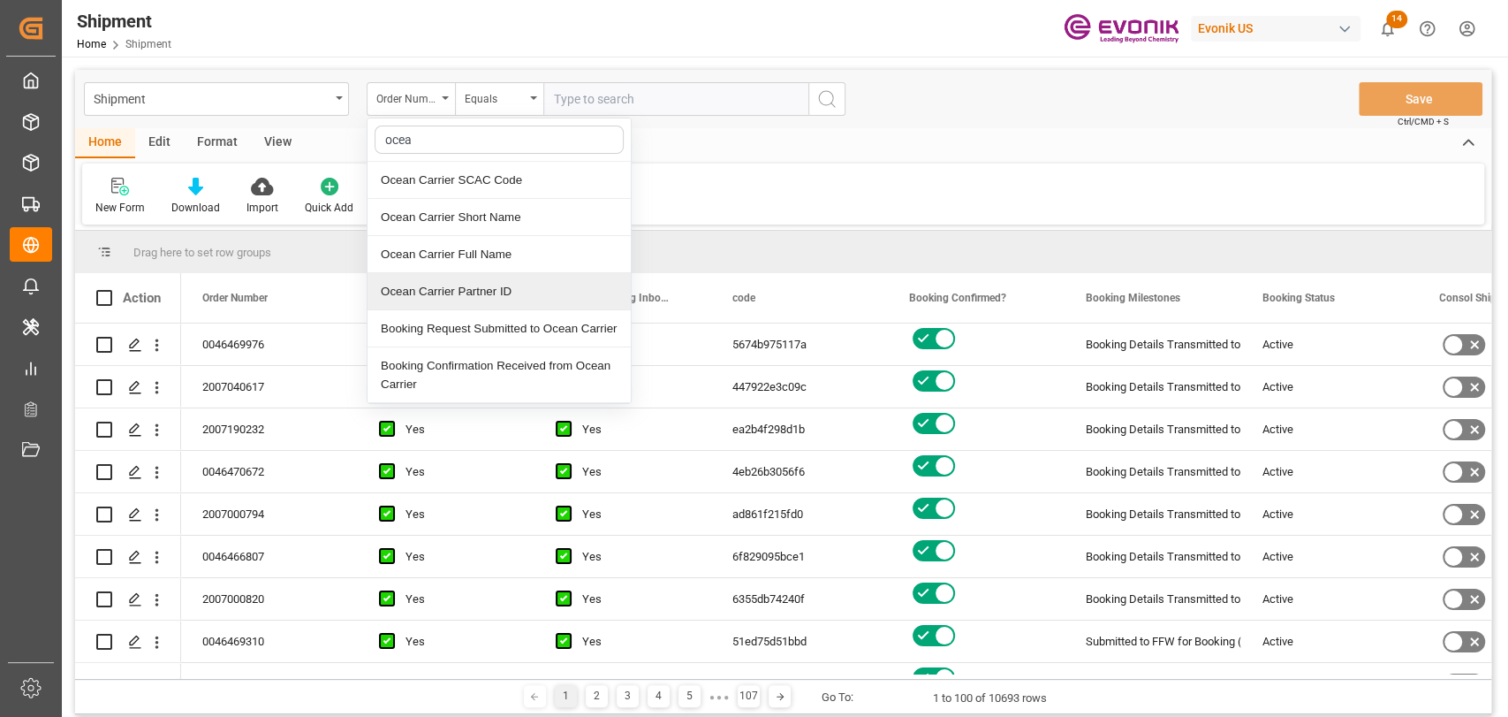
click at [480, 296] on div "Ocean Carrier Partner ID" at bounding box center [499, 291] width 263 height 37
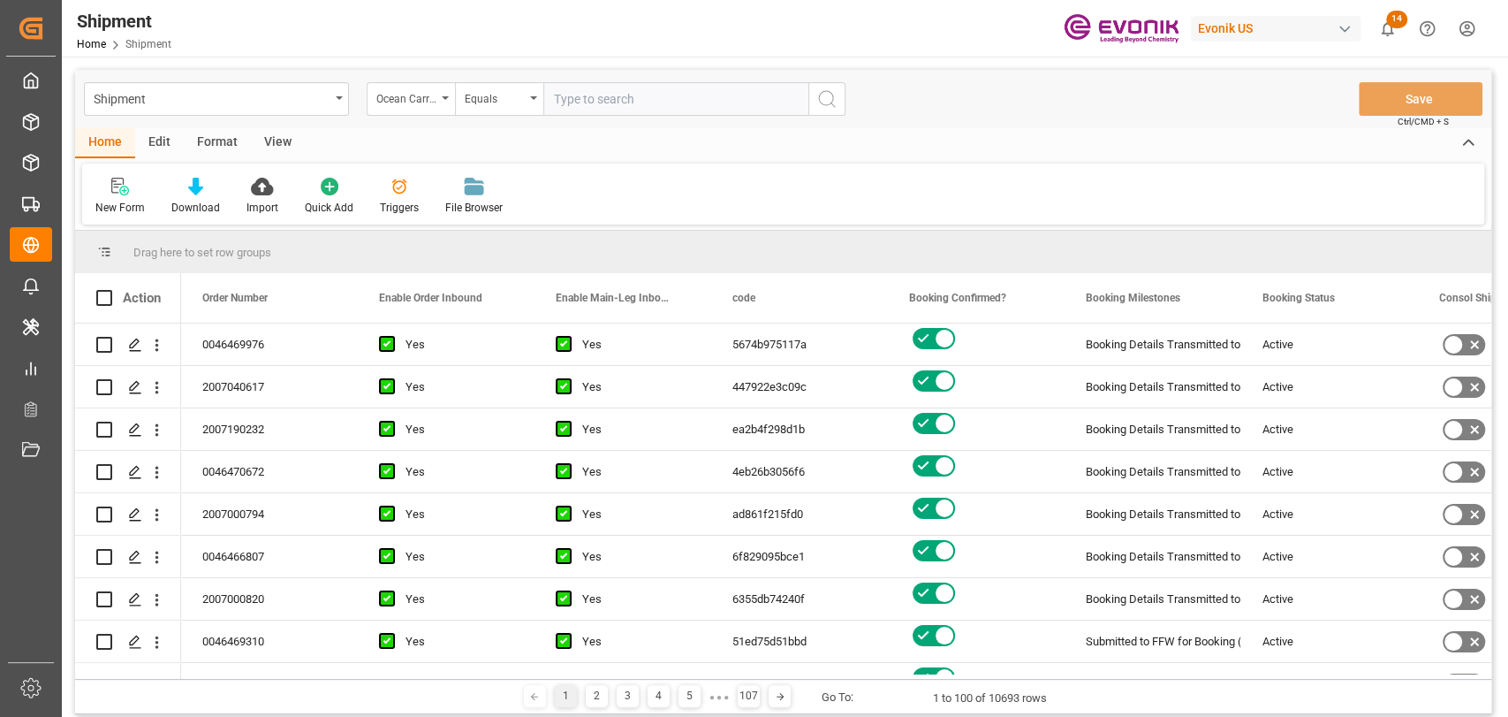
click at [629, 100] on input "text" at bounding box center [675, 99] width 265 height 34
paste input "0090029845"
type input "0090029845"
click at [819, 103] on icon "search button" at bounding box center [826, 98] width 21 height 21
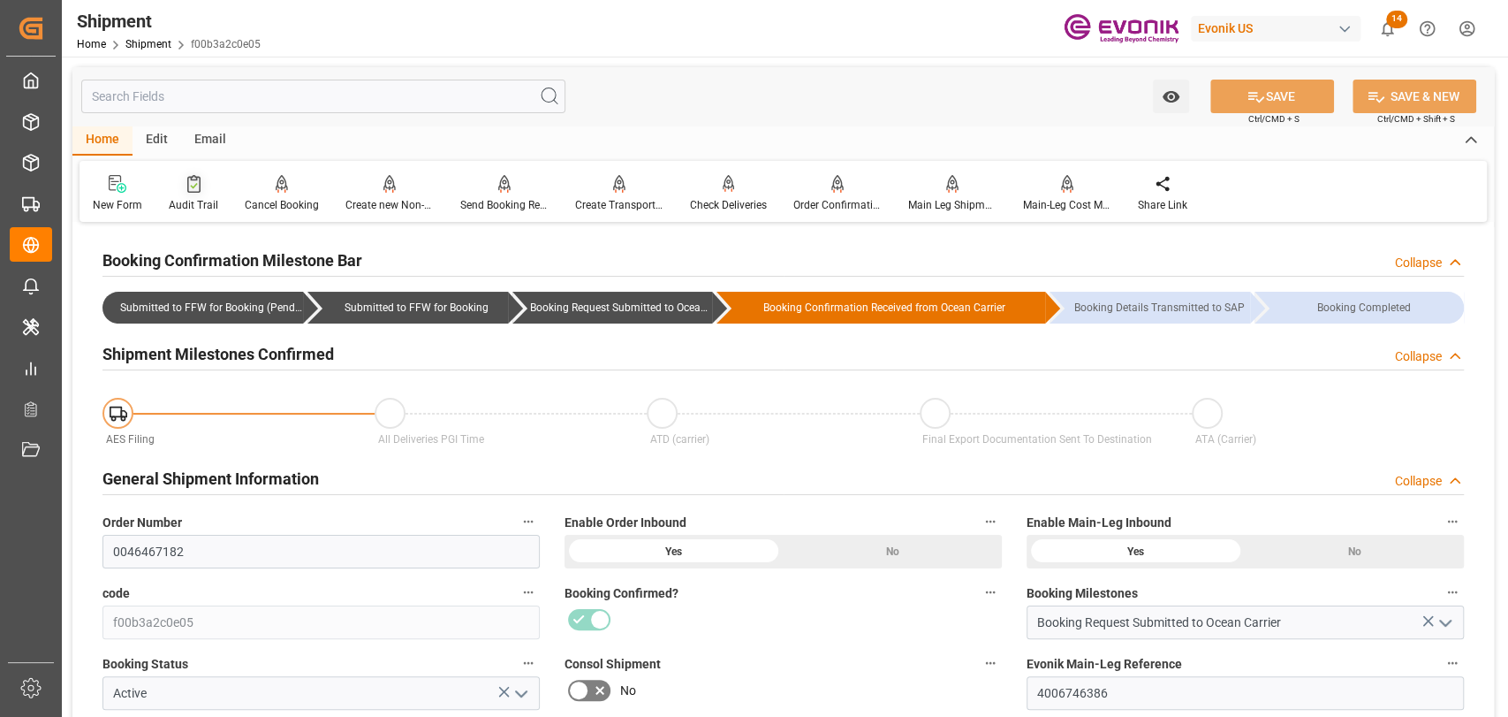
click at [184, 207] on div "Audit Trail" at bounding box center [193, 205] width 49 height 16
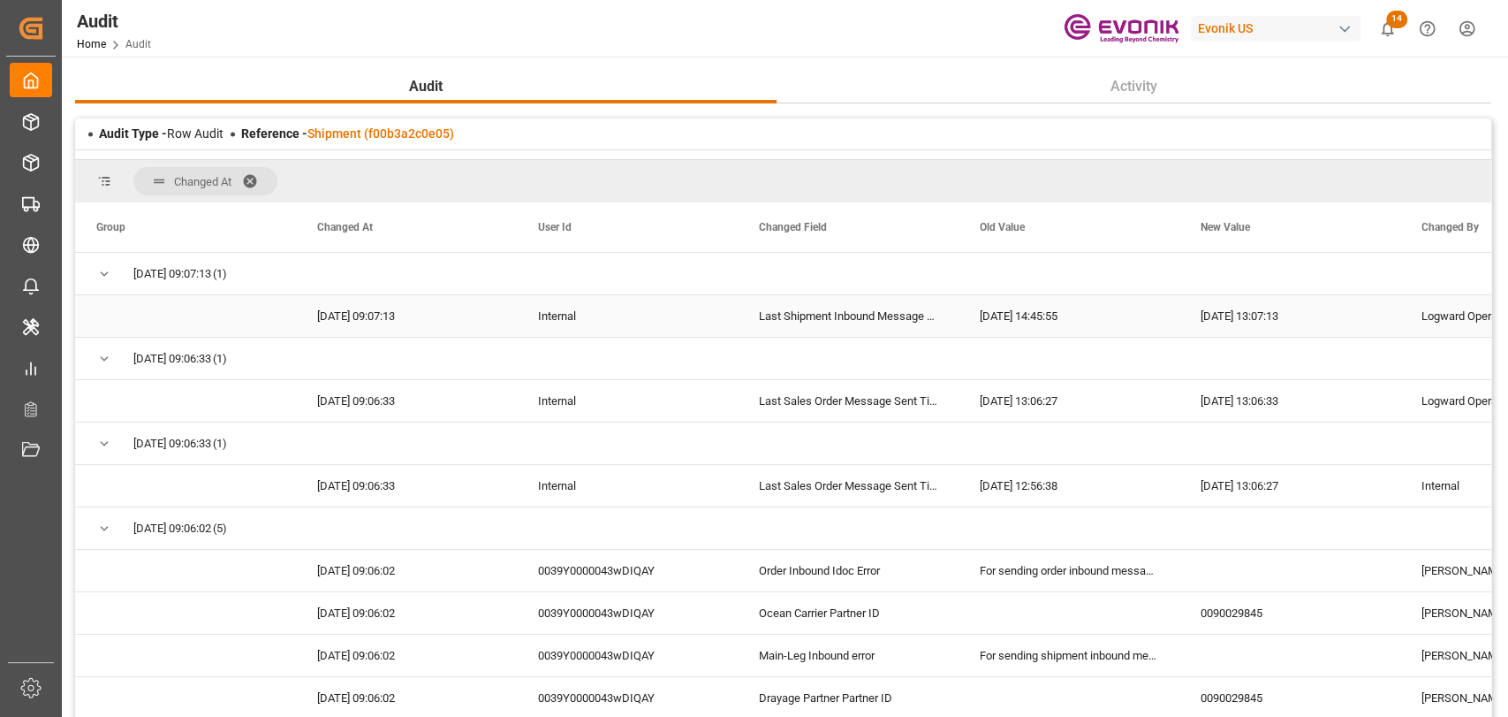
click at [1267, 319] on div "[DATE] 13:07:13" at bounding box center [1290, 316] width 221 height 42
click at [876, 319] on div "Last Shipment Inbound Message Sent Time" at bounding box center [848, 316] width 221 height 42
click at [406, 136] on link "Shipment (f00b3a2c0e05)" at bounding box center [380, 133] width 147 height 14
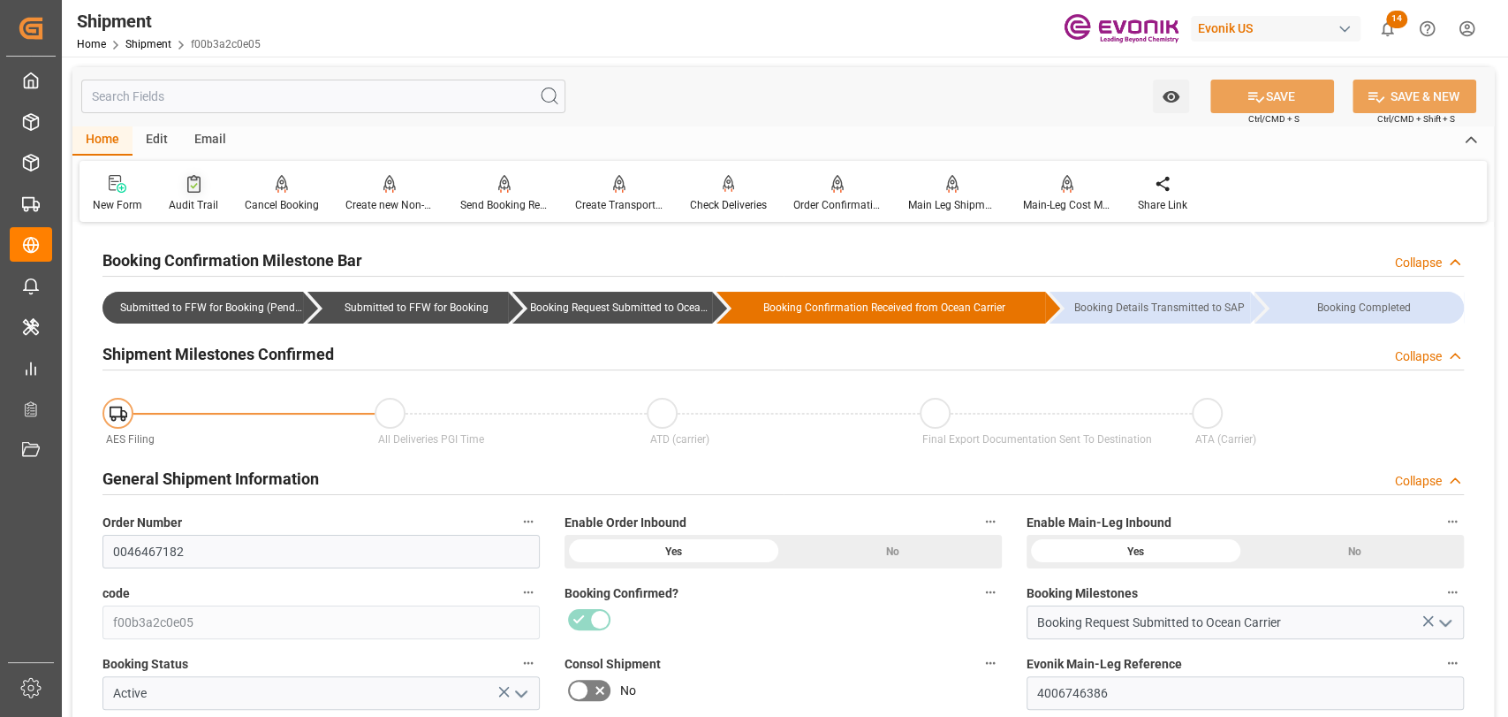
click at [174, 185] on div at bounding box center [193, 183] width 49 height 19
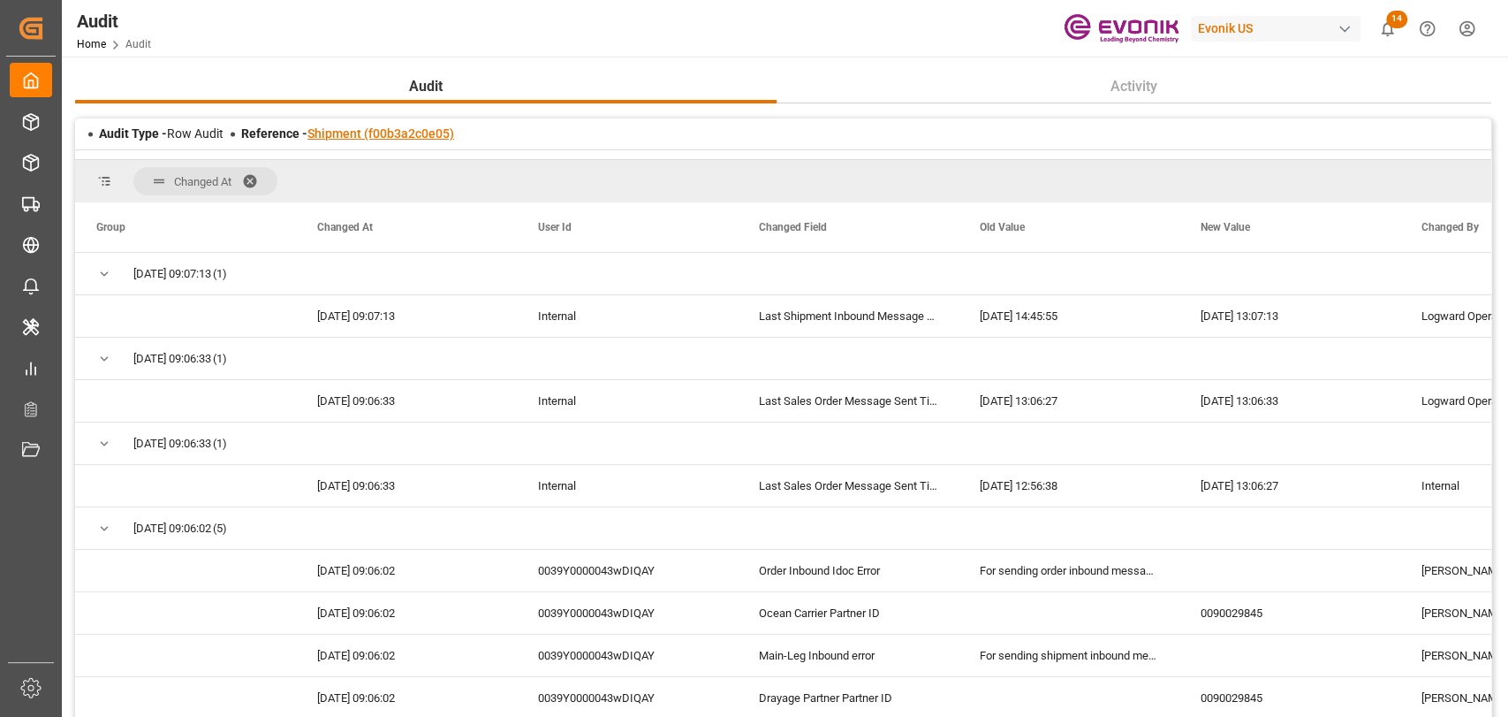
click at [415, 135] on link "Shipment (f00b3a2c0e05)" at bounding box center [380, 133] width 147 height 14
